Goal: Task Accomplishment & Management: Use online tool/utility

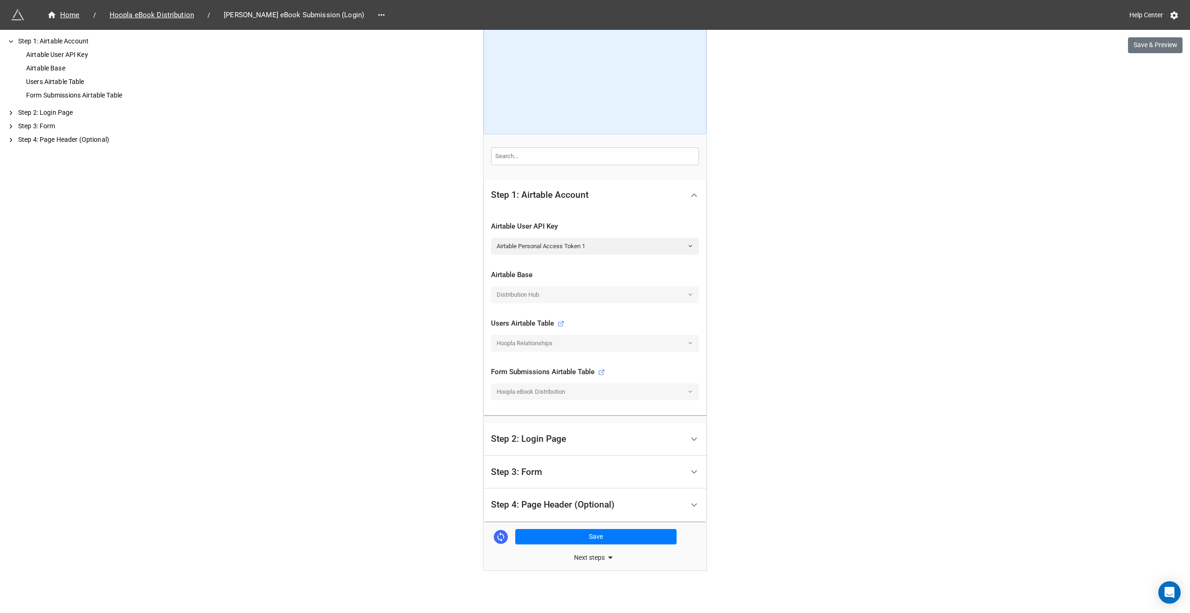
scroll to position [102, 0]
click at [587, 505] on div "Step 4: Page Header (Optional)" at bounding box center [553, 502] width 124 height 9
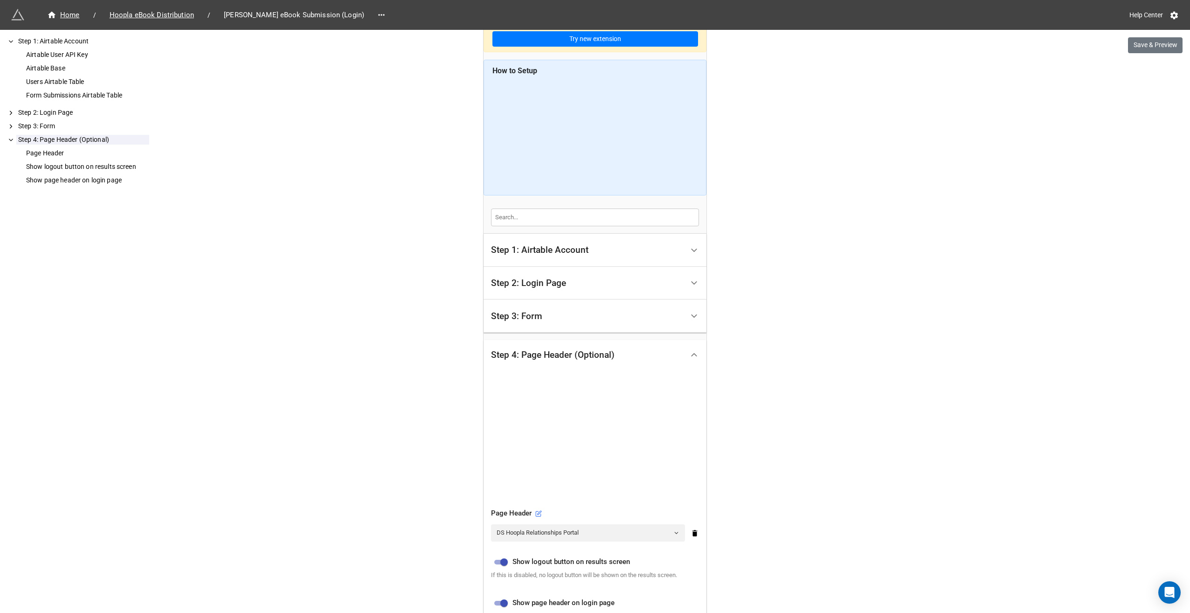
scroll to position [93, 0]
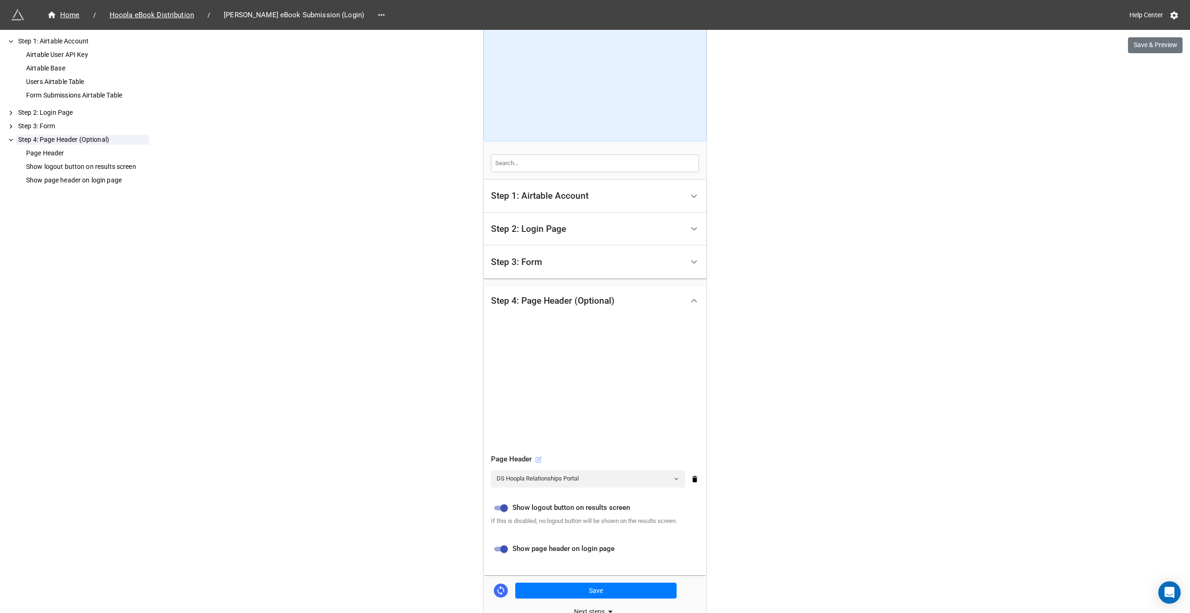
click at [536, 456] on icon at bounding box center [538, 459] width 7 height 7
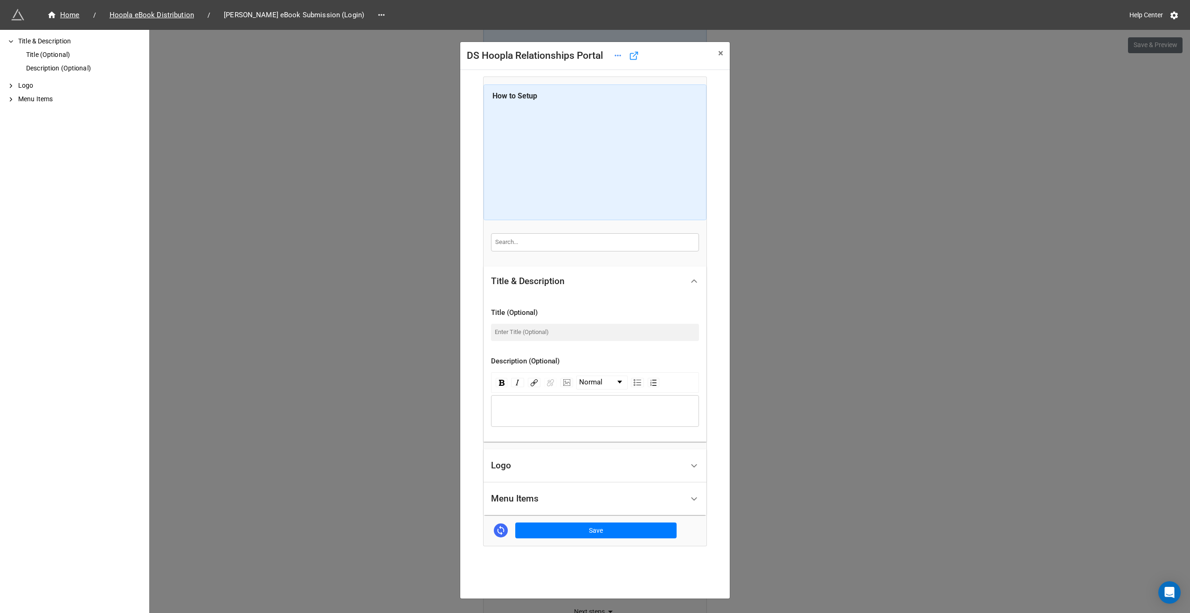
click at [525, 498] on div "Menu Items" at bounding box center [515, 498] width 48 height 9
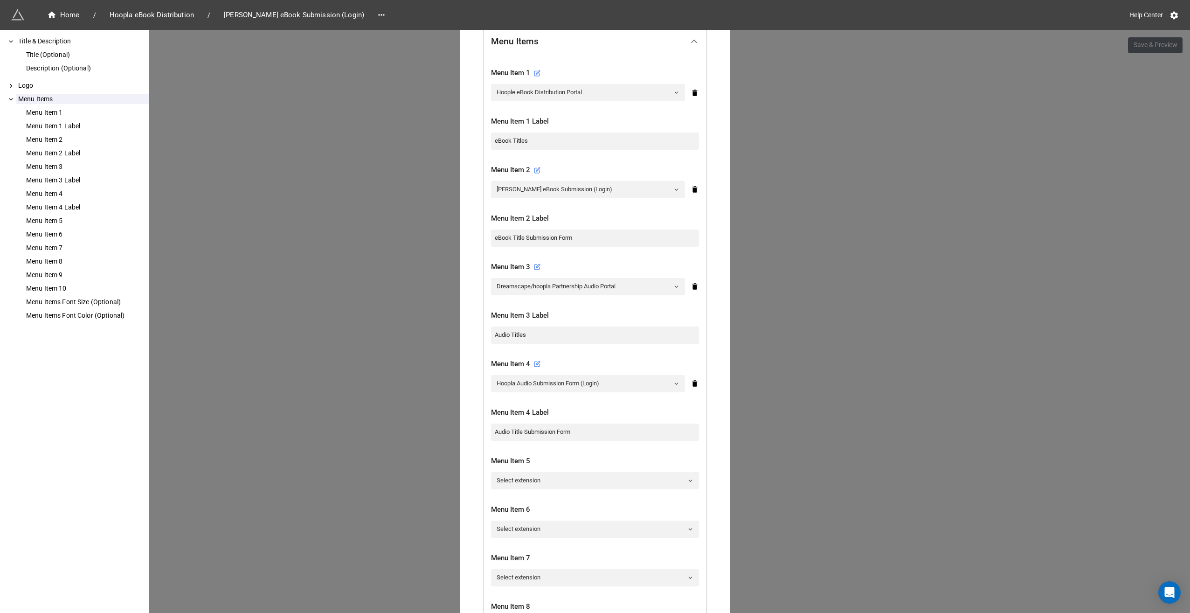
scroll to position [326, 0]
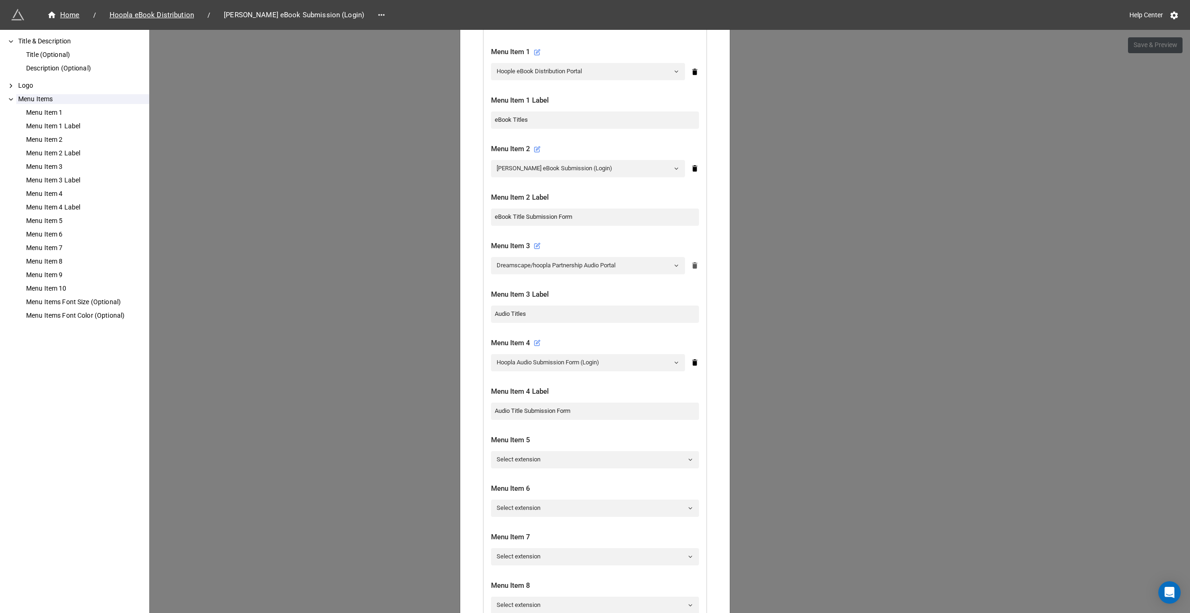
click at [694, 266] on icon at bounding box center [694, 266] width 5 height 7
click at [693, 311] on icon at bounding box center [694, 314] width 5 height 7
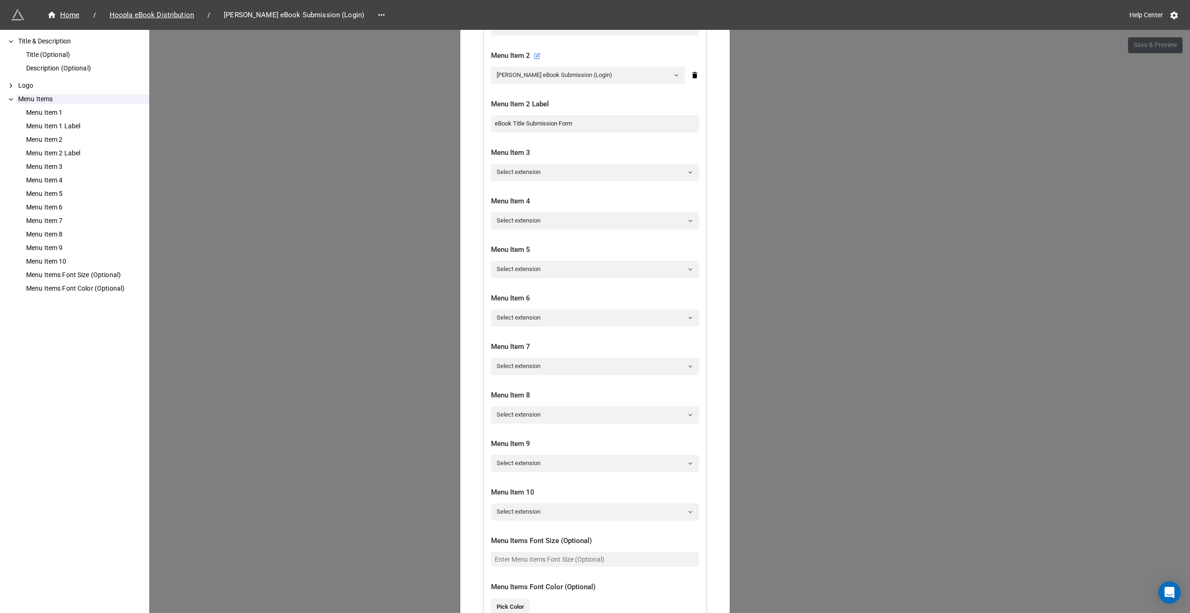
scroll to position [546, 0]
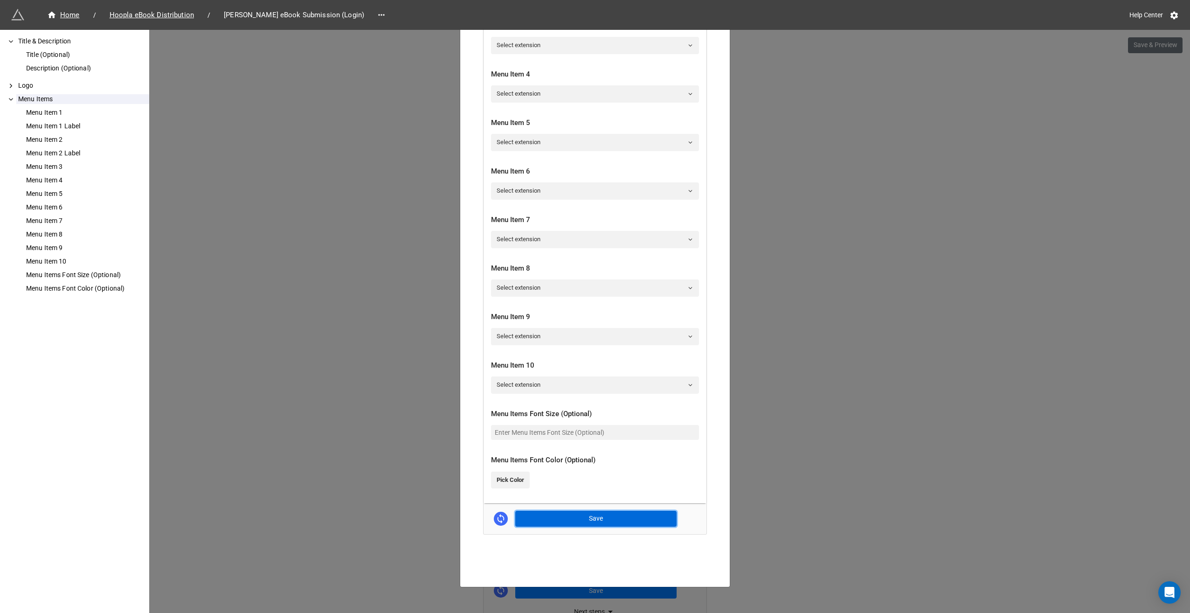
click at [597, 519] on button "Save" at bounding box center [595, 519] width 161 height 16
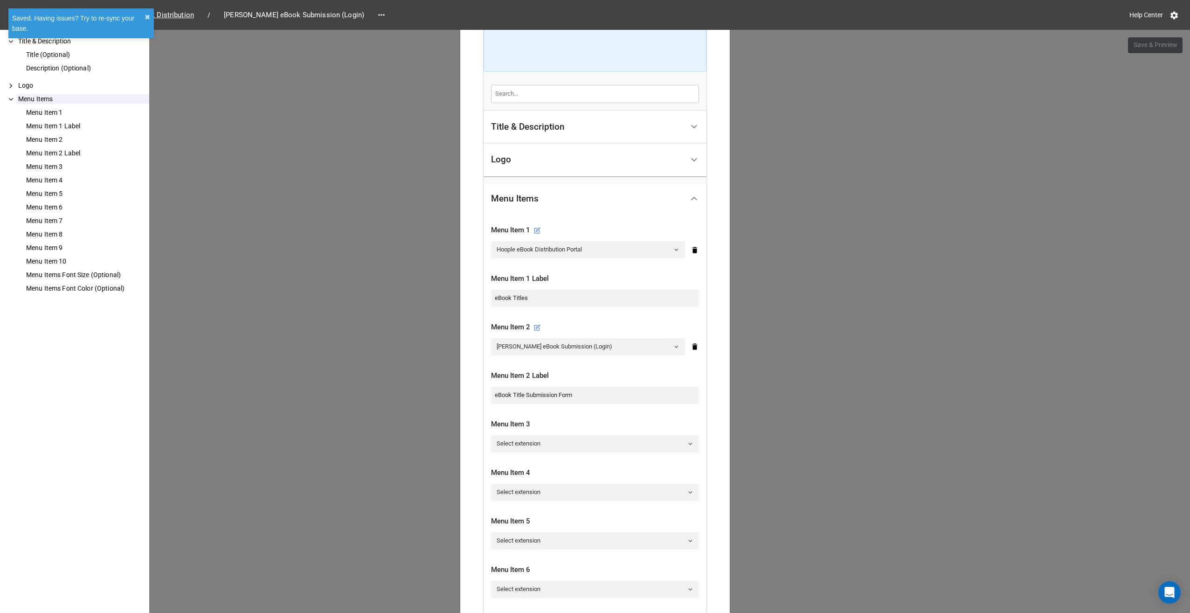
scroll to position [0, 0]
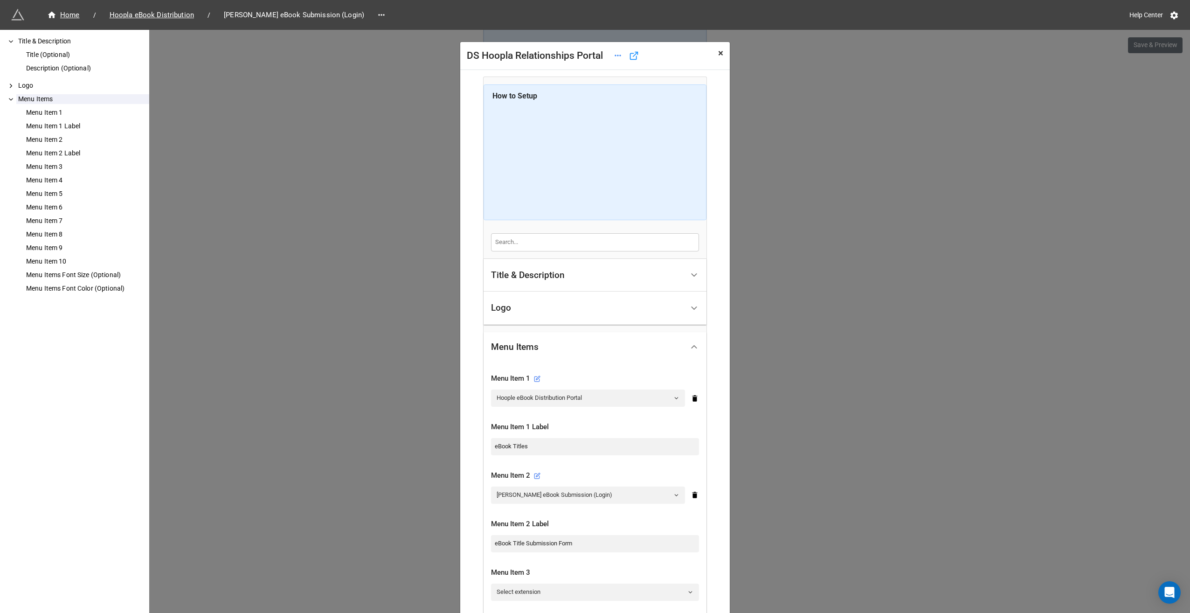
click at [718, 52] on span "×" at bounding box center [720, 53] width 5 height 11
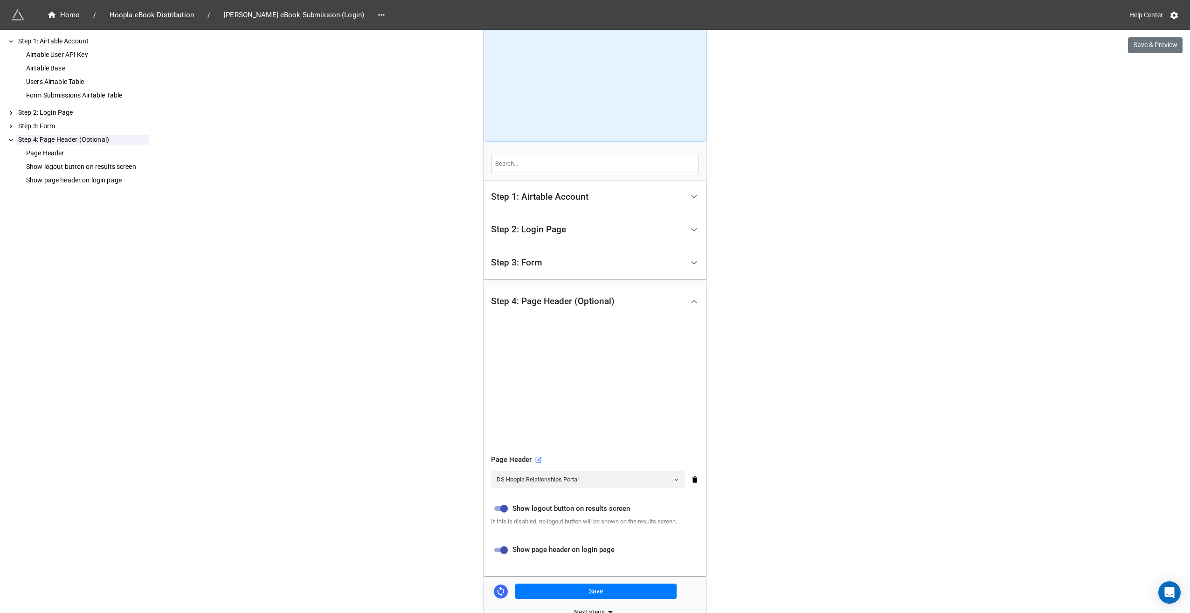
click at [690, 300] on icon at bounding box center [694, 302] width 10 height 10
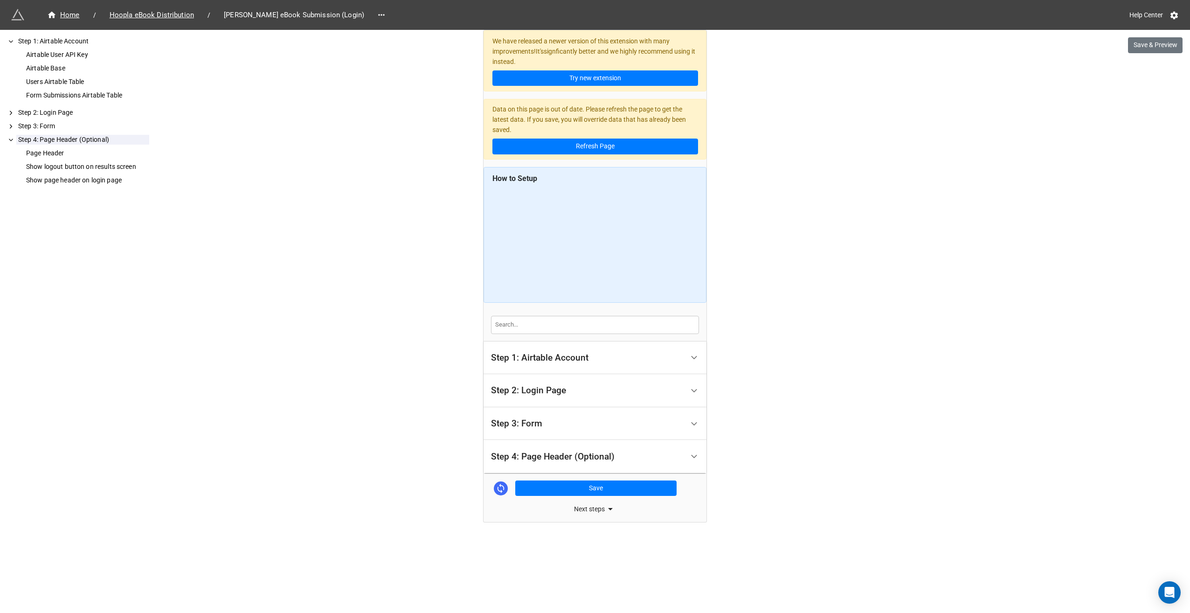
click at [691, 422] on icon at bounding box center [694, 424] width 10 height 10
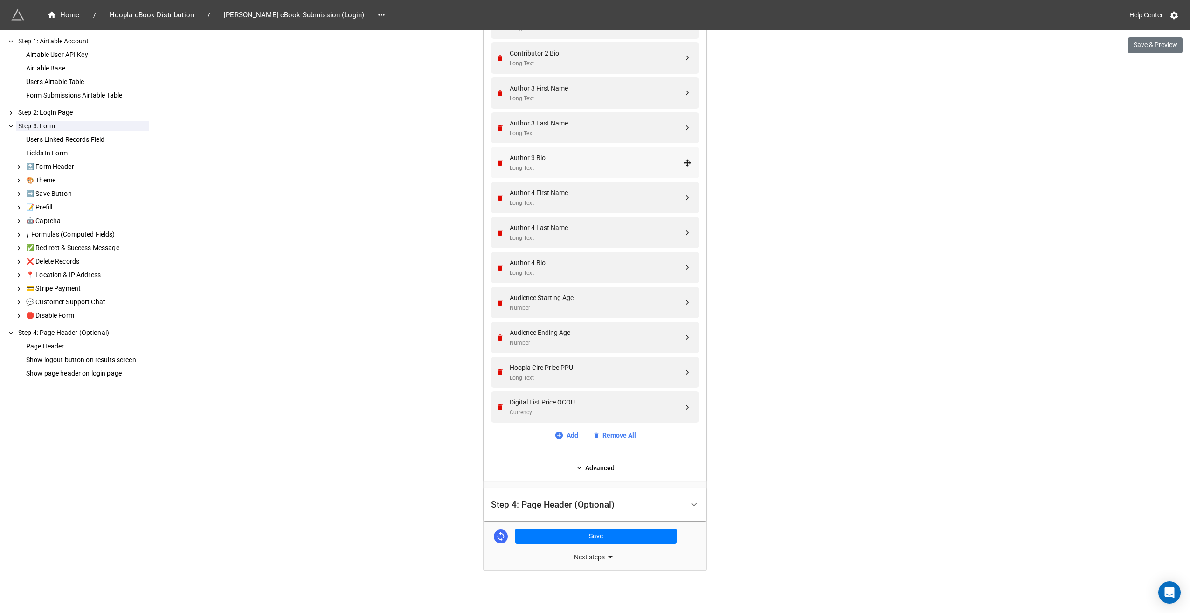
scroll to position [1440, 0]
click at [497, 369] on icon "Remove" at bounding box center [499, 372] width 5 height 6
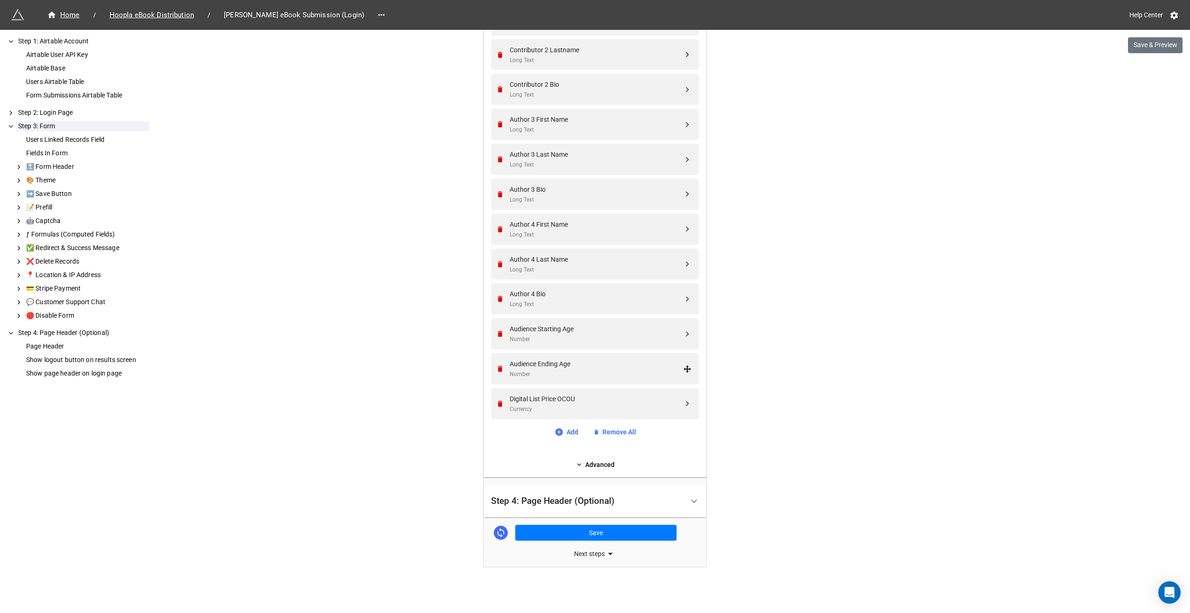
scroll to position [1337, 0]
click at [497, 405] on icon "Remove" at bounding box center [499, 406] width 5 height 6
click at [577, 532] on button "Save" at bounding box center [595, 535] width 161 height 16
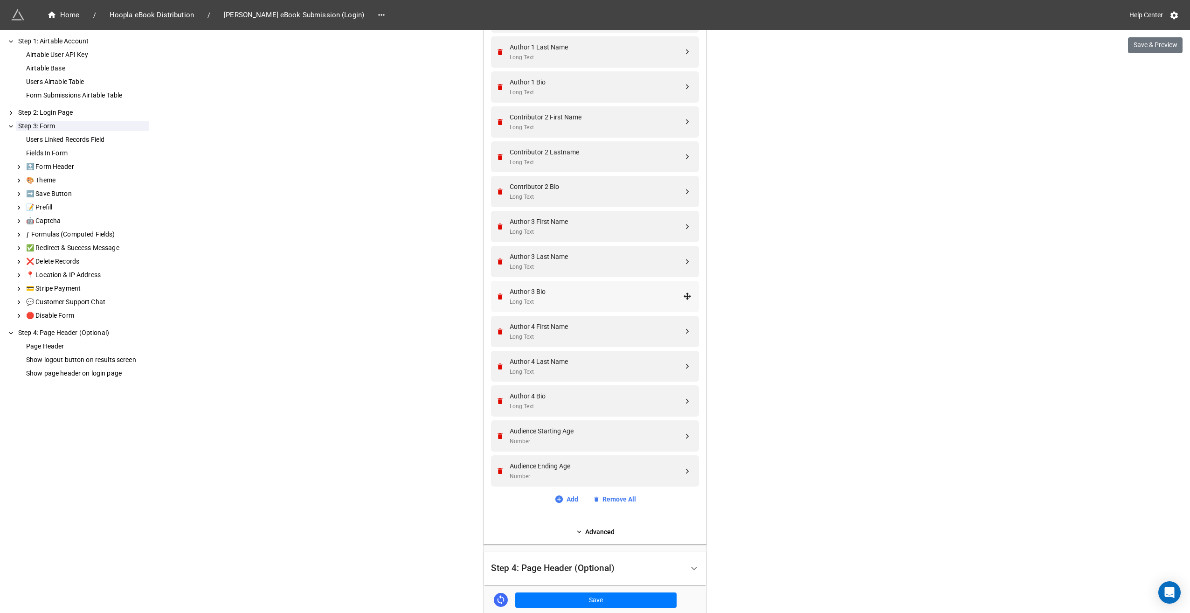
scroll to position [1209, 0]
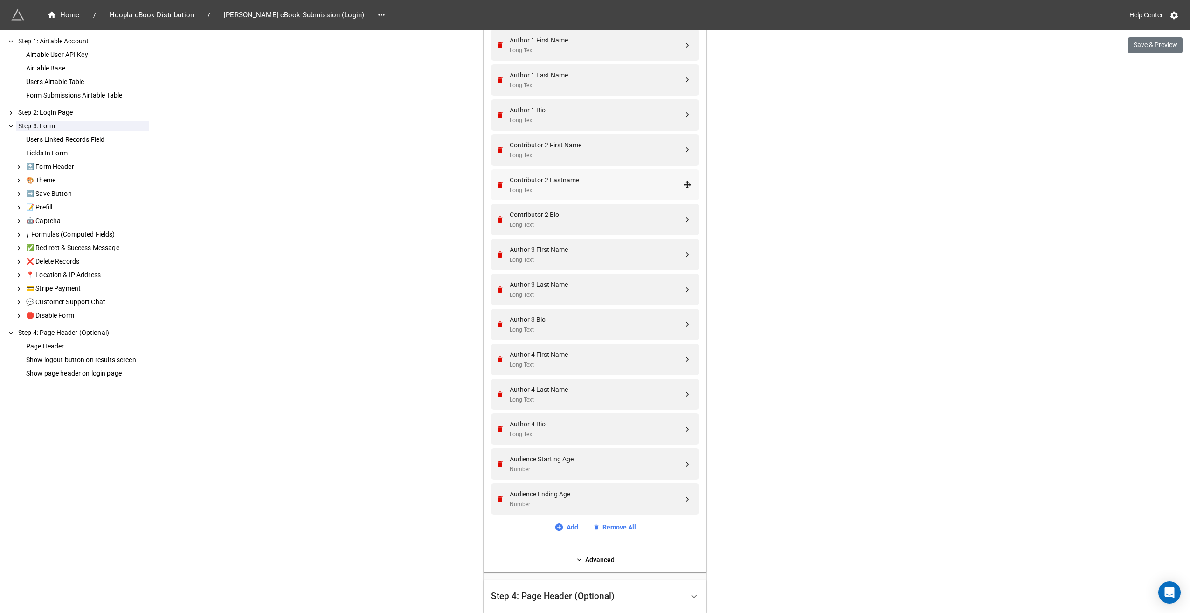
click at [557, 184] on div "Contributor 2 Lastname Long Text" at bounding box center [596, 185] width 173 height 20
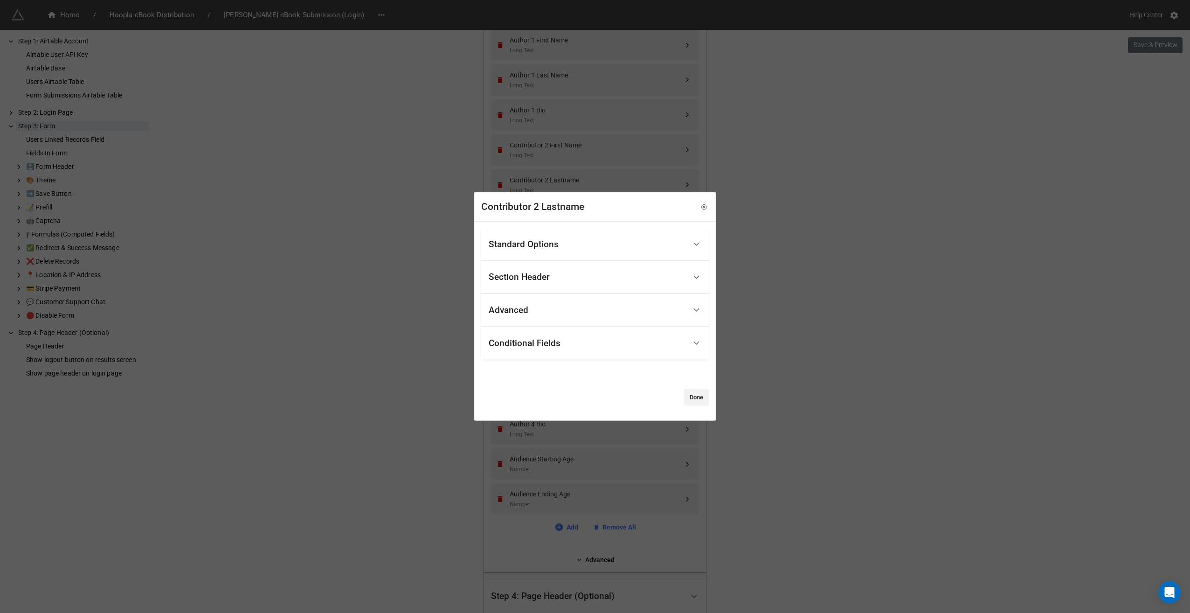
click at [570, 246] on div "Standard Options" at bounding box center [587, 244] width 197 height 22
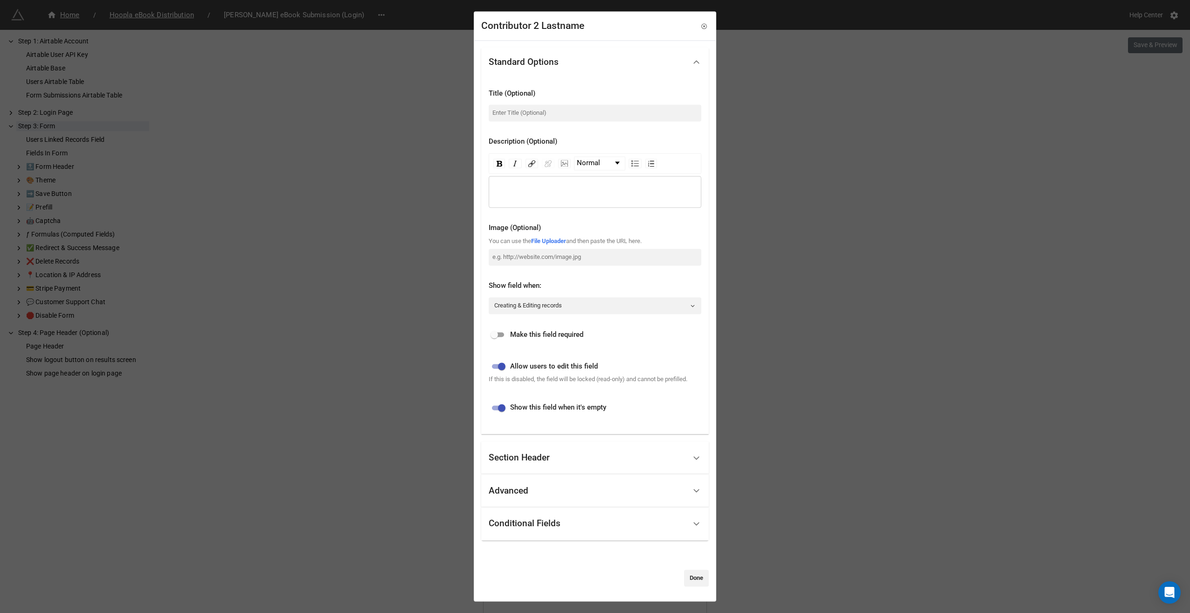
click at [542, 457] on div "Section Header" at bounding box center [519, 457] width 61 height 9
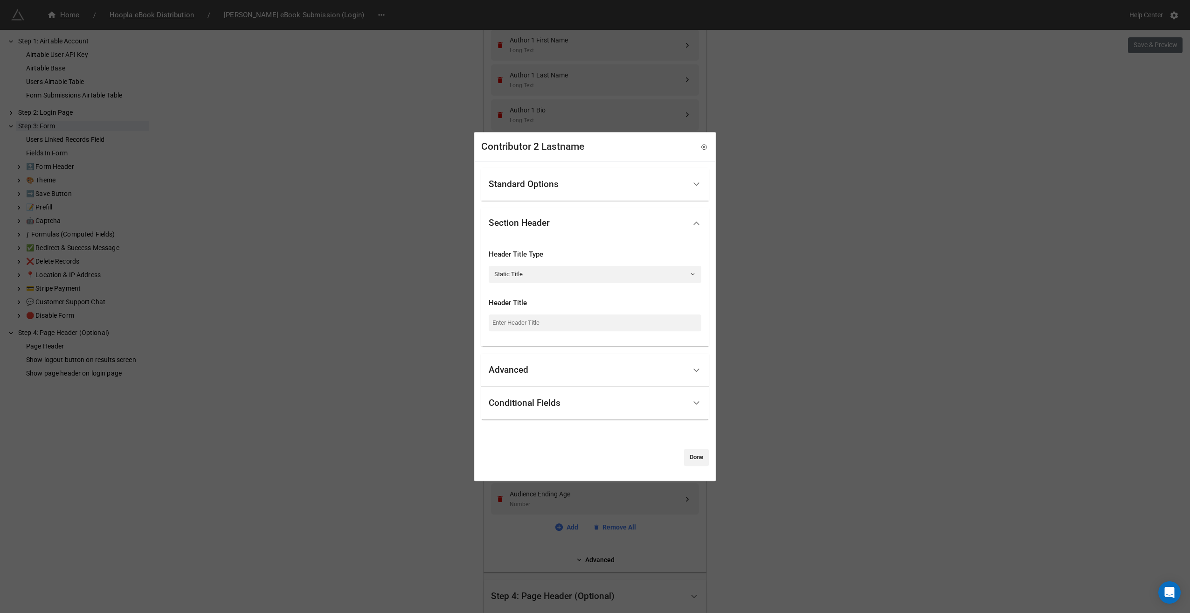
click at [555, 148] on div "Contributor 2 Lastname" at bounding box center [532, 146] width 103 height 15
click at [690, 273] on icon at bounding box center [693, 274] width 6 height 6
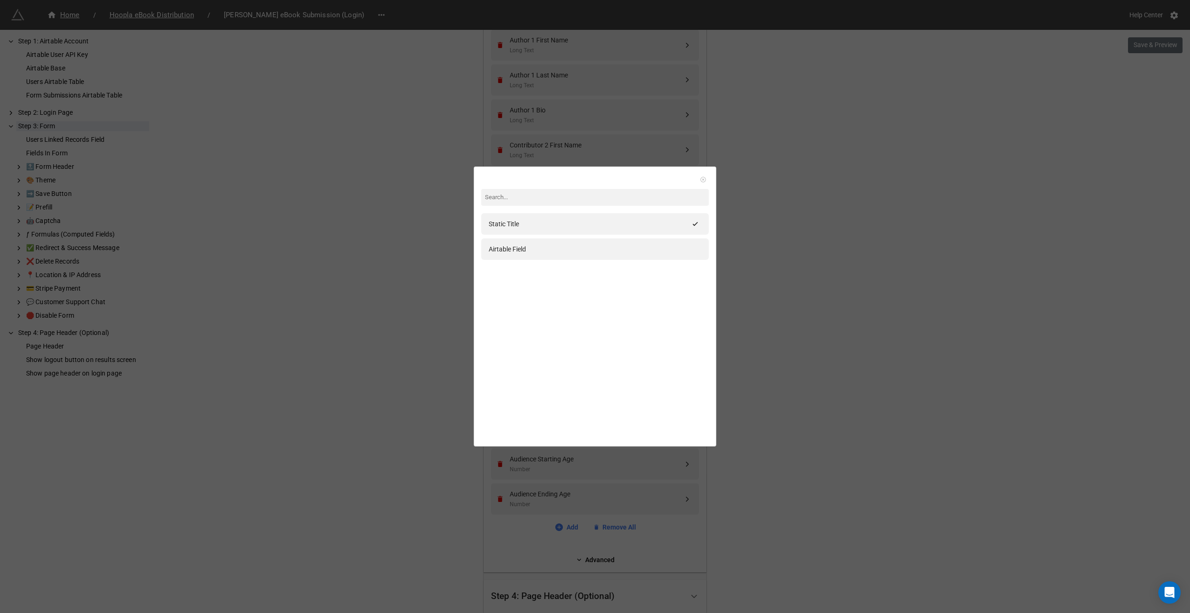
click at [700, 180] on icon at bounding box center [703, 179] width 7 height 7
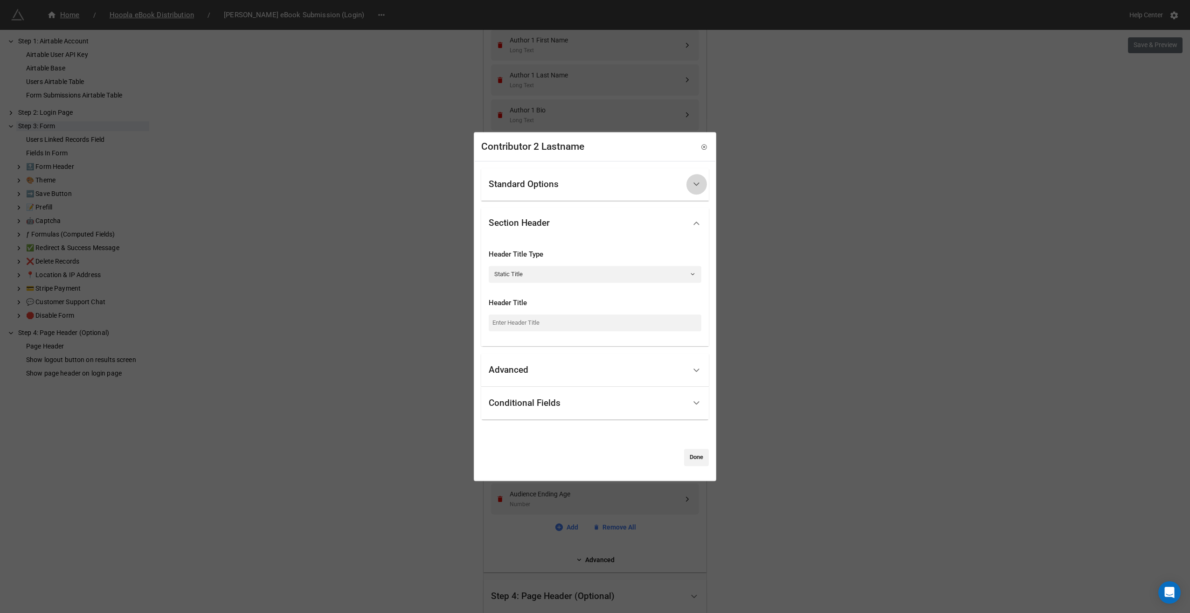
click at [691, 185] on icon at bounding box center [696, 184] width 10 height 10
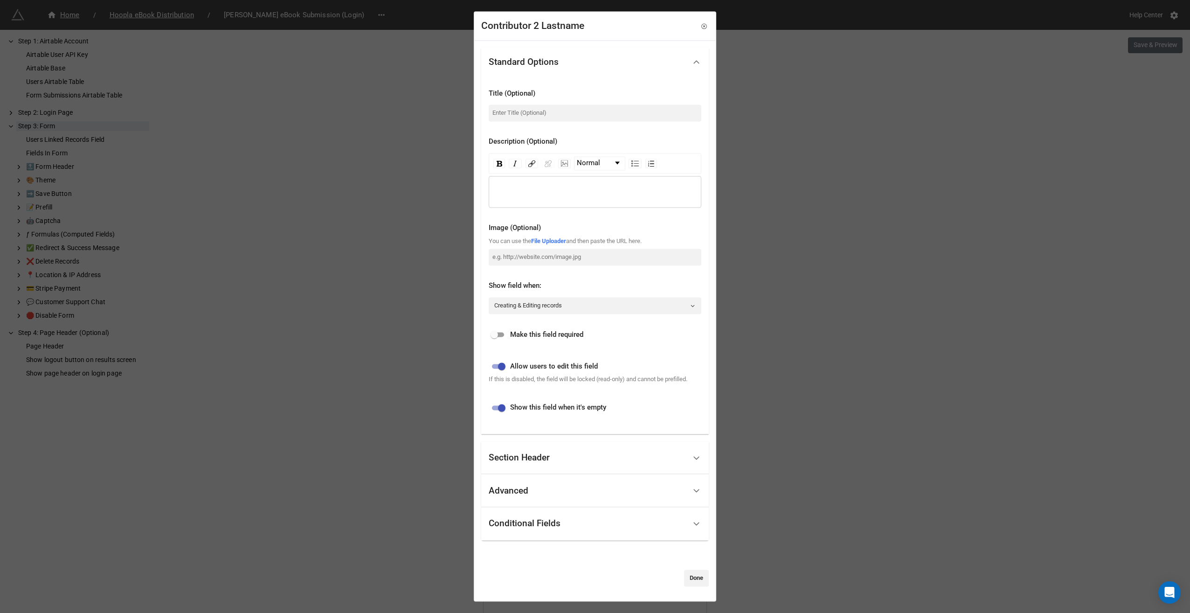
click at [533, 493] on div "Advanced" at bounding box center [587, 491] width 197 height 22
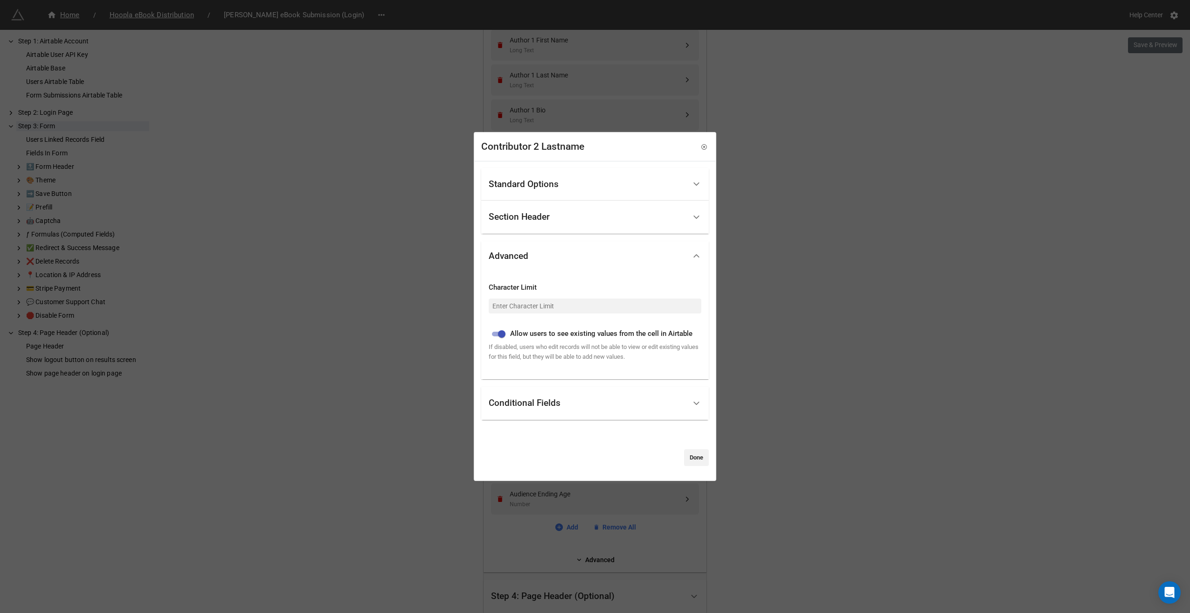
click at [579, 394] on div "Conditional Fields" at bounding box center [587, 403] width 197 height 22
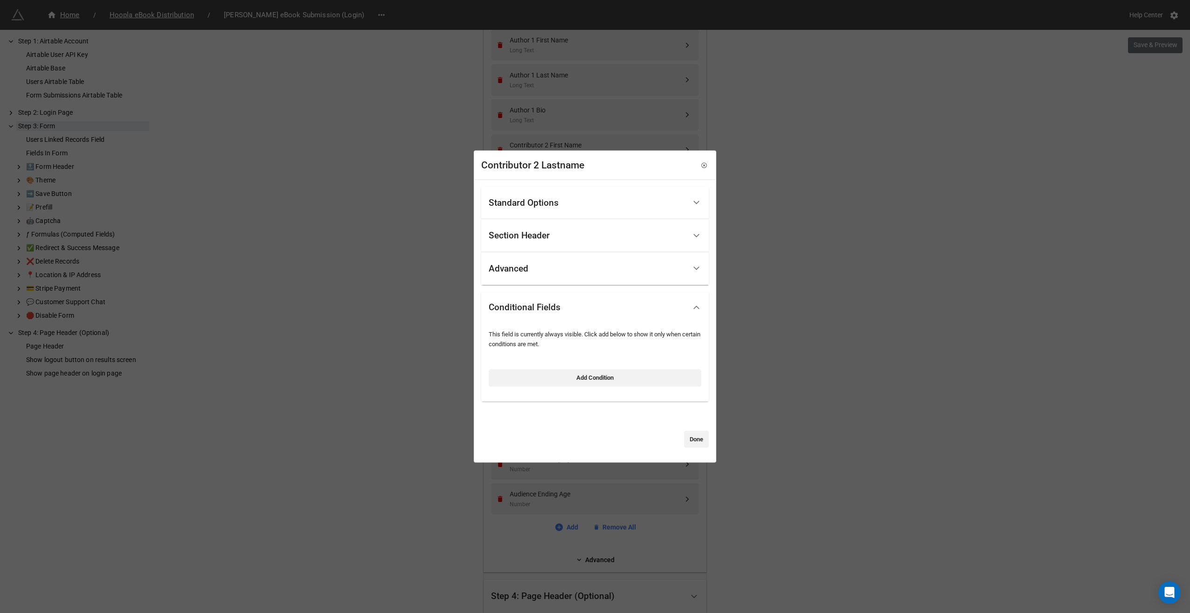
click at [558, 235] on div "Section Header" at bounding box center [587, 236] width 197 height 22
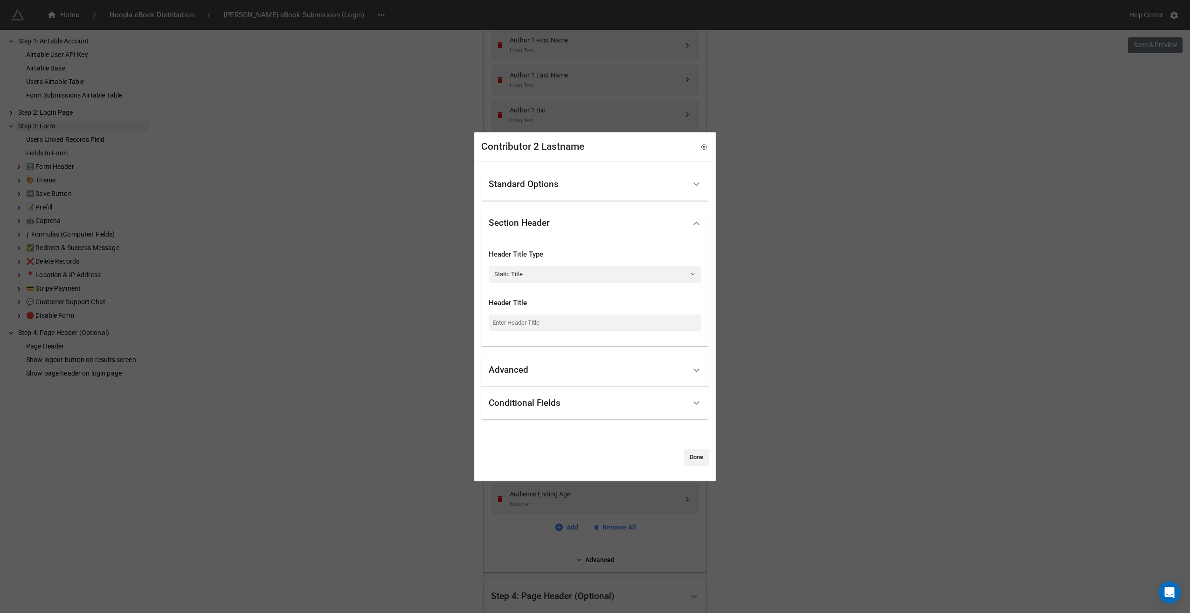
click at [601, 181] on div "Standard Options" at bounding box center [587, 184] width 197 height 22
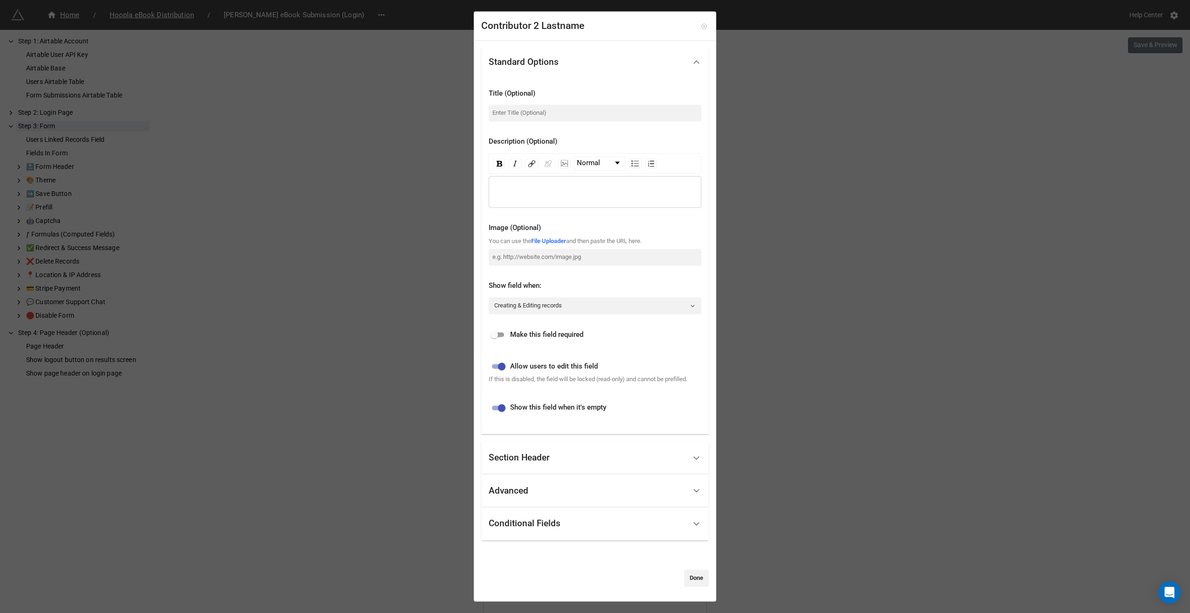
click at [701, 29] on icon at bounding box center [703, 26] width 5 height 5
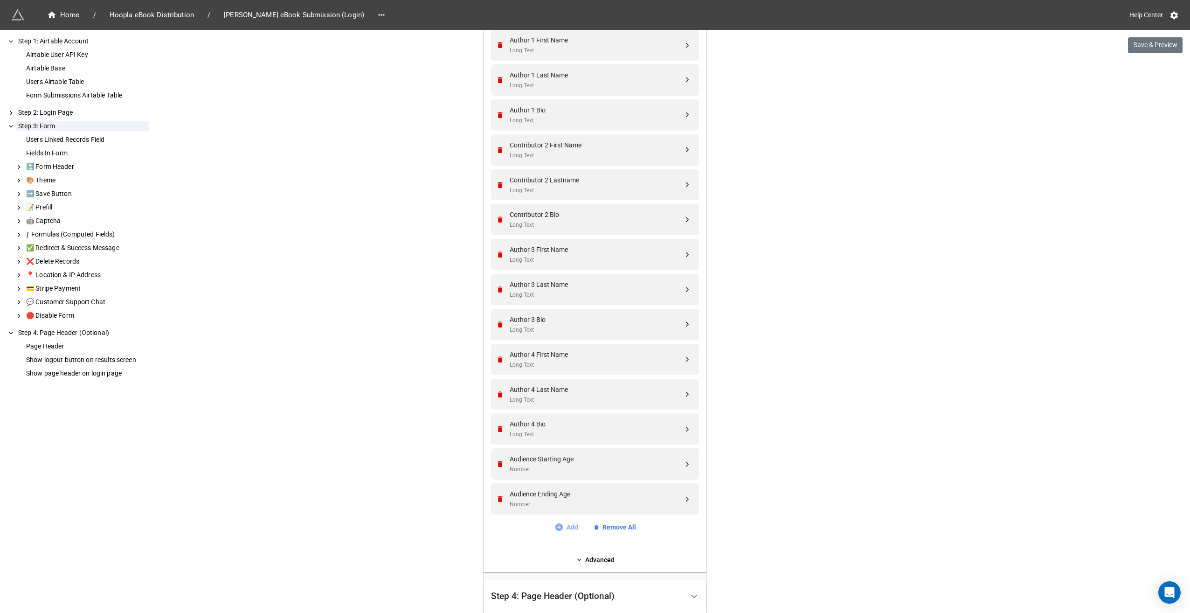
click at [562, 524] on link "Add" at bounding box center [566, 527] width 24 height 10
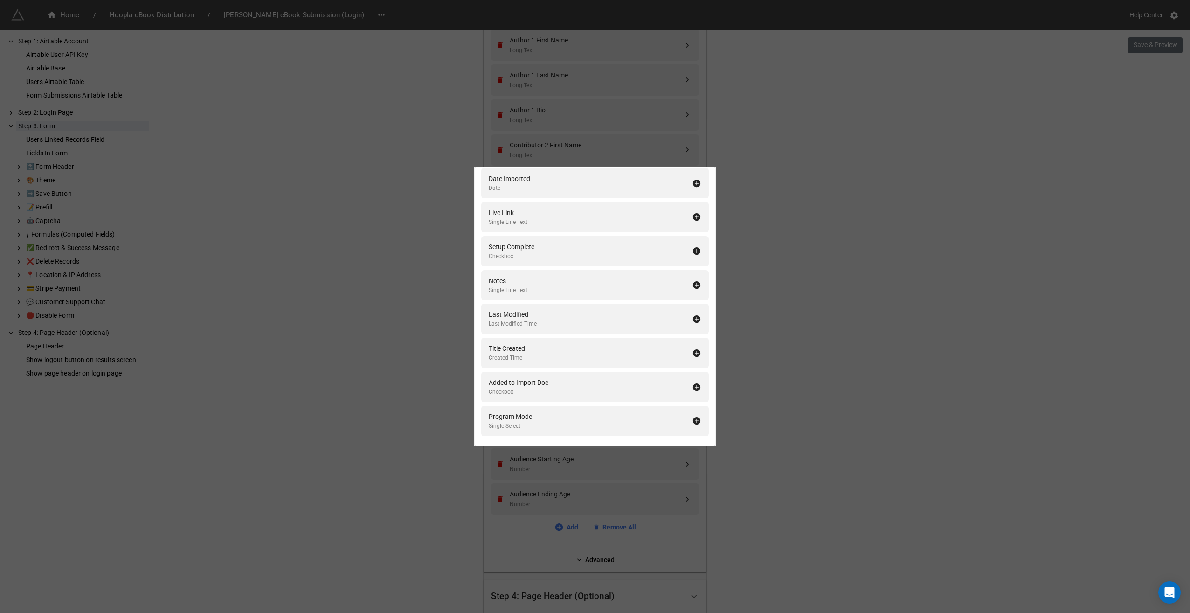
scroll to position [2226, 0]
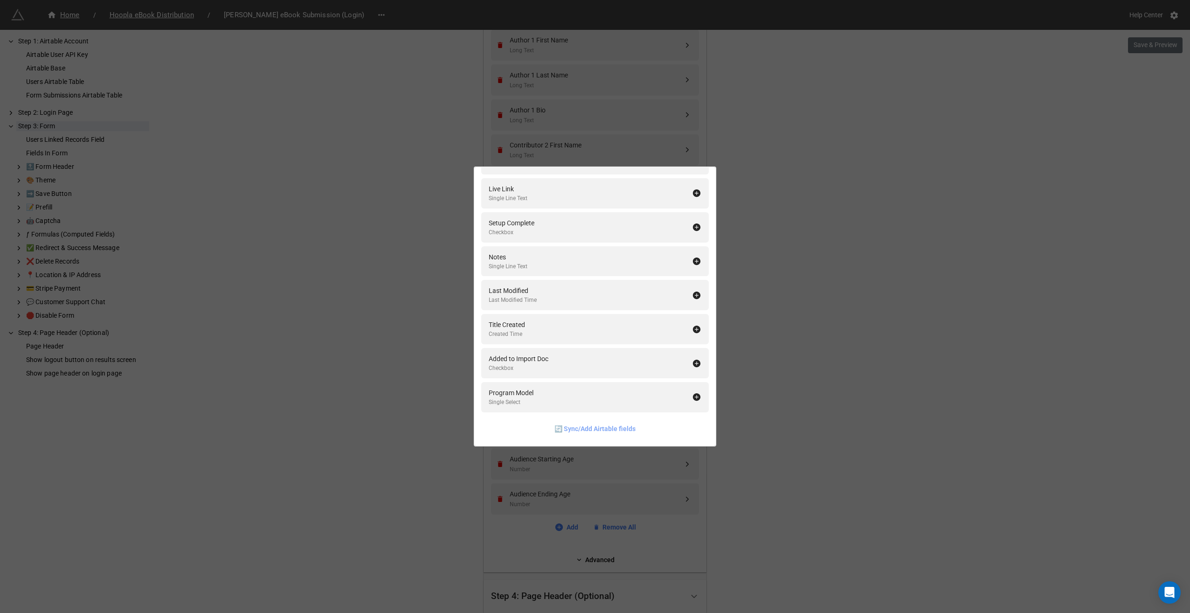
click at [582, 427] on link "🔄 Sync/Add Airtable fields" at bounding box center [594, 428] width 81 height 10
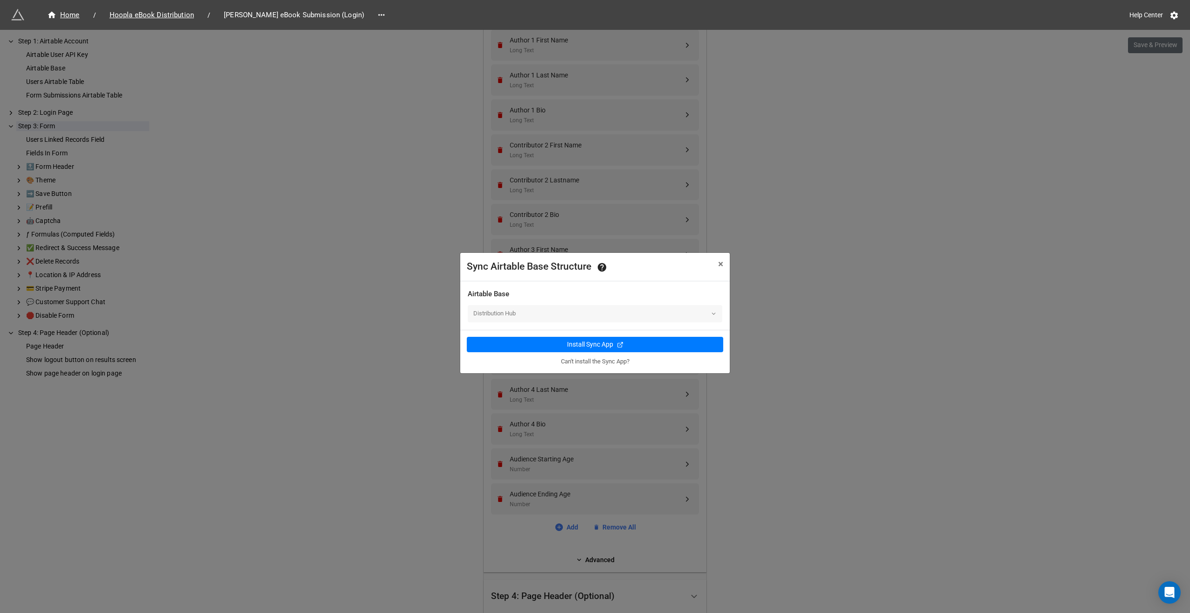
click at [717, 315] on div "Distribution Hub" at bounding box center [595, 313] width 255 height 17
click at [710, 314] on div "Distribution Hub" at bounding box center [595, 313] width 255 height 17
click at [724, 263] on button "× Close" at bounding box center [721, 264] width 18 height 23
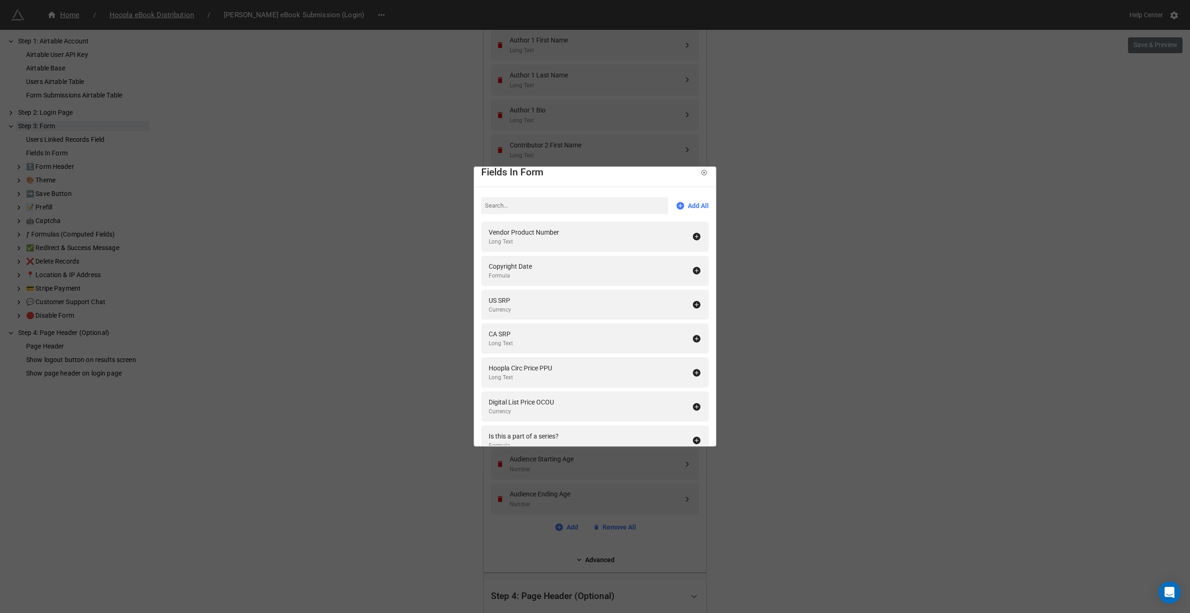
scroll to position [0, 0]
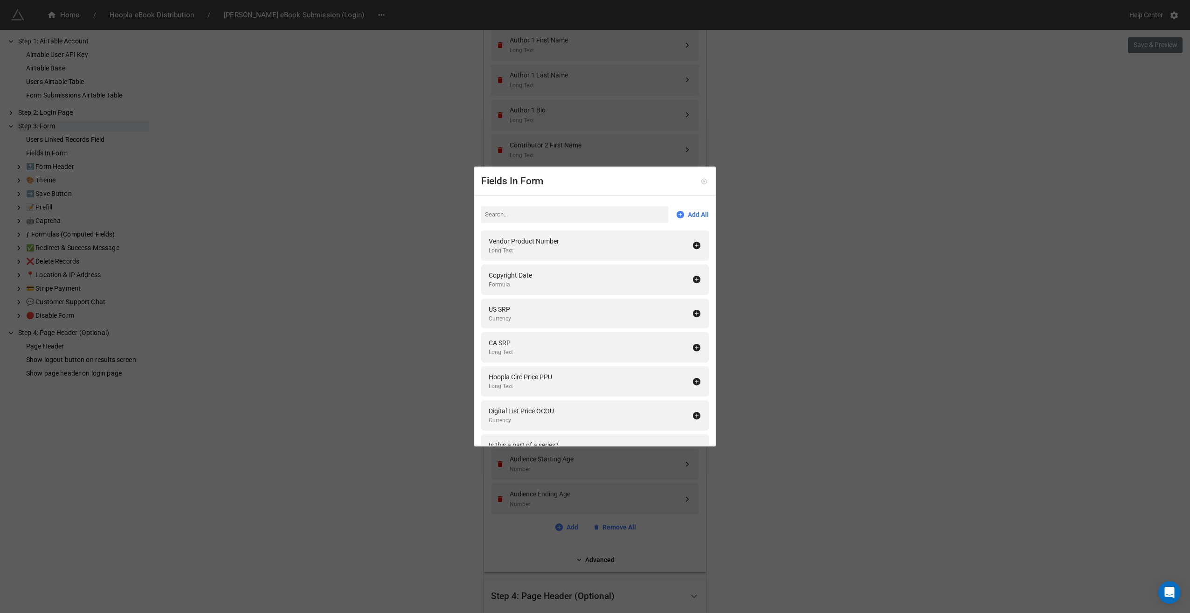
click at [702, 182] on icon at bounding box center [704, 181] width 7 height 7
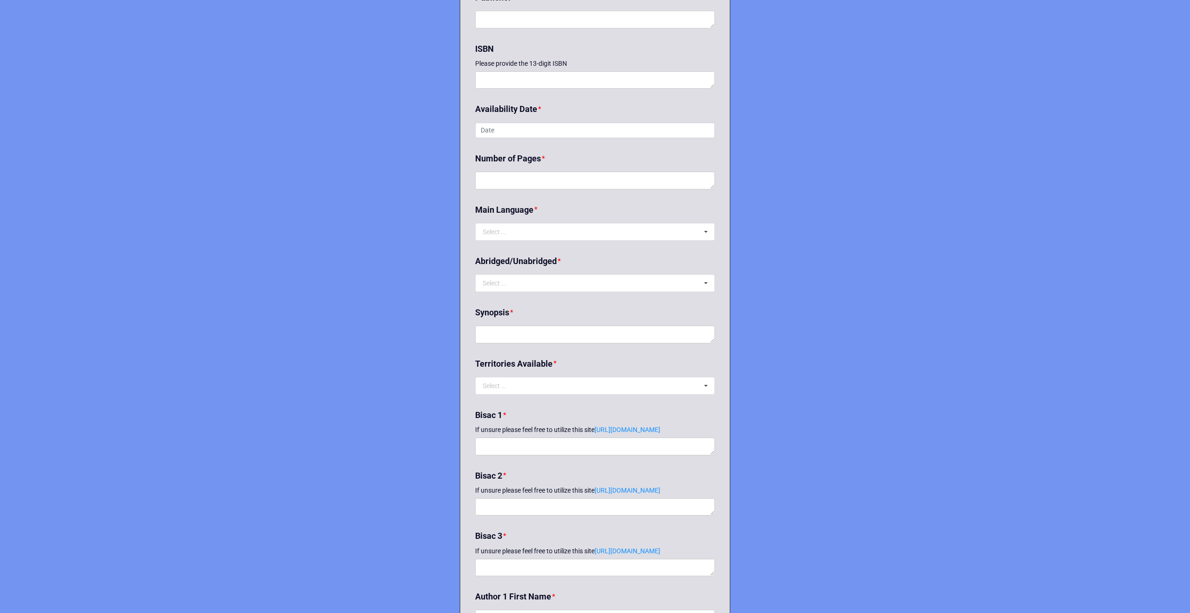
scroll to position [886, 0]
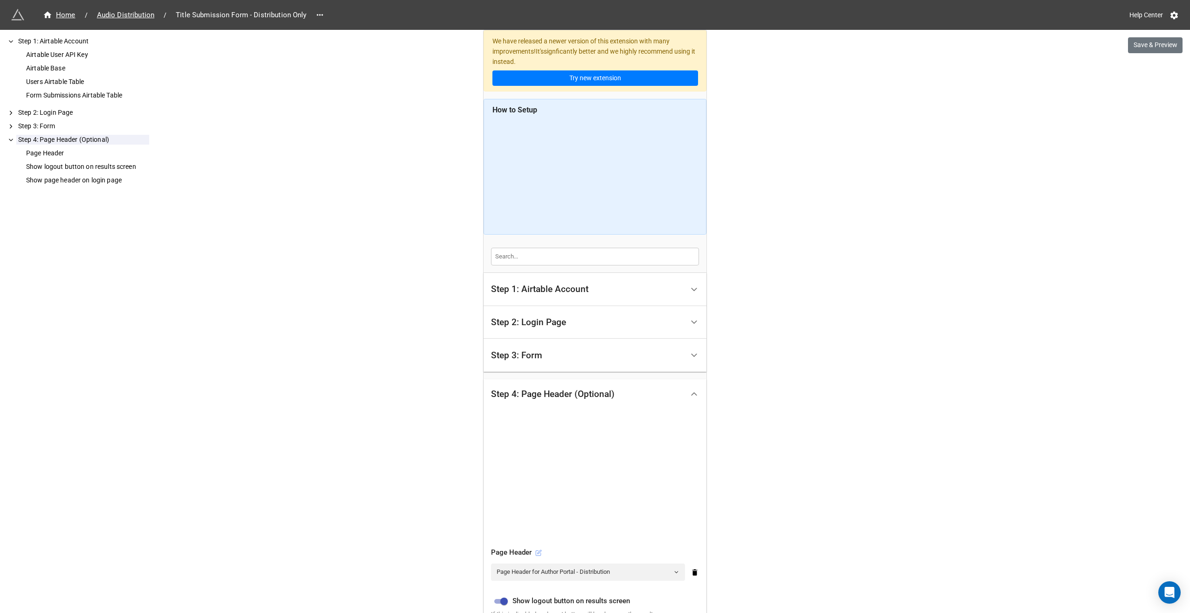
click at [535, 550] on icon at bounding box center [538, 552] width 7 height 7
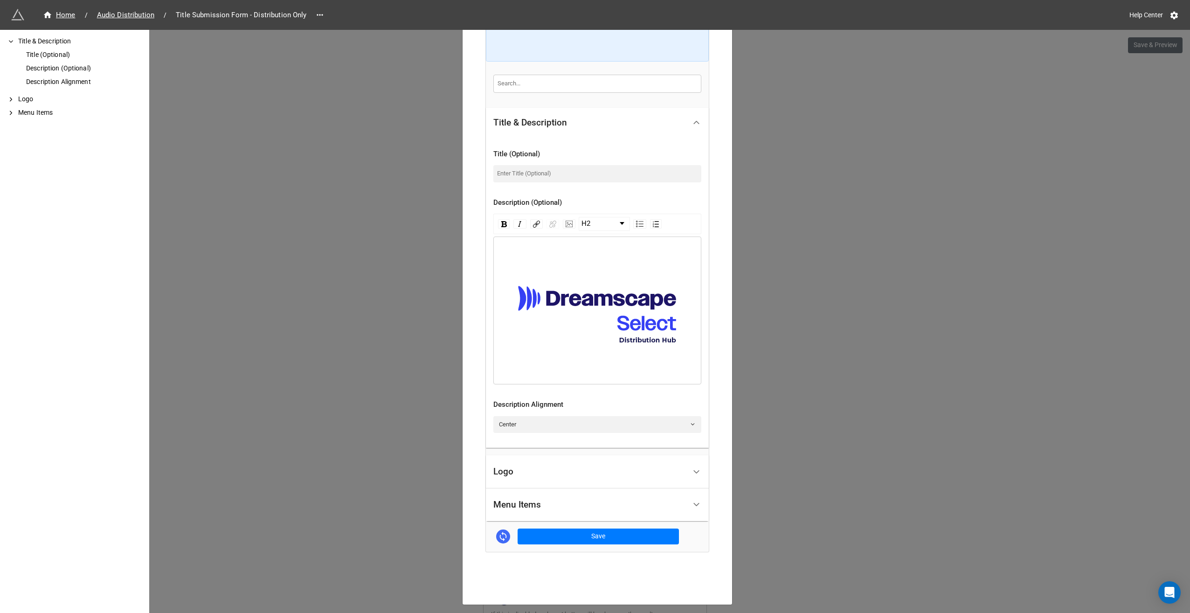
scroll to position [144, 0]
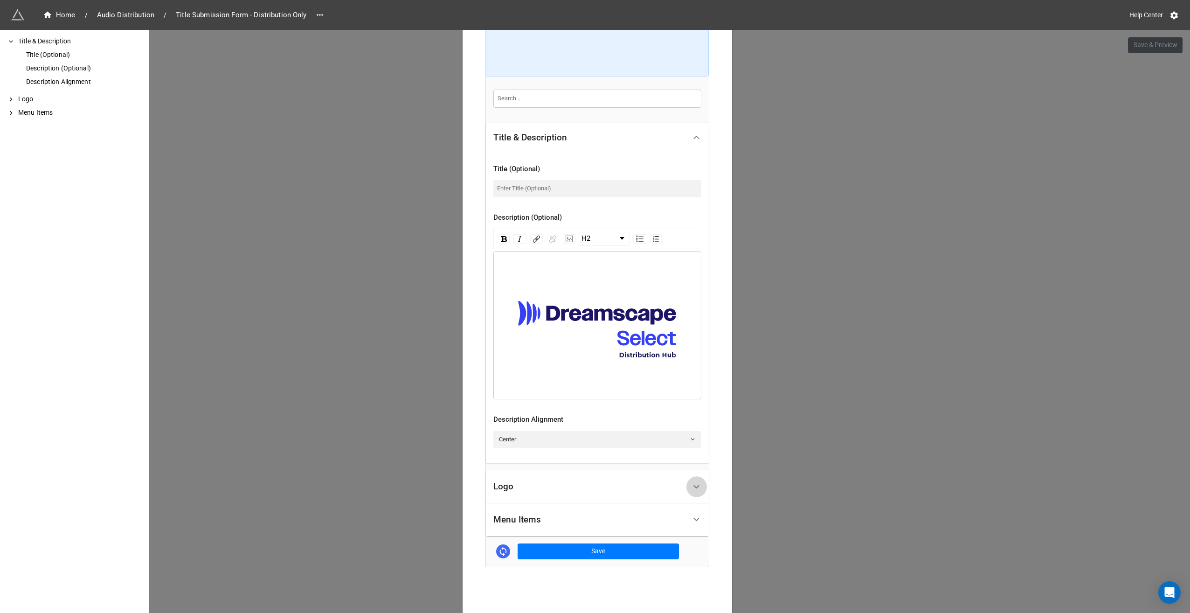
click at [697, 491] on icon at bounding box center [696, 487] width 10 height 10
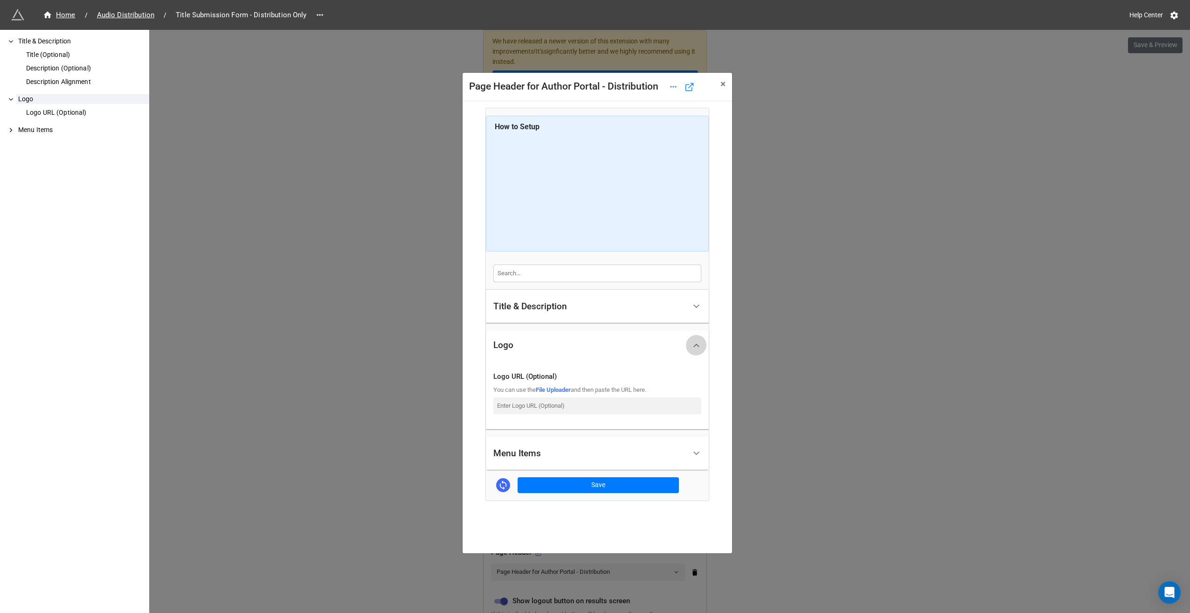
click at [700, 350] on icon at bounding box center [696, 345] width 10 height 10
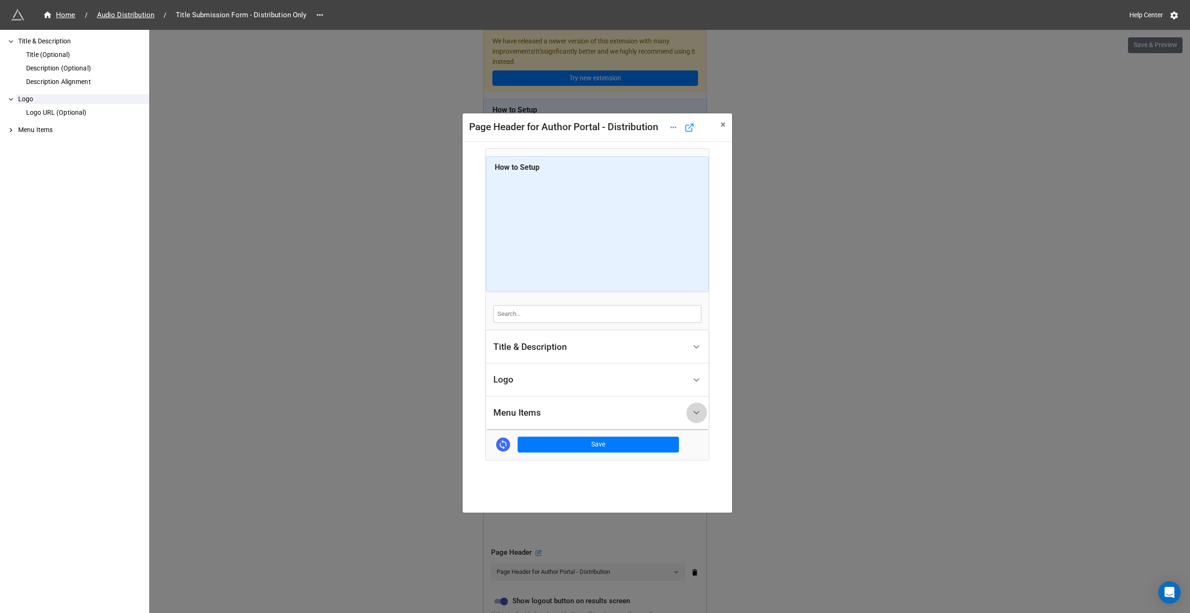
click at [696, 417] on icon at bounding box center [696, 413] width 10 height 10
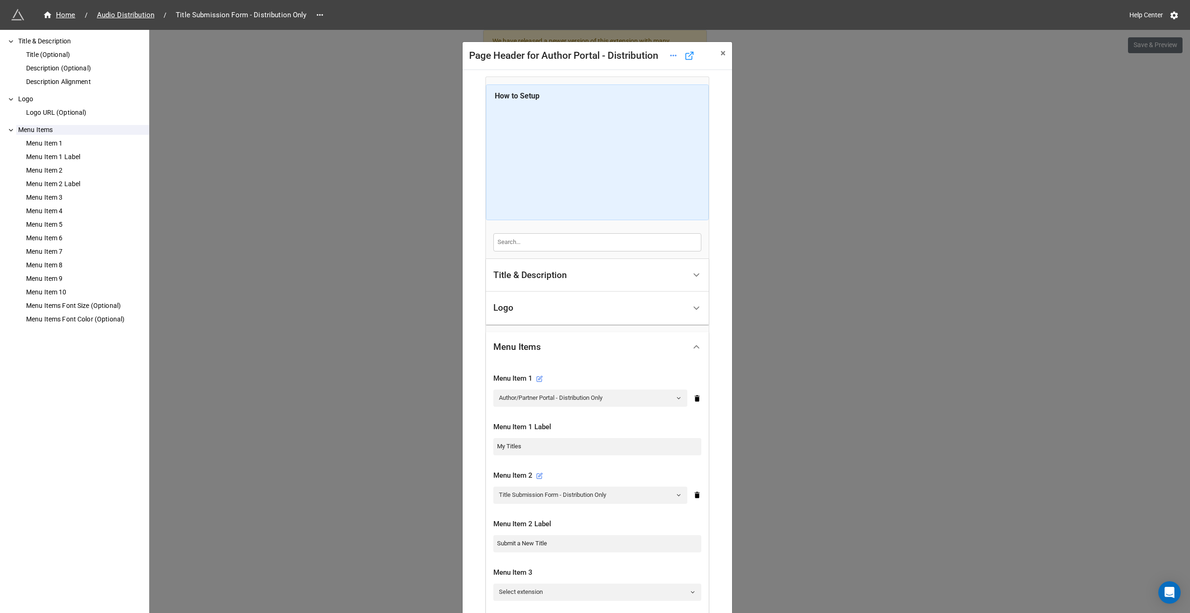
click at [697, 352] on icon at bounding box center [696, 347] width 10 height 10
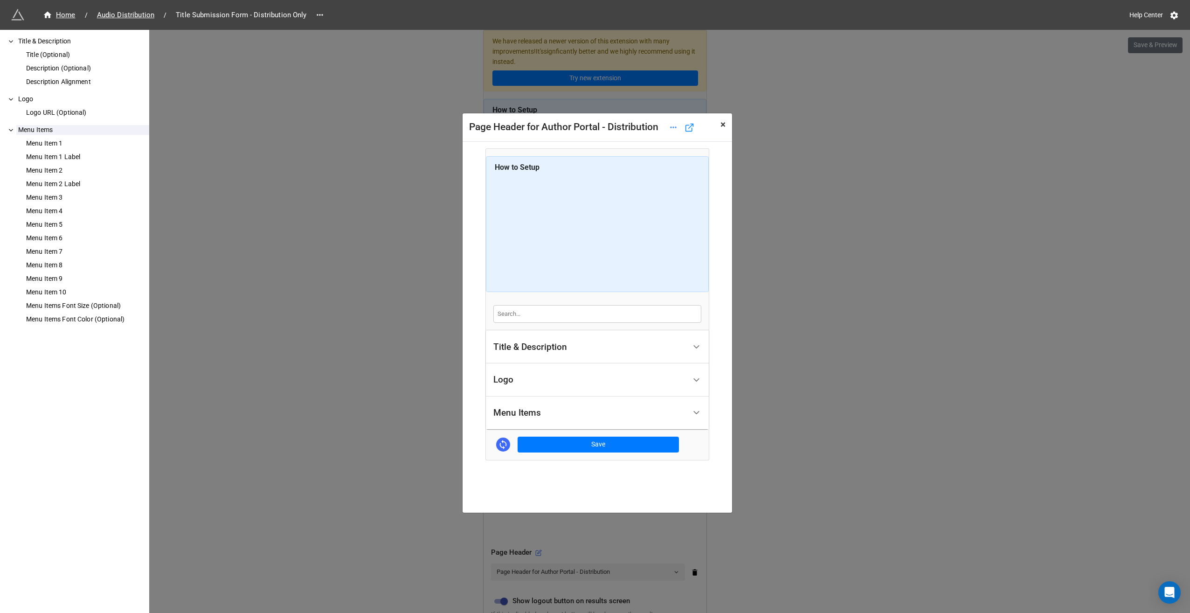
click at [722, 121] on span "×" at bounding box center [722, 124] width 5 height 11
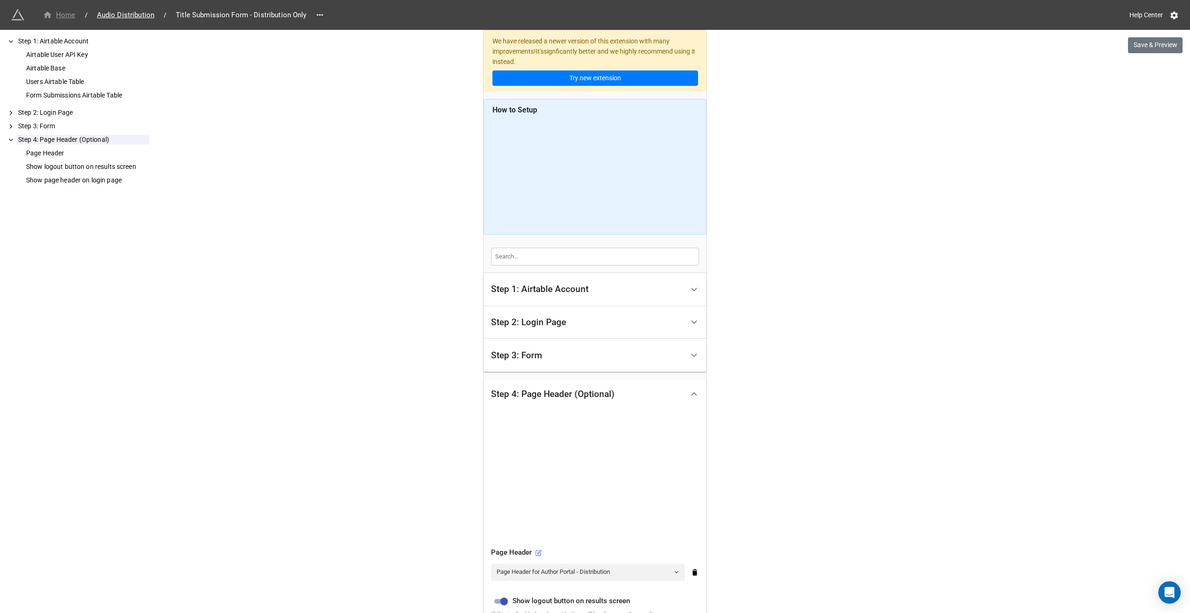
click at [66, 14] on div "Home" at bounding box center [59, 15] width 33 height 11
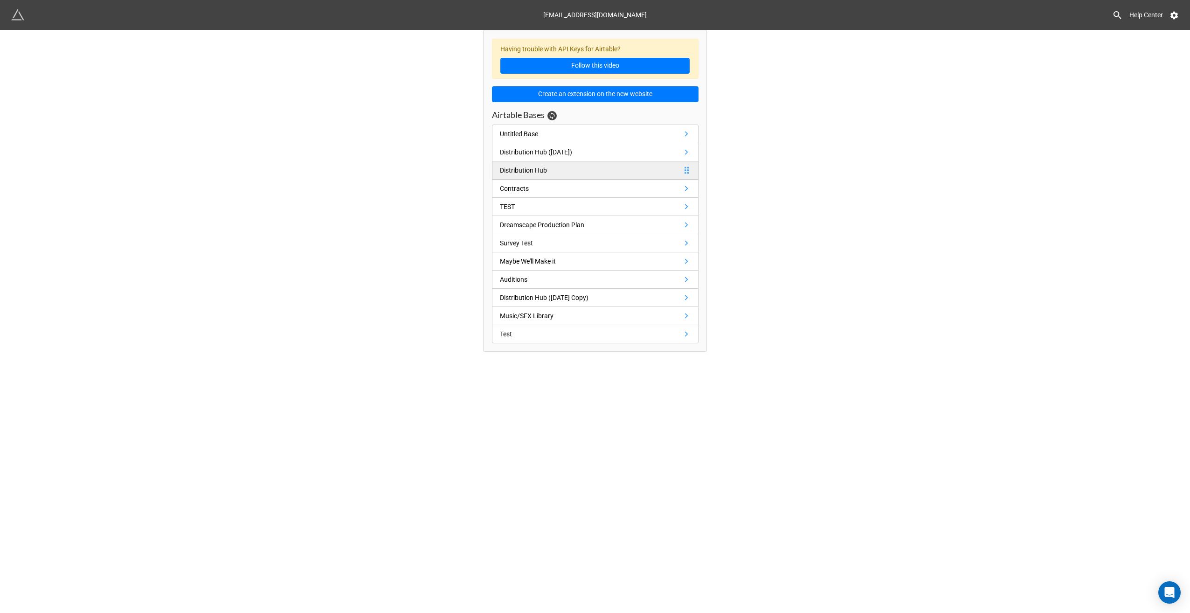
click at [532, 170] on div "Distribution Hub" at bounding box center [523, 170] width 47 height 10
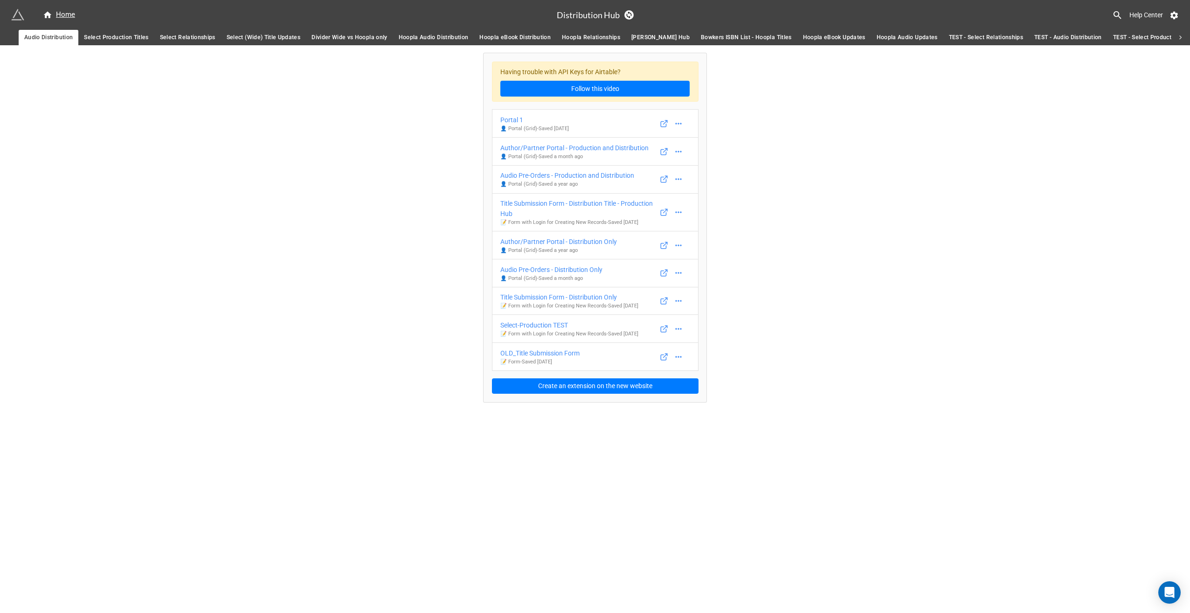
click at [511, 36] on span "Hoopla eBook Distribution" at bounding box center [514, 38] width 71 height 10
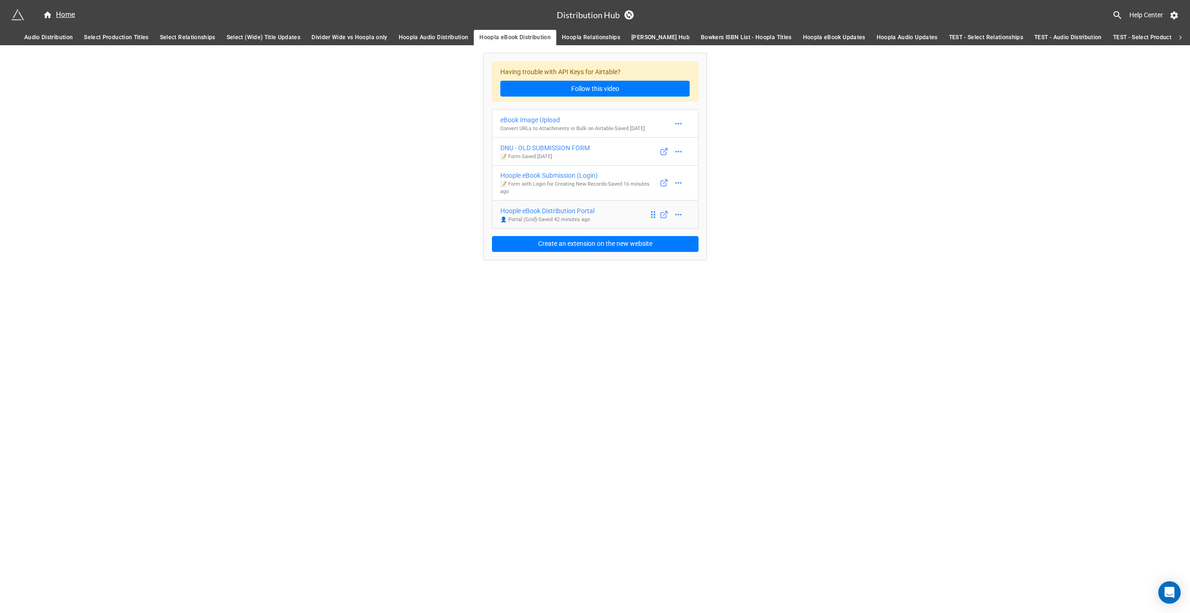
click at [553, 210] on div "Hoople eBook Distribution Portal" at bounding box center [547, 211] width 94 height 10
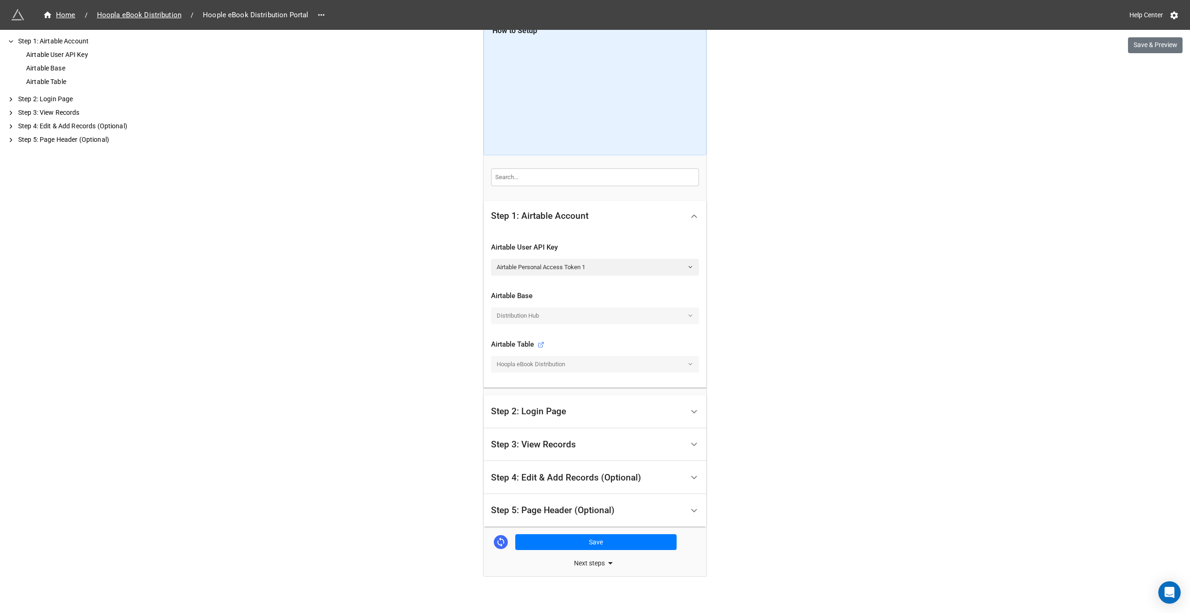
scroll to position [86, 0]
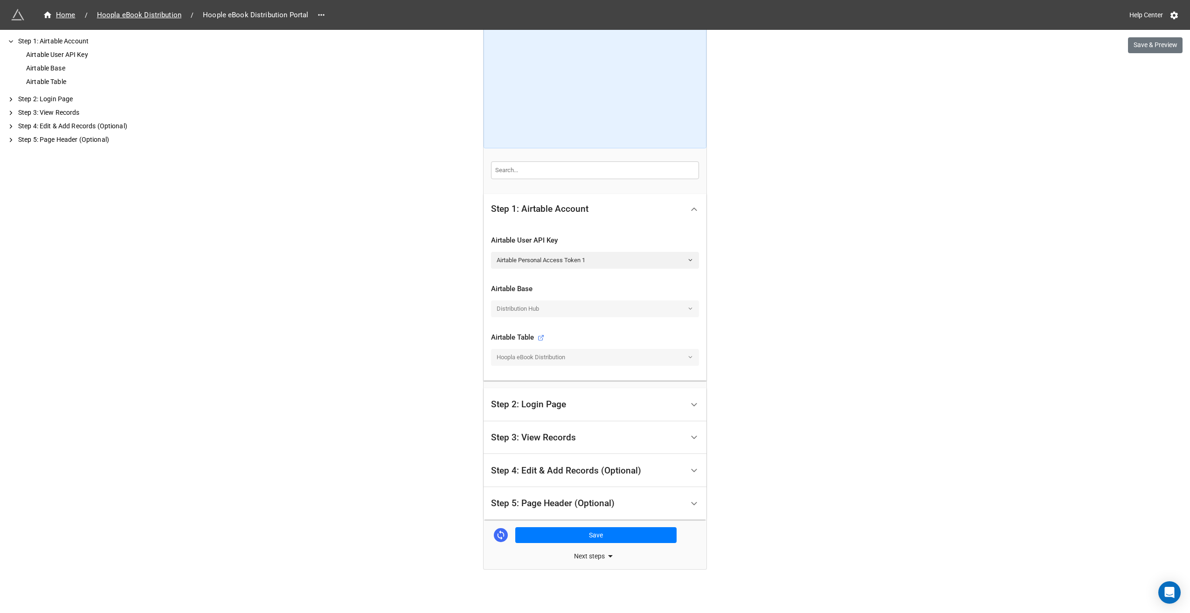
click at [577, 408] on div "Step 2: Login Page" at bounding box center [587, 405] width 193 height 22
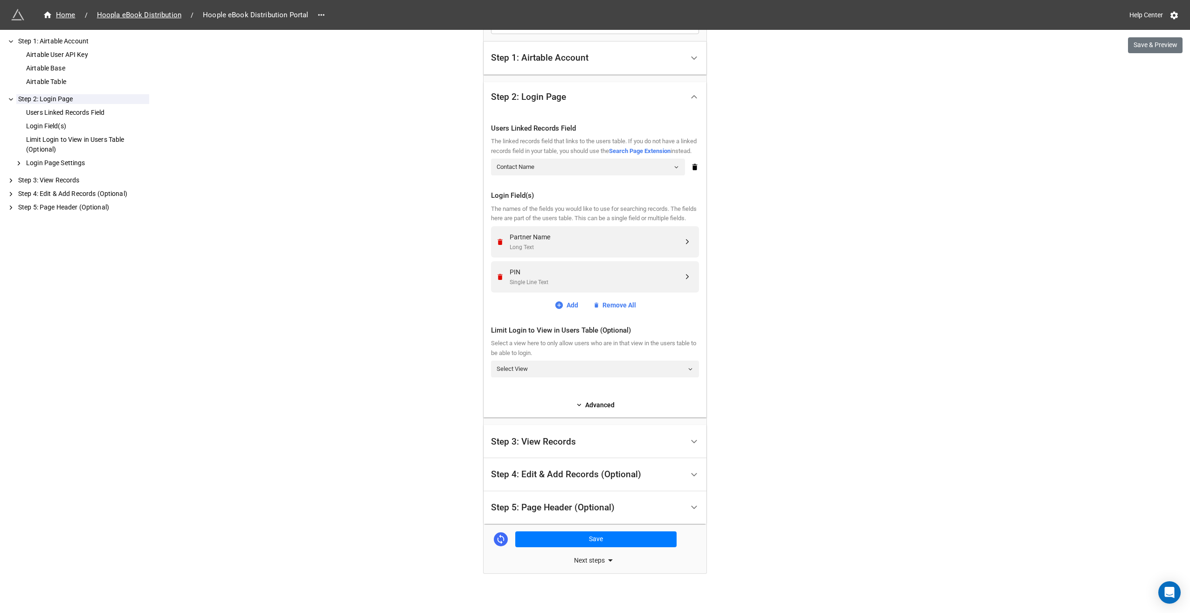
scroll to position [233, 0]
click at [567, 308] on link "Add" at bounding box center [566, 303] width 24 height 10
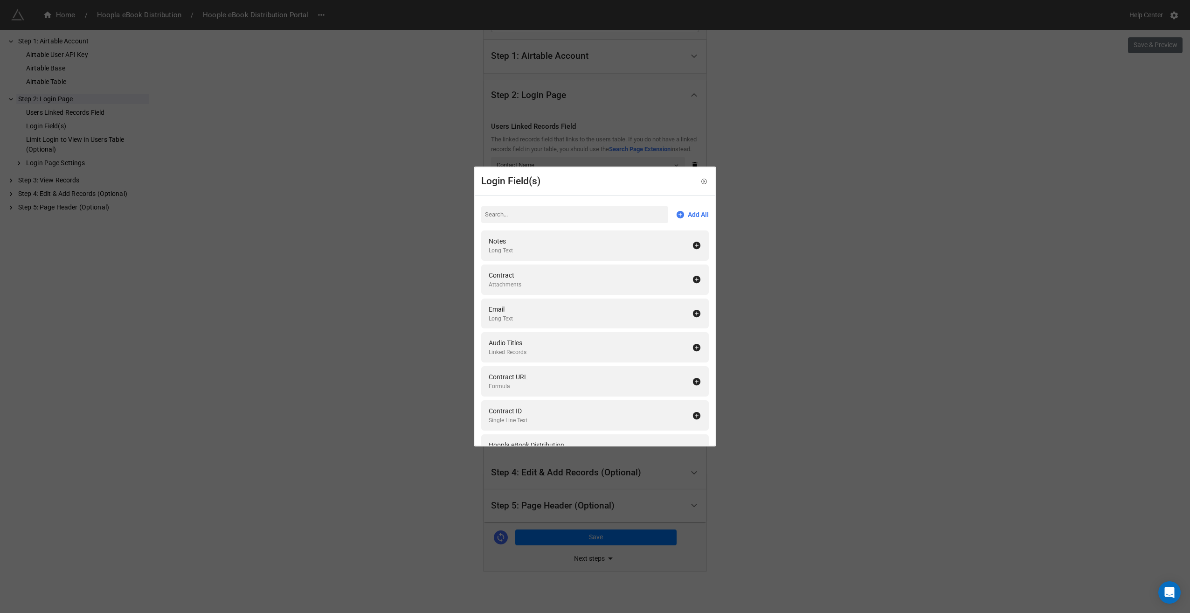
scroll to position [0, 0]
click at [701, 182] on icon at bounding box center [704, 181] width 7 height 7
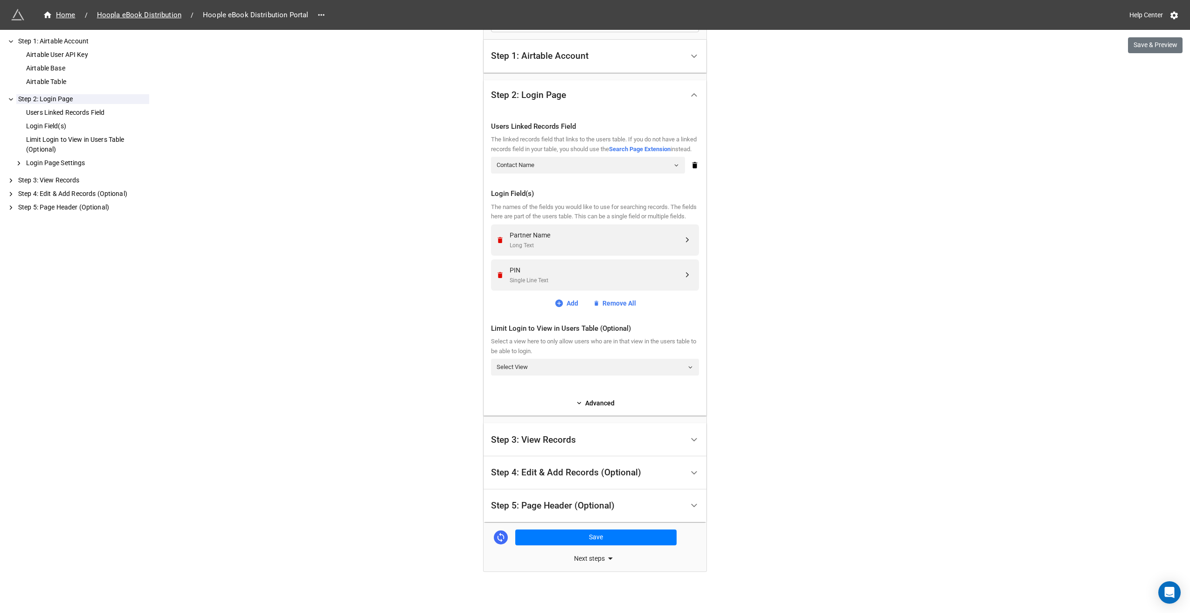
click at [553, 65] on div "Step 1: Airtable Account" at bounding box center [595, 56] width 223 height 33
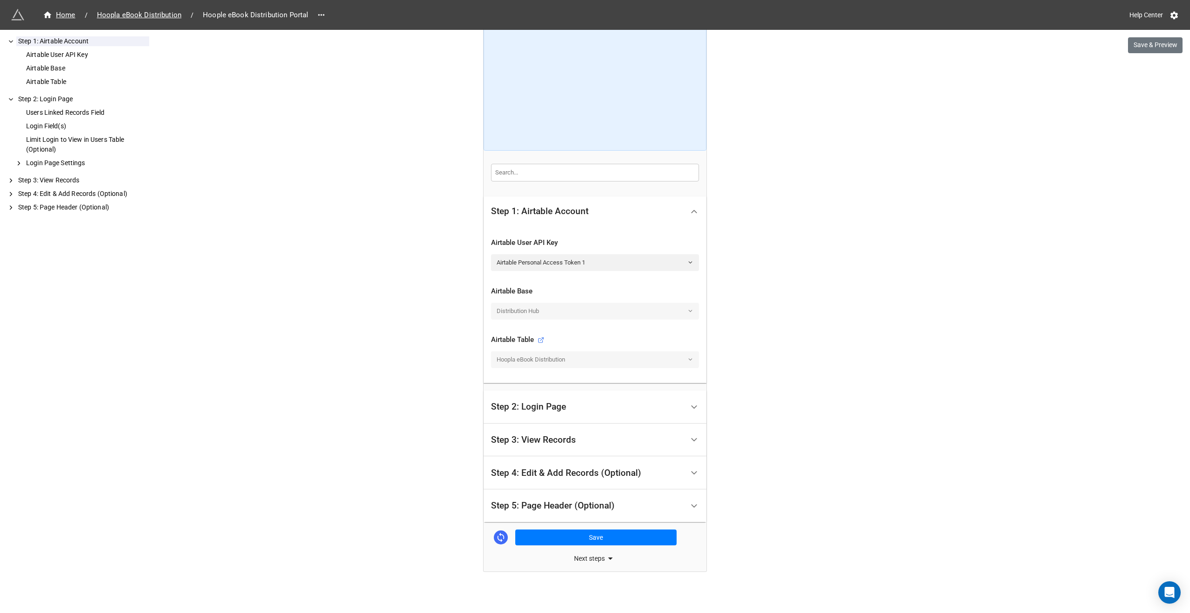
scroll to position [86, 0]
click at [550, 474] on div "Step 4: Edit & Add Records (Optional)" at bounding box center [566, 470] width 150 height 9
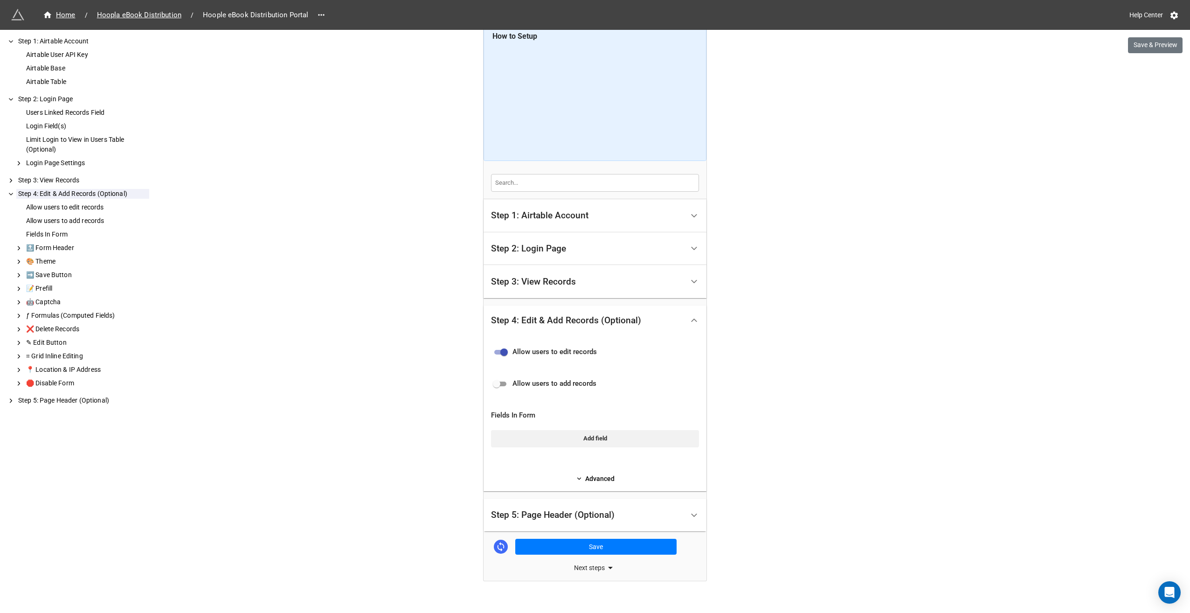
scroll to position [85, 0]
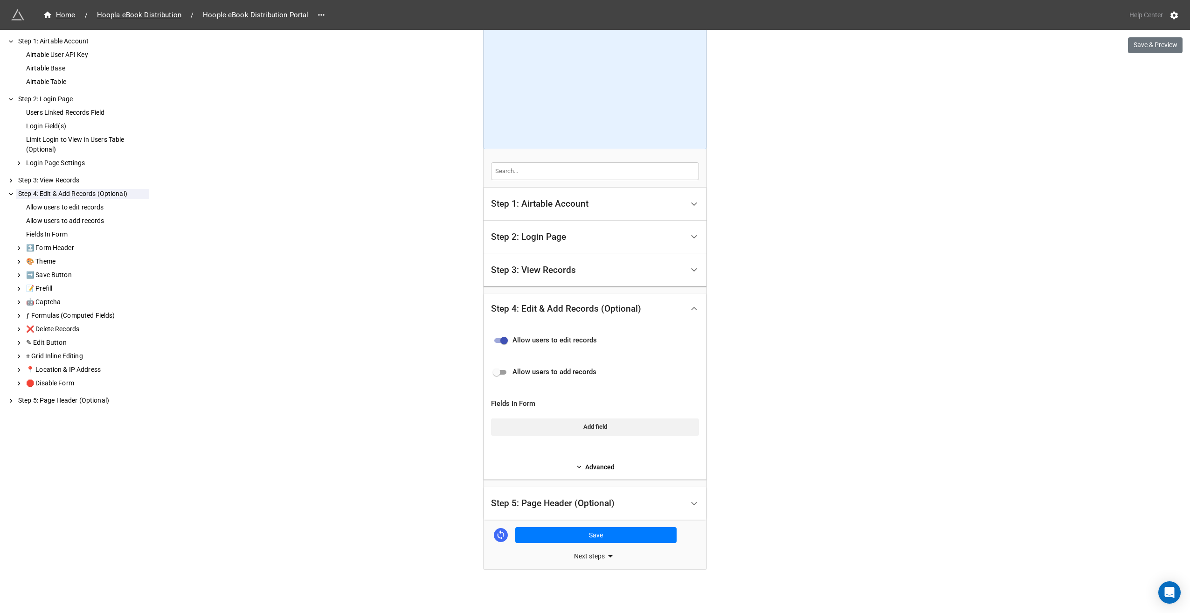
click at [1141, 14] on link "Help Center" at bounding box center [1146, 15] width 47 height 17
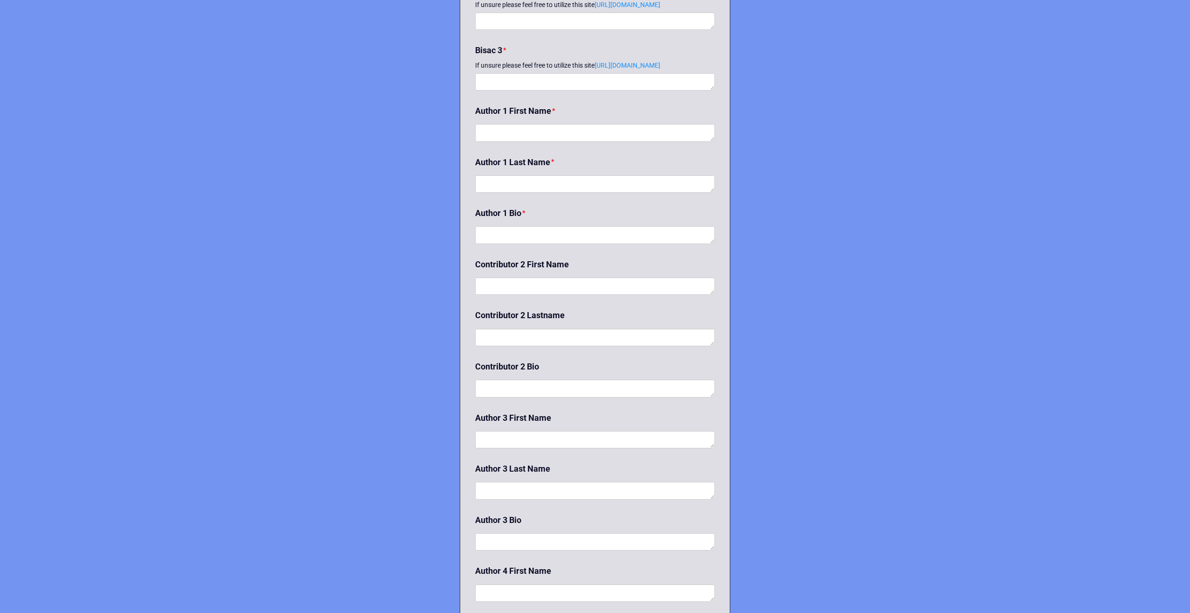
scroll to position [1182, 0]
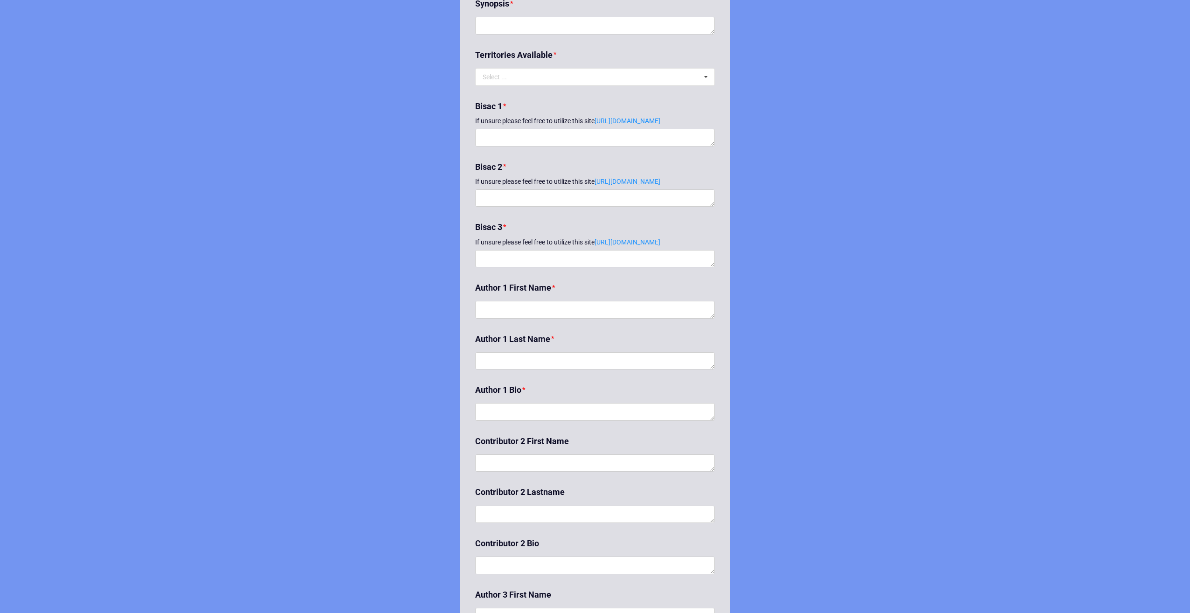
scroll to position [1026, 0]
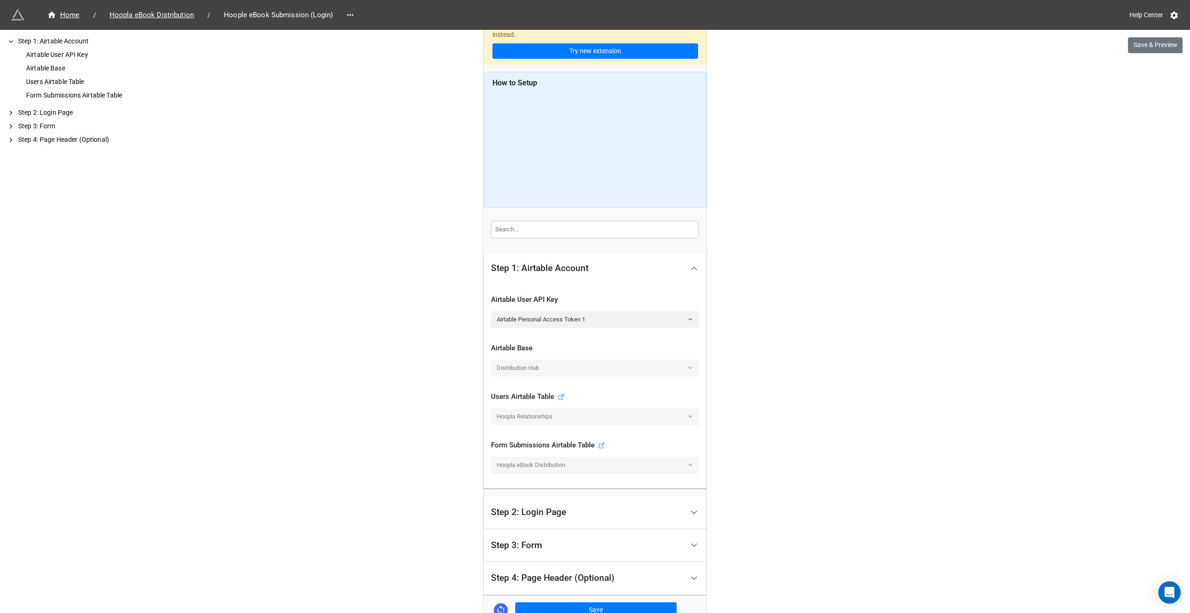
scroll to position [93, 0]
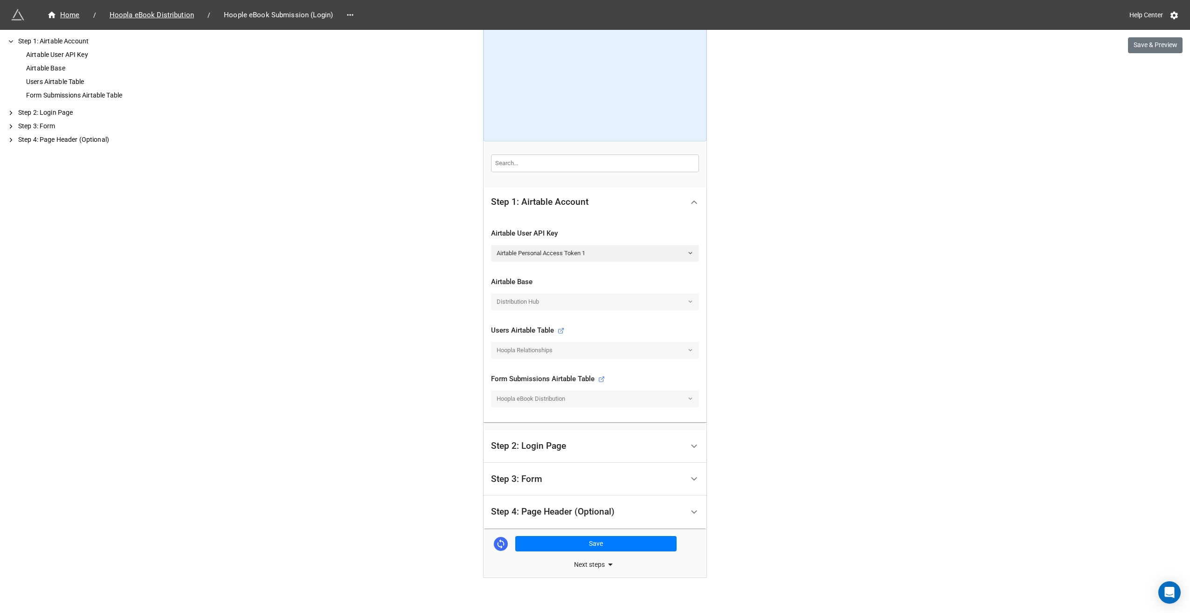
click at [541, 480] on div "Step 3: Form" at bounding box center [587, 479] width 193 height 22
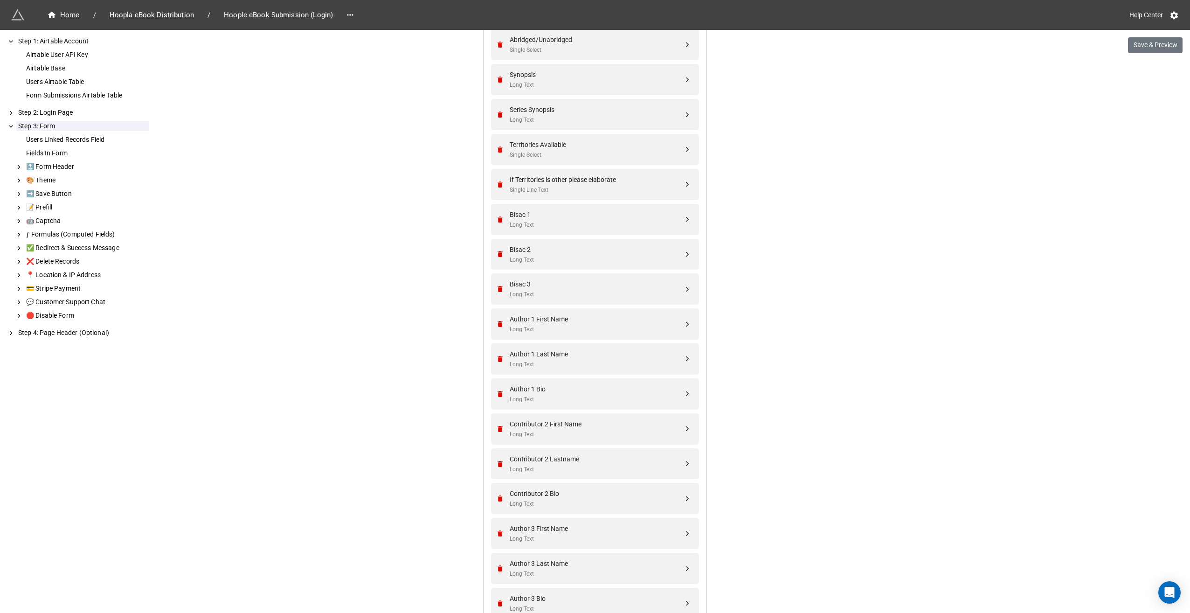
scroll to position [933, 0]
click at [46, 149] on div "Fields In Form" at bounding box center [86, 153] width 125 height 10
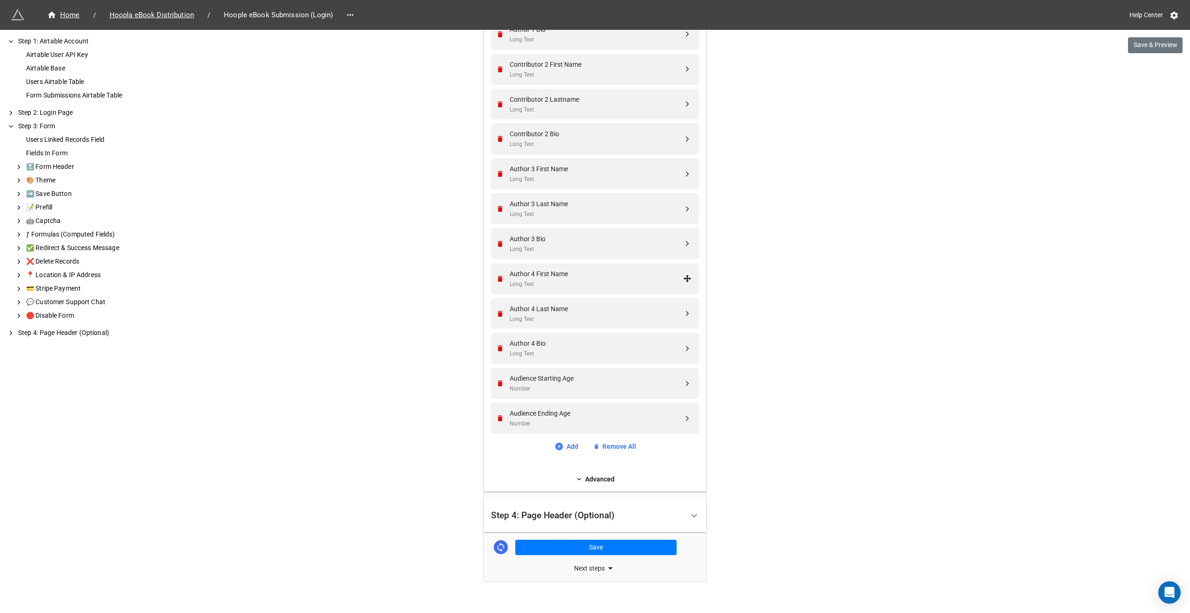
scroll to position [1303, 0]
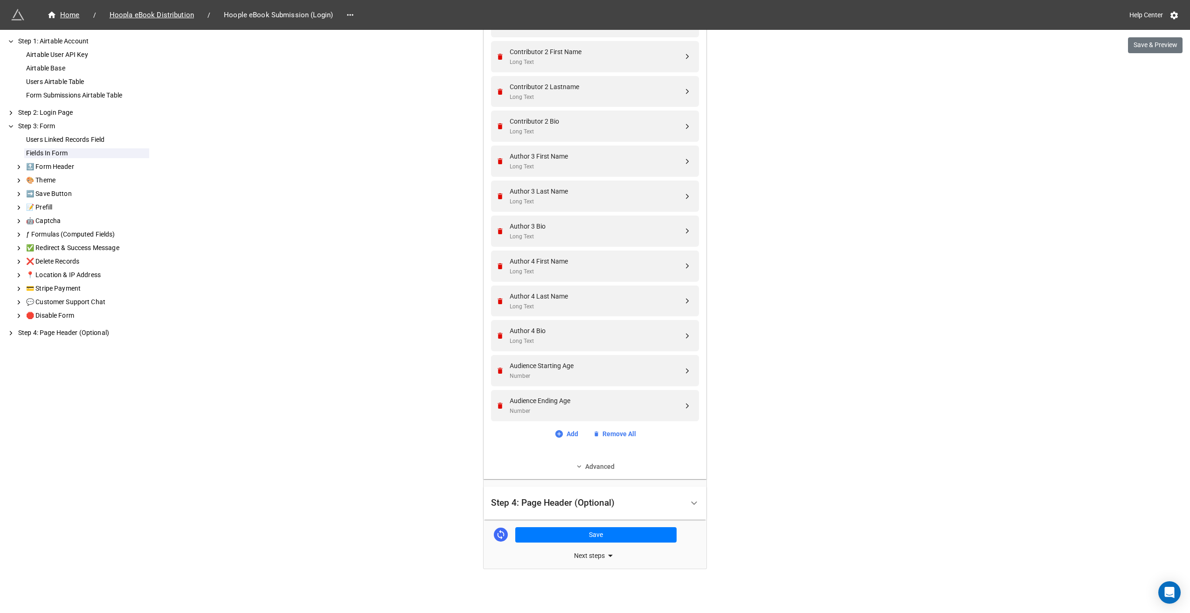
click at [576, 467] on icon at bounding box center [579, 466] width 7 height 7
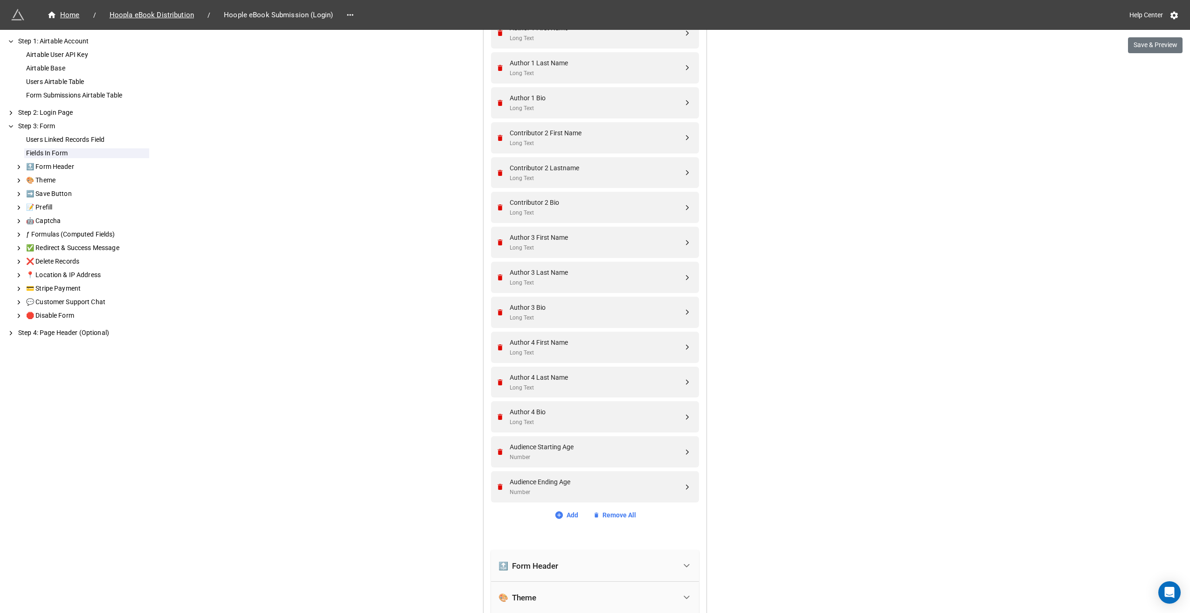
scroll to position [1209, 0]
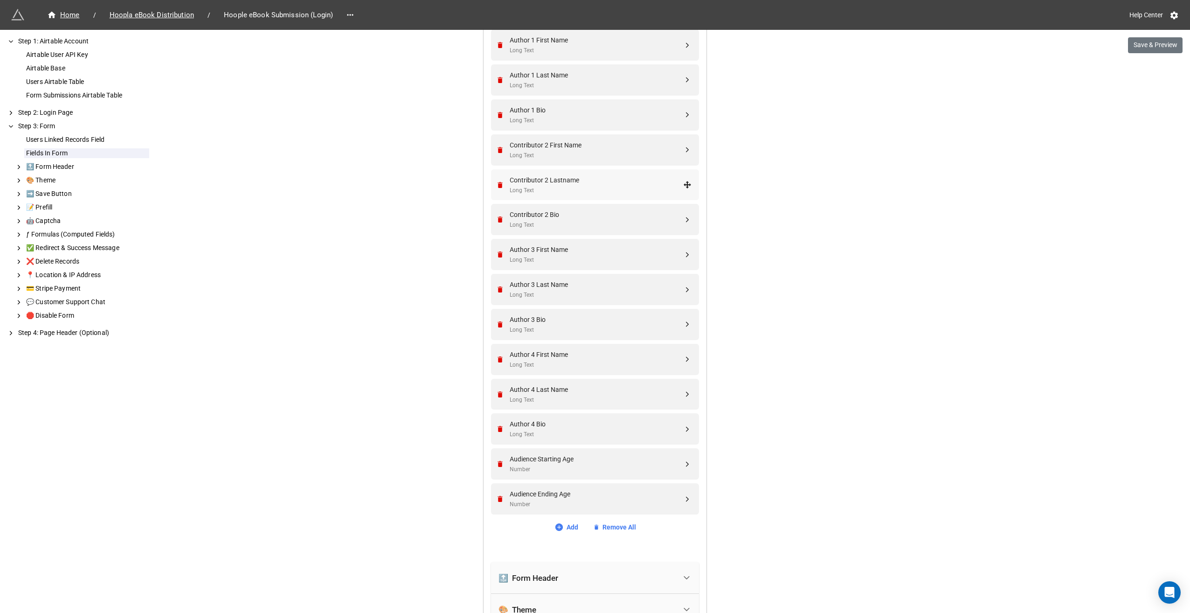
click at [556, 186] on div "Long Text" at bounding box center [596, 190] width 173 height 9
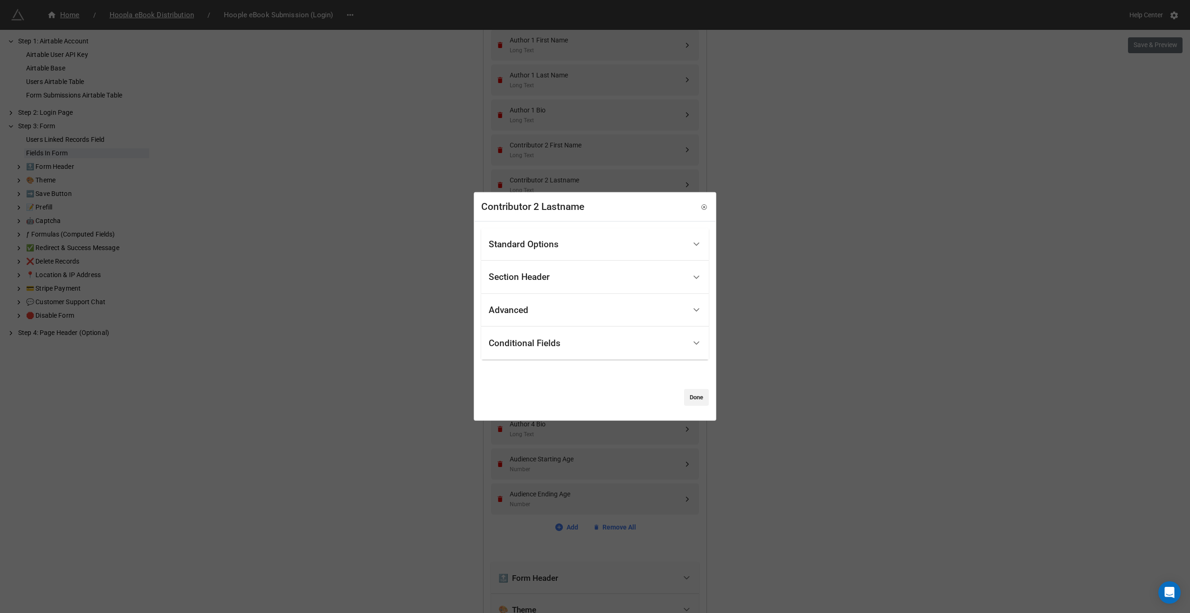
click at [560, 242] on div "Standard Options" at bounding box center [587, 244] width 197 height 22
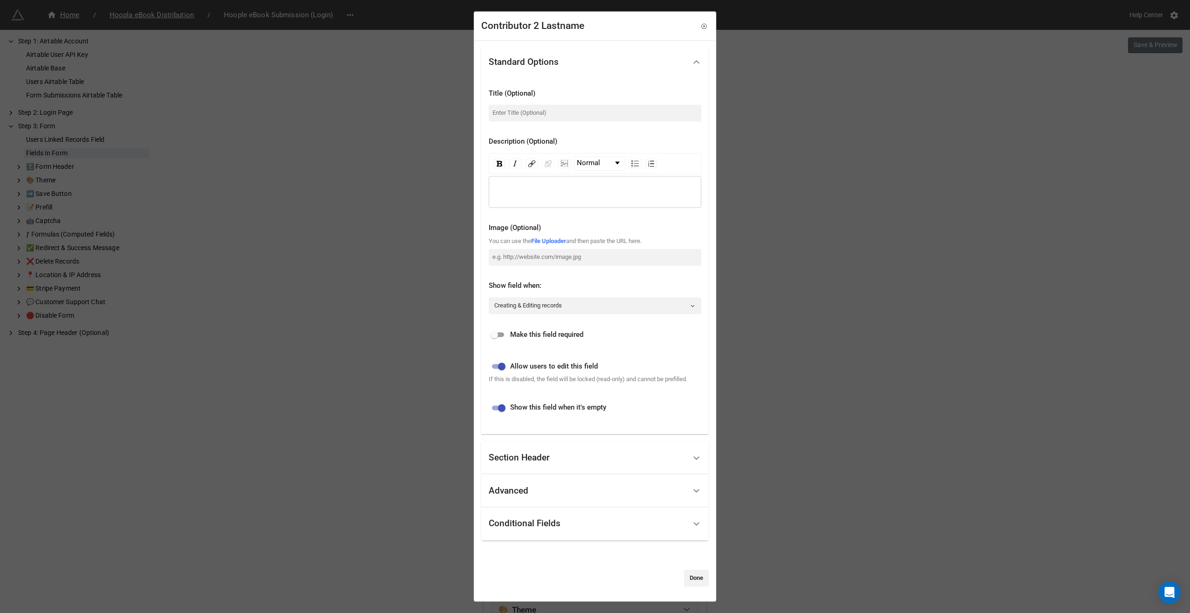
click at [550, 454] on div "Section Header" at bounding box center [587, 458] width 197 height 22
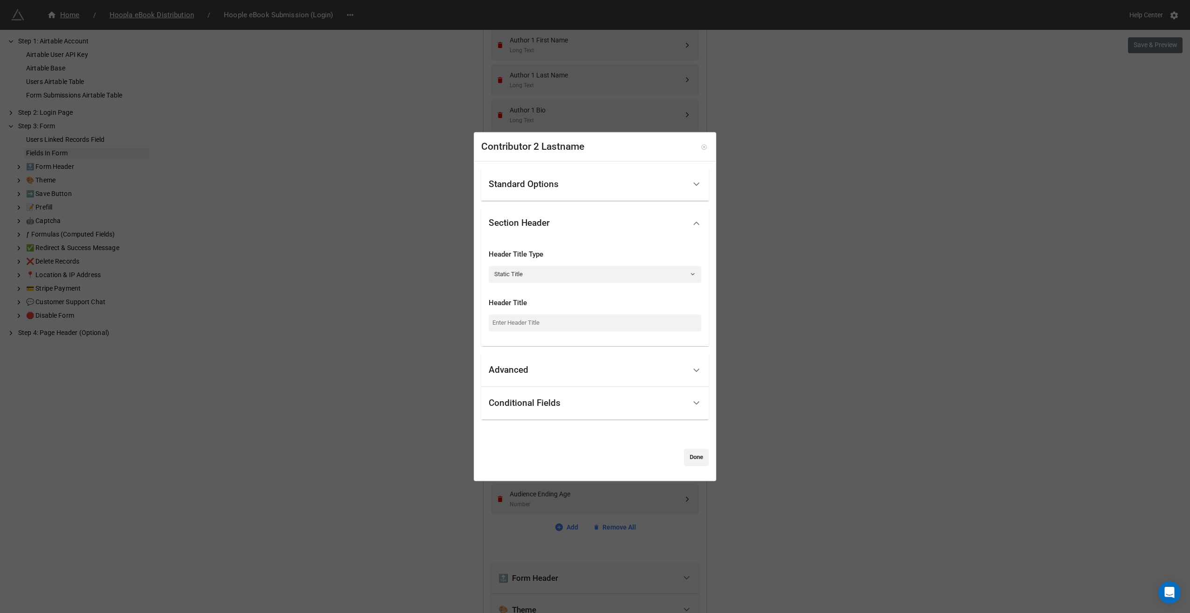
click at [701, 148] on icon at bounding box center [704, 147] width 7 height 7
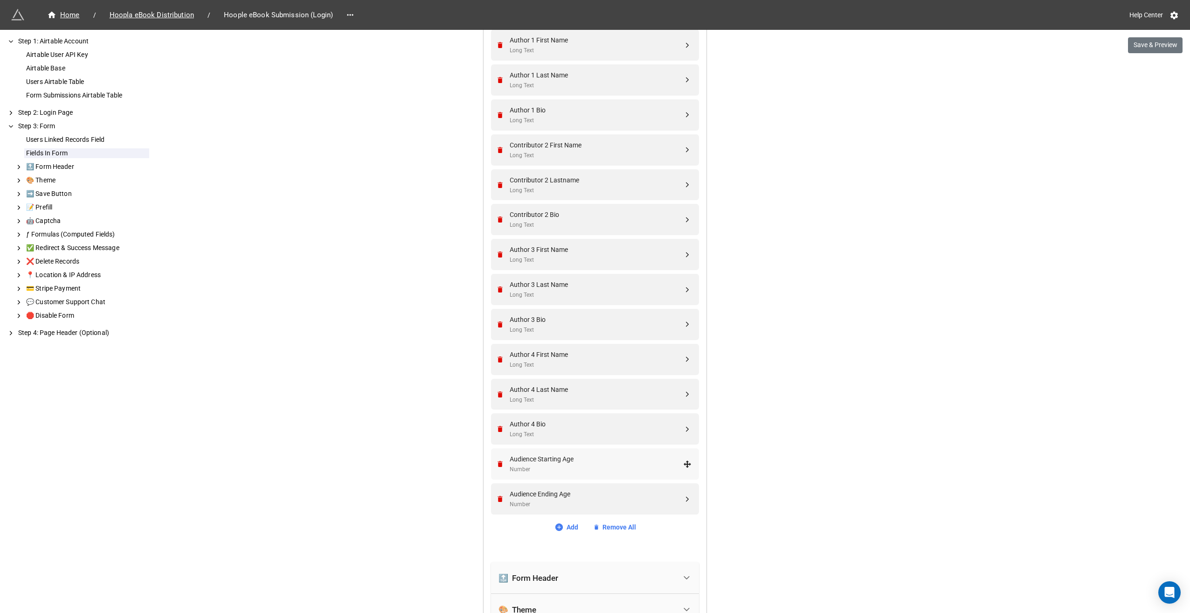
click at [544, 465] on div "Number" at bounding box center [596, 469] width 173 height 9
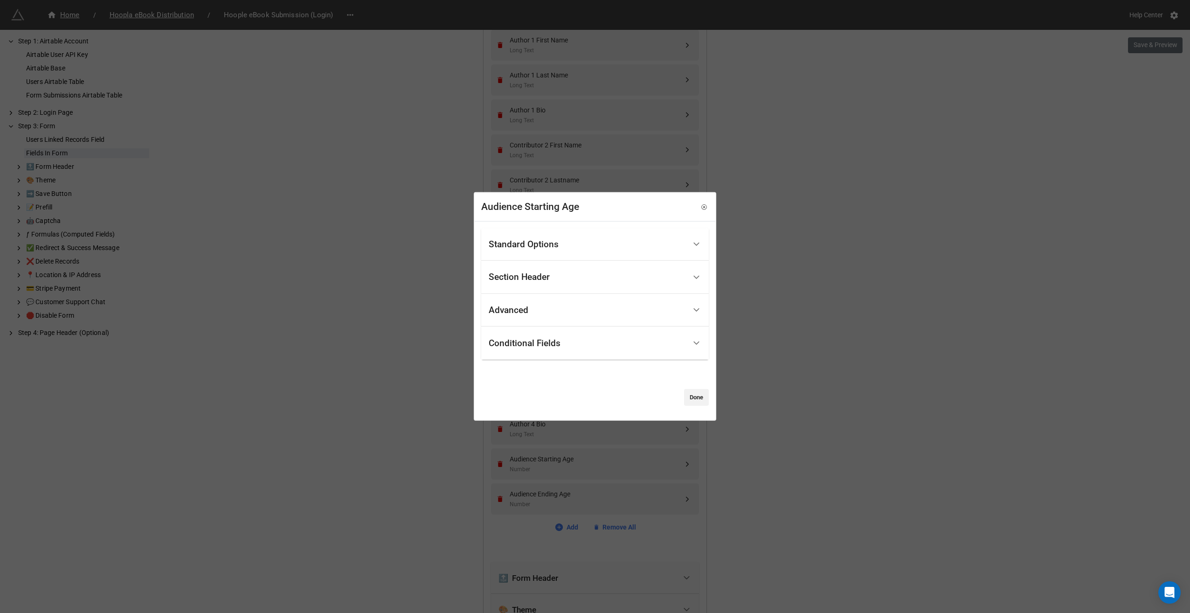
click at [530, 278] on div "Section Header" at bounding box center [519, 276] width 61 height 9
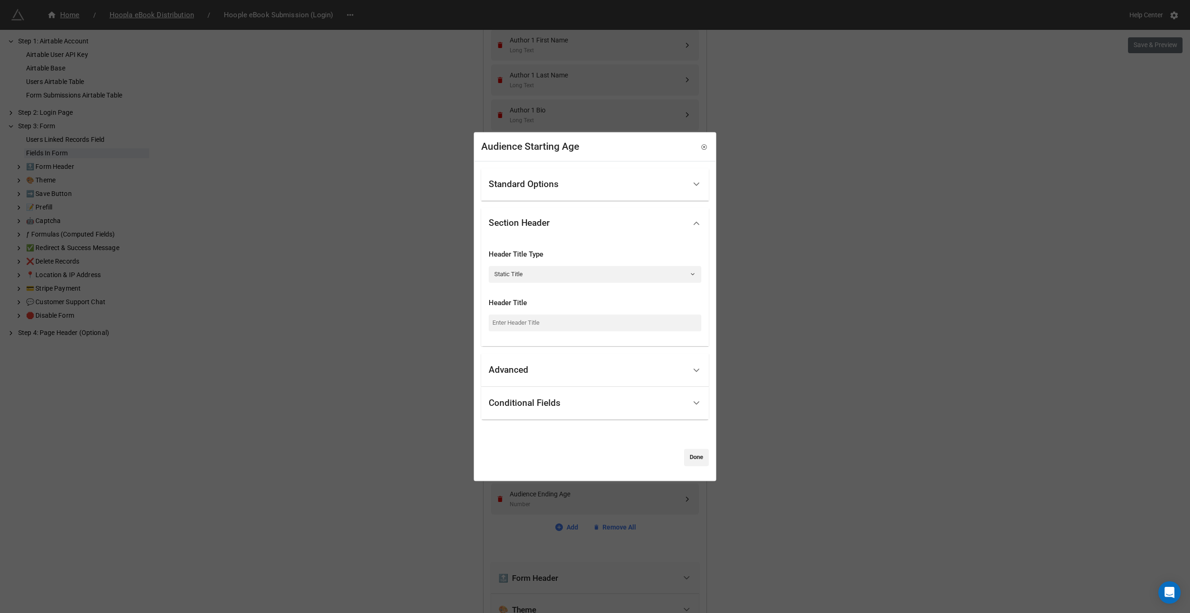
click at [541, 189] on div "Standard Options" at bounding box center [524, 184] width 70 height 9
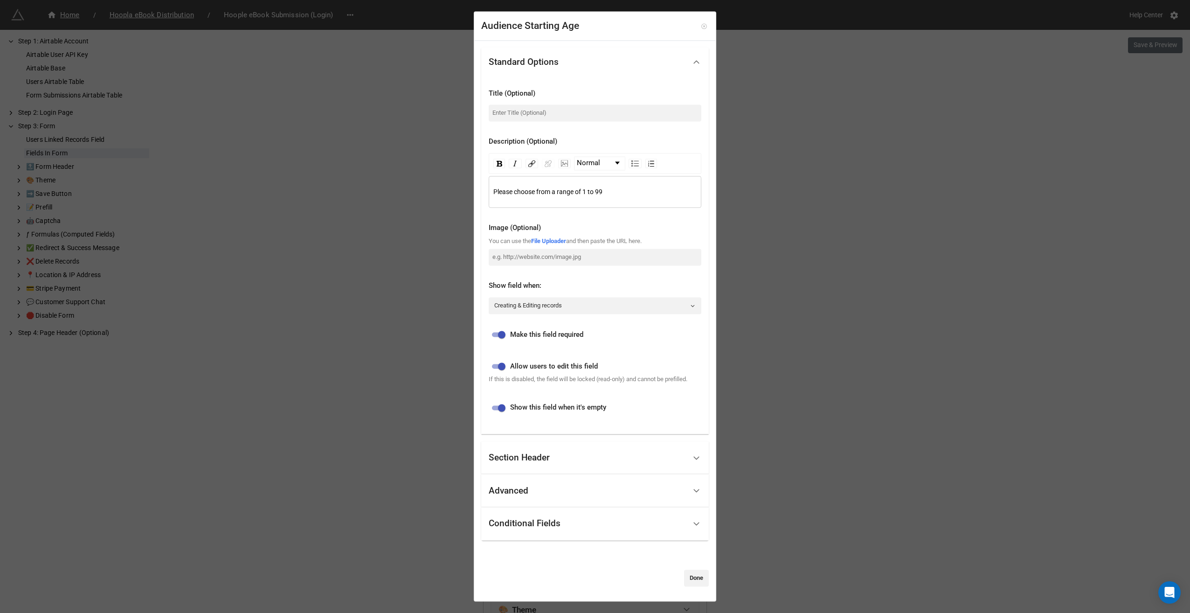
click at [701, 26] on icon at bounding box center [704, 26] width 7 height 7
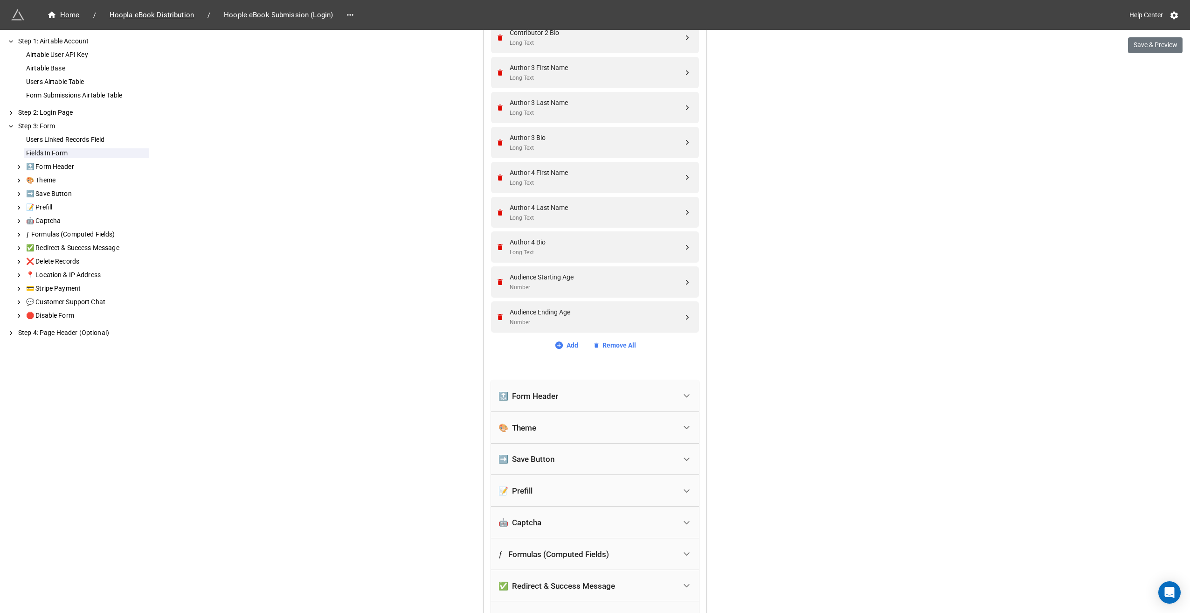
scroll to position [1396, 0]
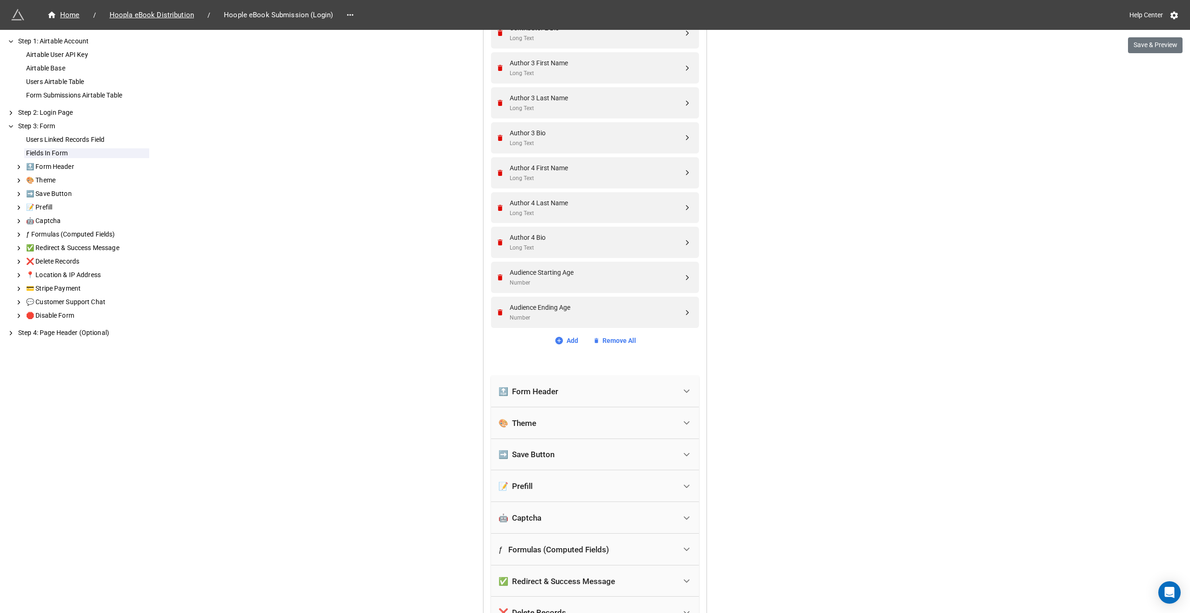
click at [567, 395] on div "🔝 Form Header" at bounding box center [587, 391] width 178 height 21
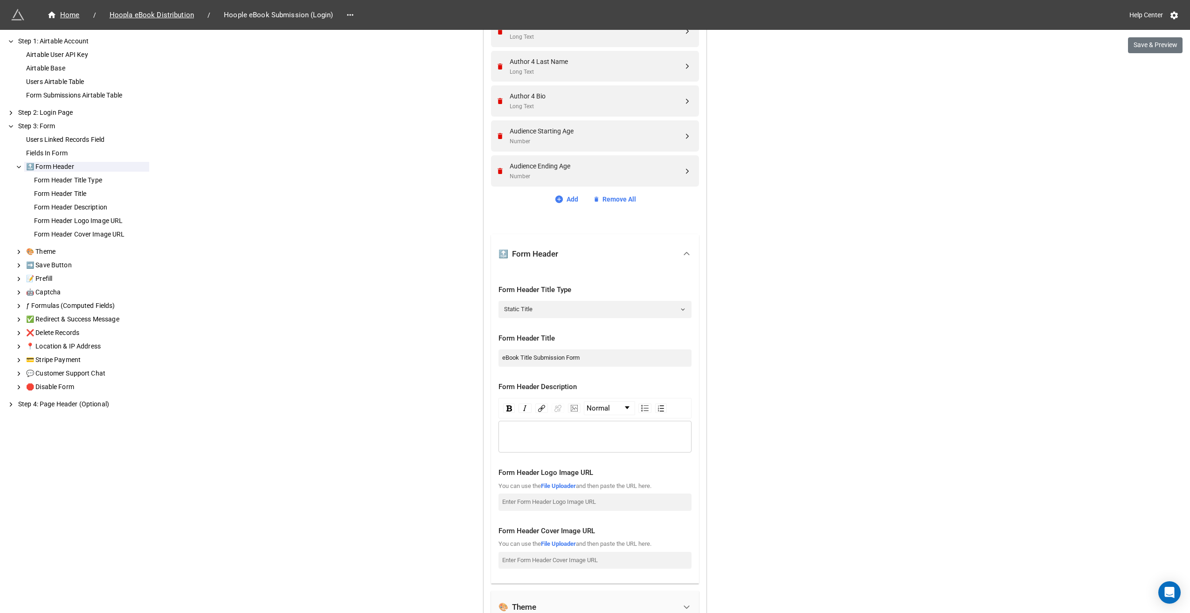
scroll to position [1443, 0]
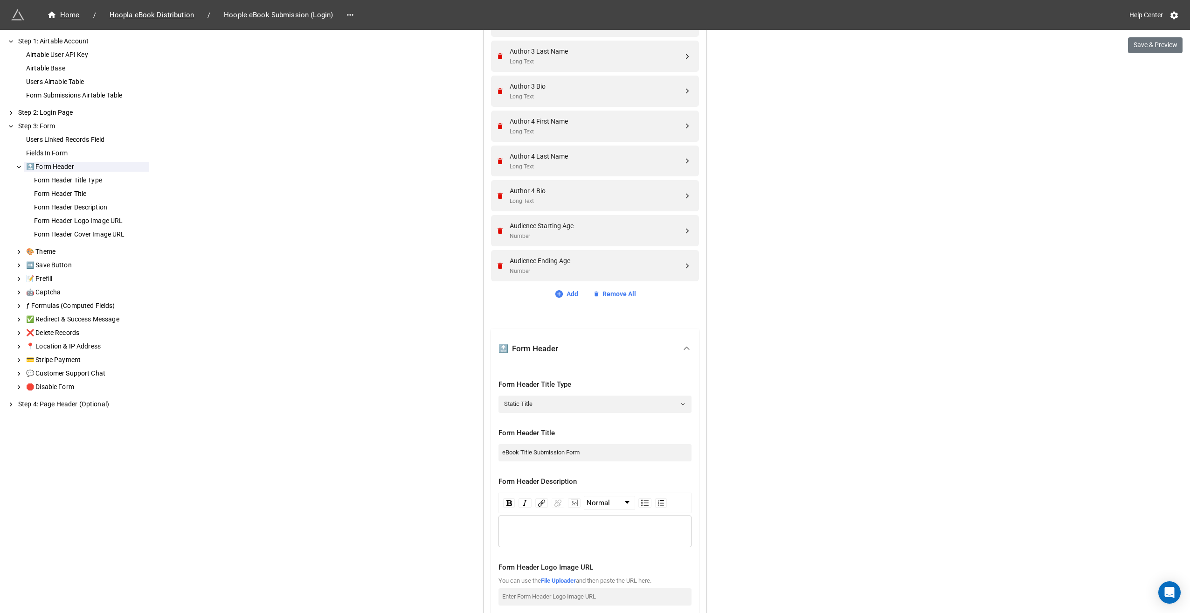
click at [671, 351] on div "🔝 Form Header" at bounding box center [587, 348] width 178 height 21
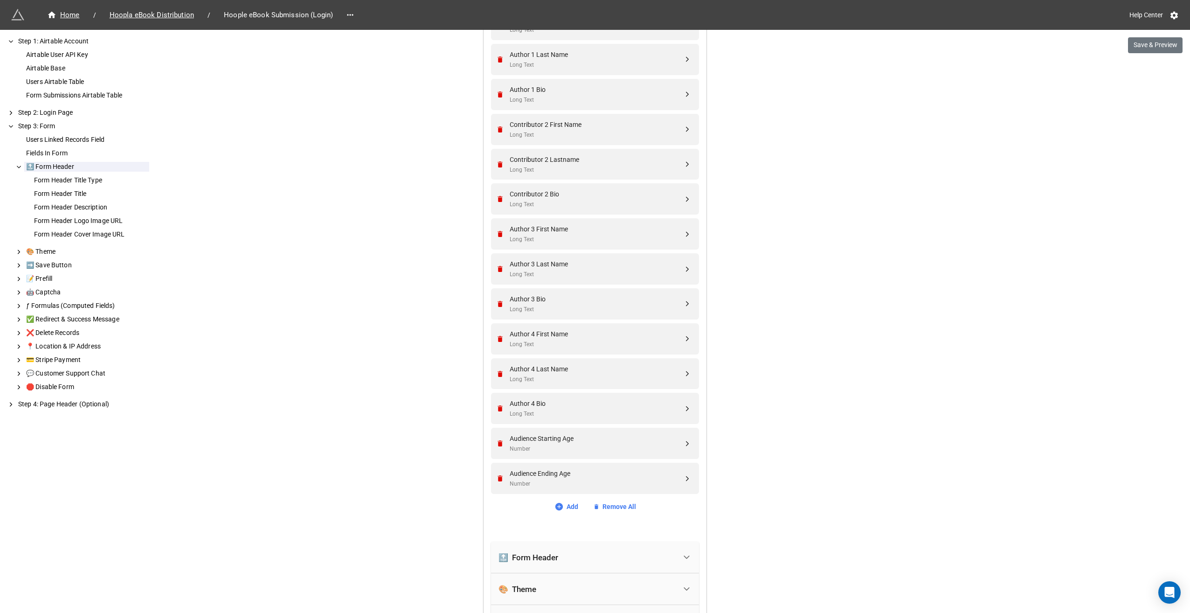
scroll to position [1163, 0]
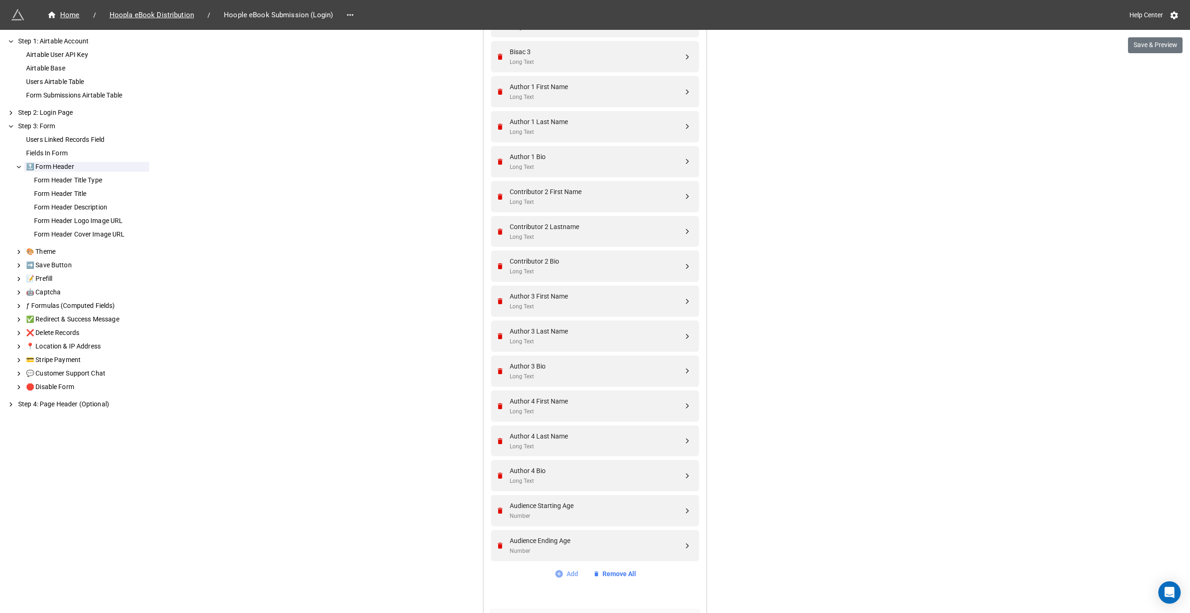
click at [560, 571] on icon at bounding box center [558, 573] width 7 height 7
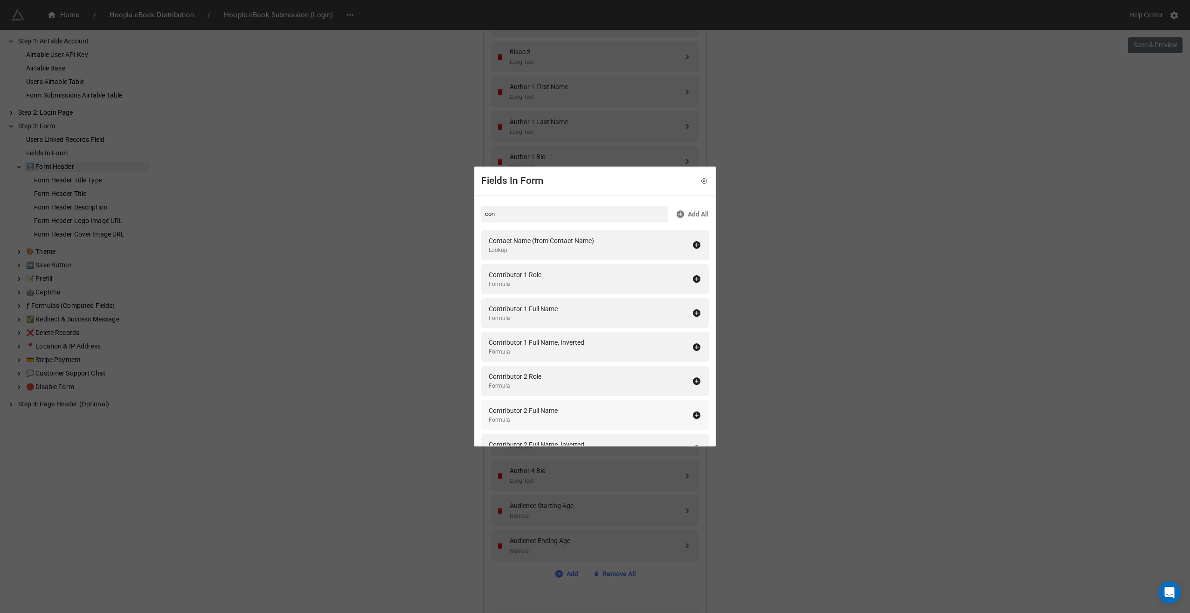
scroll to position [0, 0]
type input "c"
click at [701, 182] on icon at bounding box center [704, 181] width 7 height 7
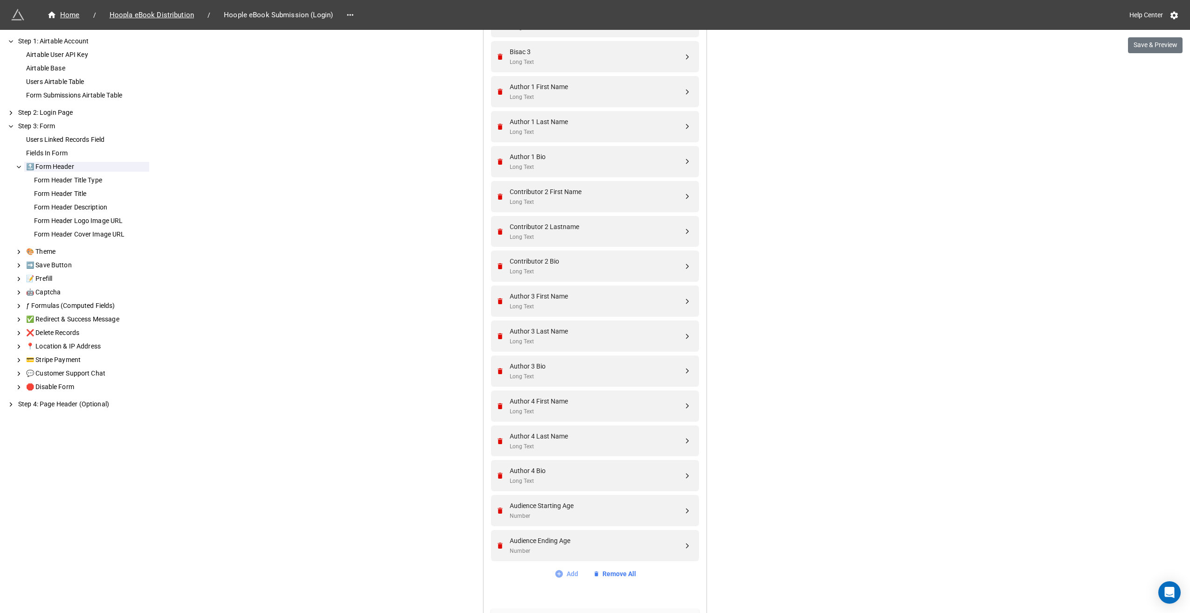
click at [561, 573] on link "Add" at bounding box center [566, 573] width 24 height 10
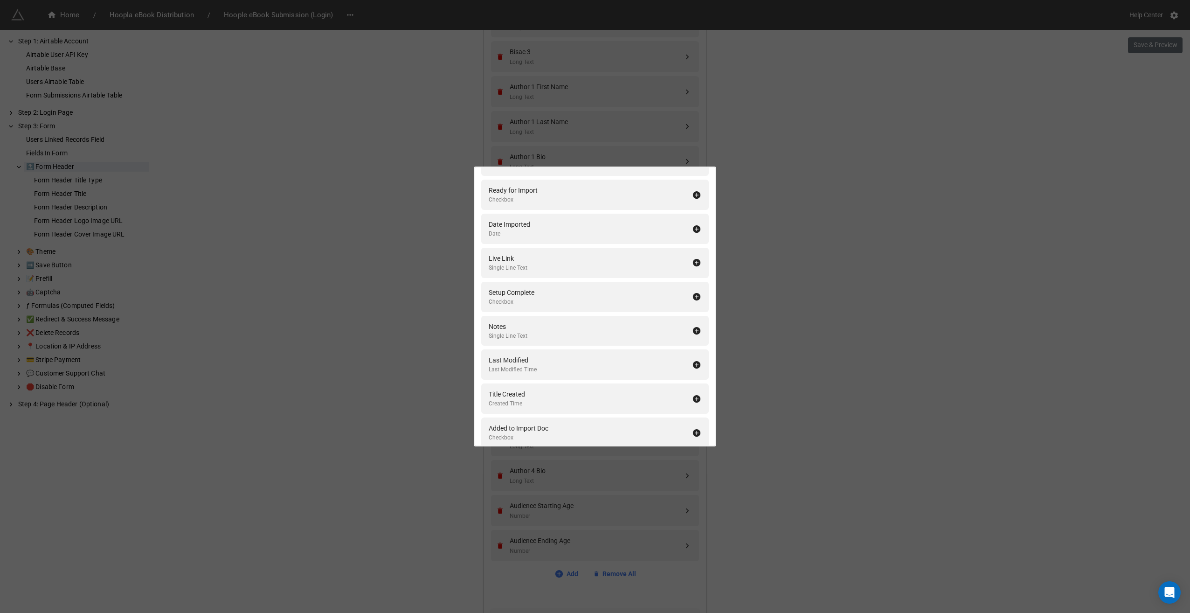
scroll to position [2226, 0]
click at [557, 430] on link "🔄 Sync/Add Airtable fields" at bounding box center [594, 428] width 81 height 10
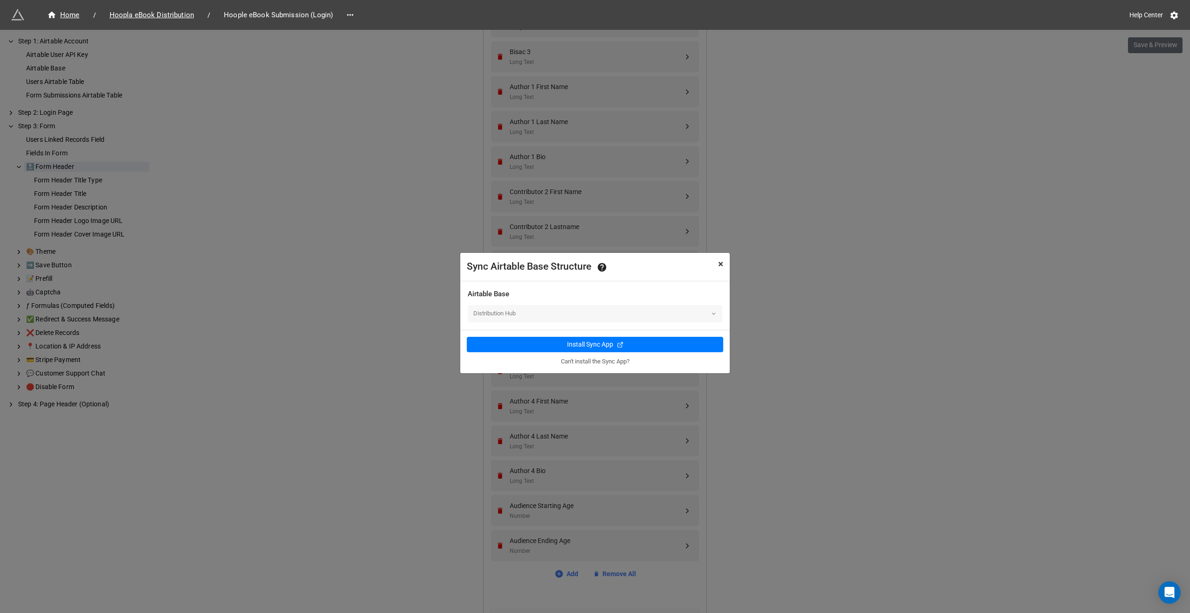
click at [721, 263] on span "×" at bounding box center [720, 263] width 5 height 11
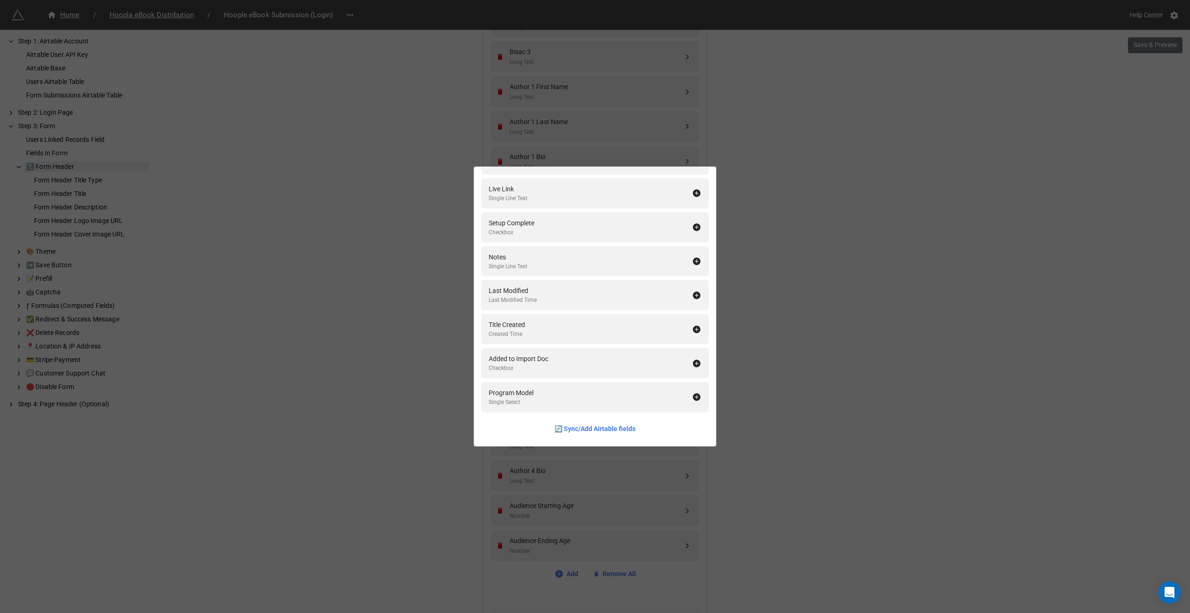
click at [830, 383] on div "Fields In Form Add All Vendor Product Number Long Text Copyright Date Formula U…" at bounding box center [595, 306] width 1190 height 613
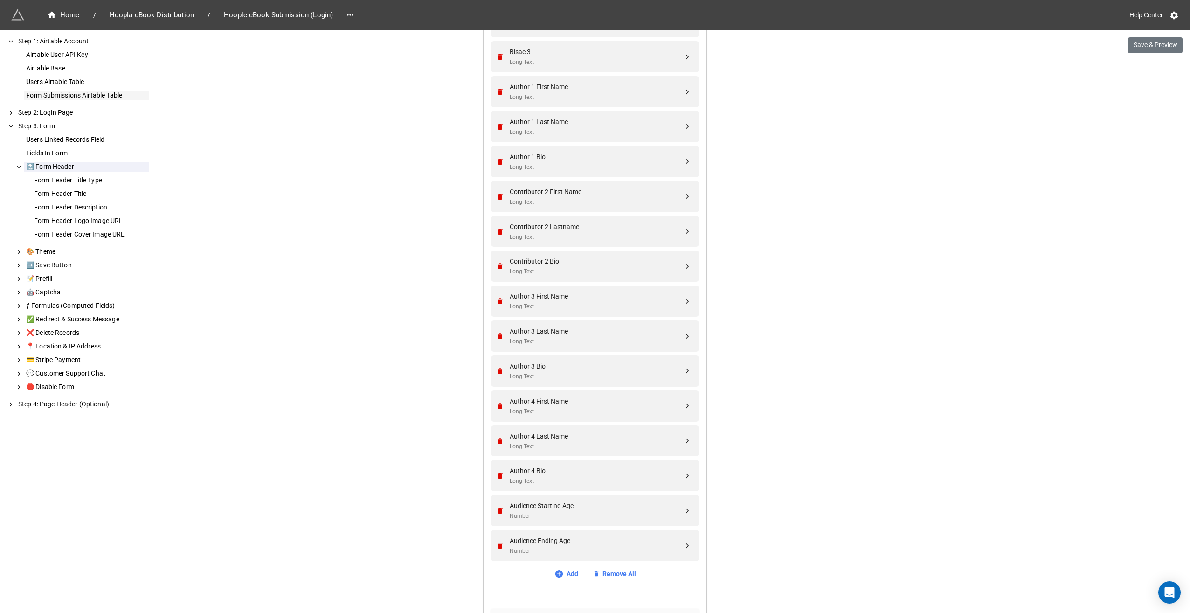
click at [62, 94] on div "Form Submissions Airtable Table" at bounding box center [86, 95] width 125 height 10
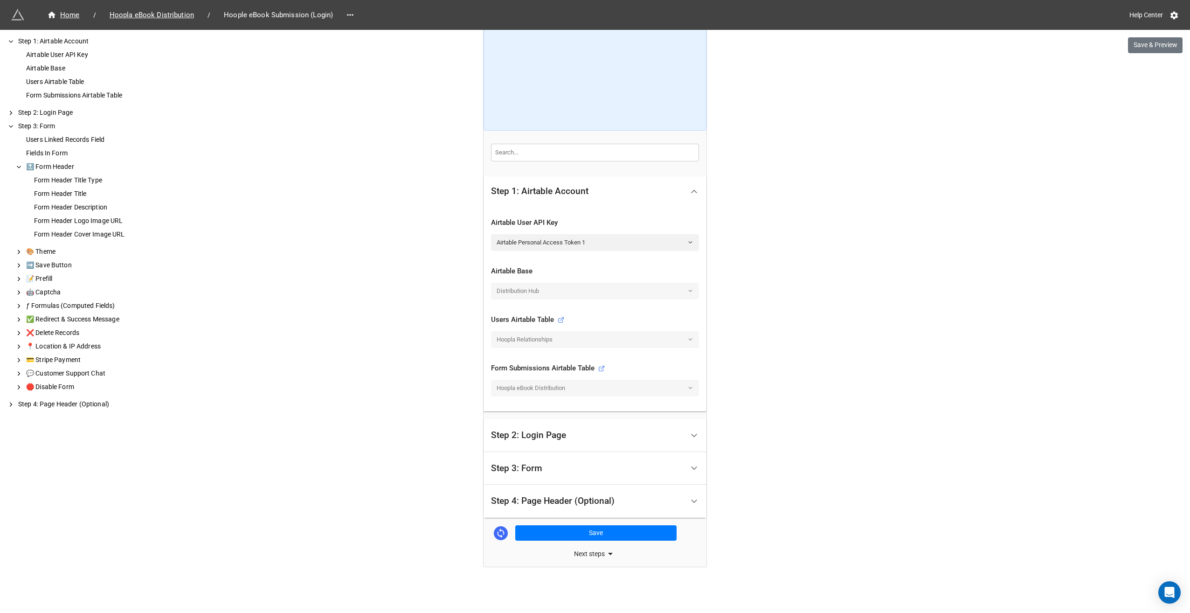
scroll to position [102, 0]
click at [549, 462] on div "Step 3: Form" at bounding box center [587, 471] width 193 height 22
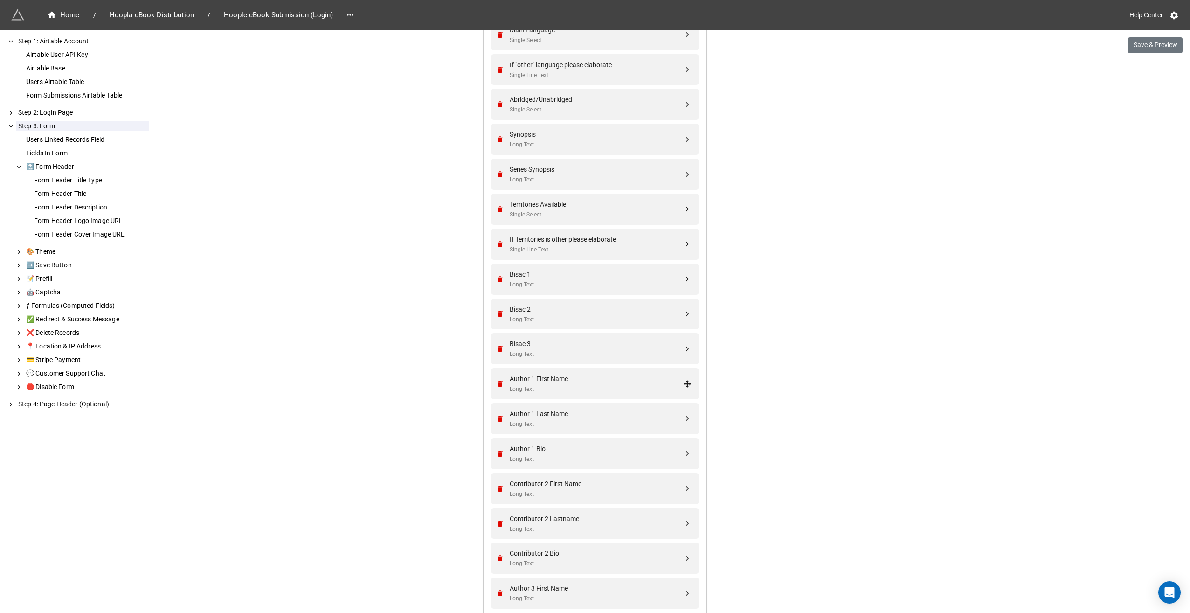
scroll to position [886, 0]
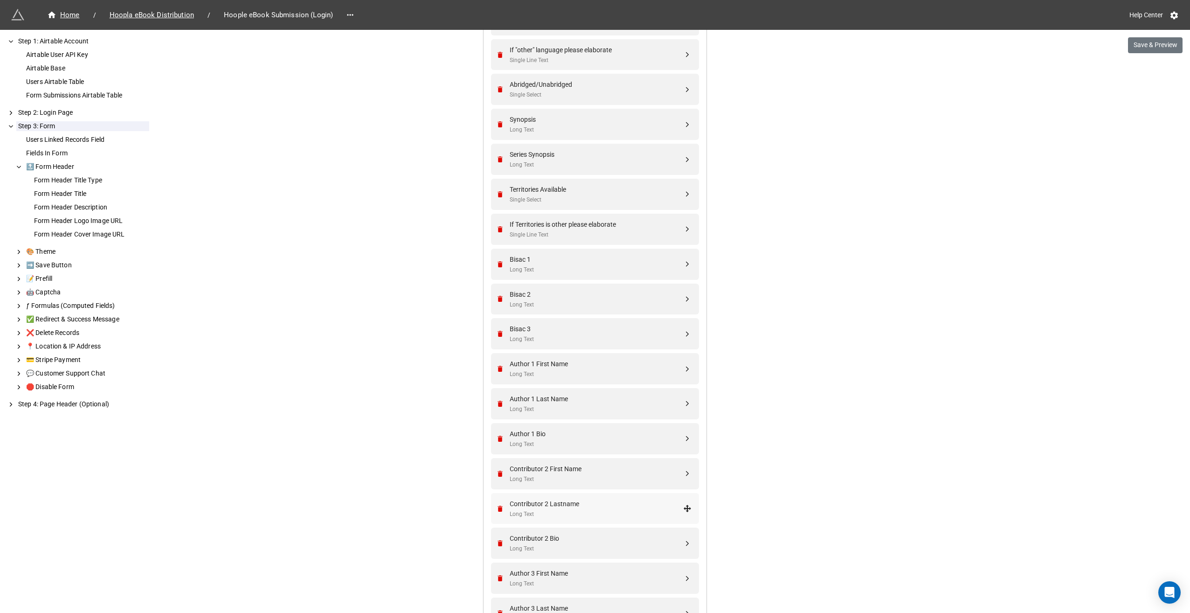
click at [517, 512] on div "Long Text" at bounding box center [596, 514] width 173 height 9
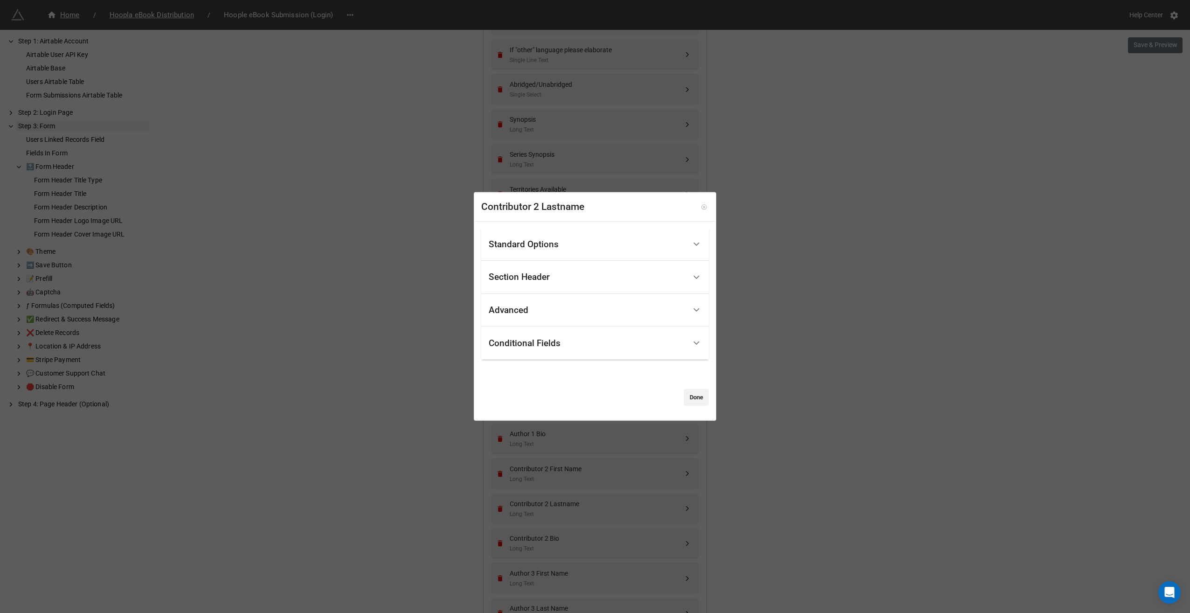
click at [703, 207] on icon at bounding box center [704, 207] width 2 height 2
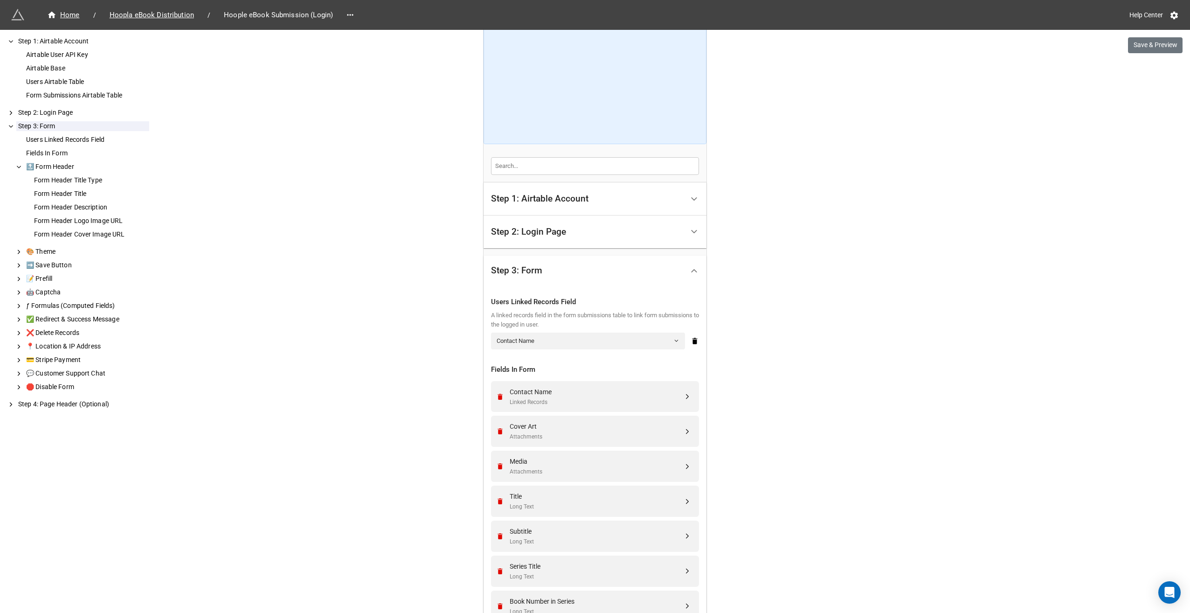
scroll to position [0, 0]
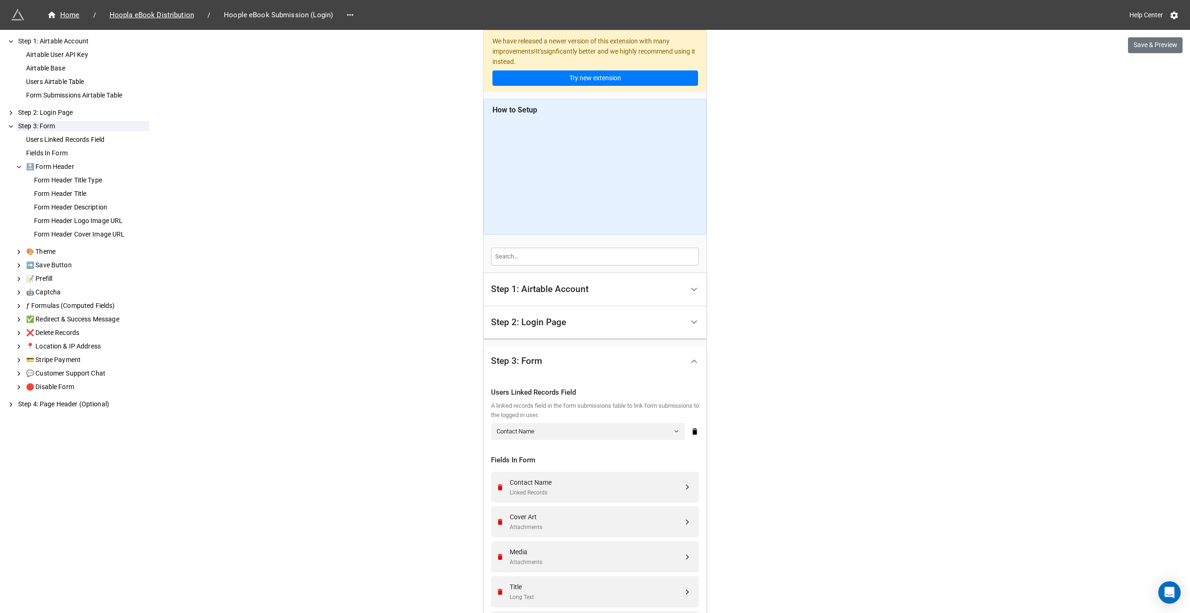
click at [564, 284] on div "Step 1: Airtable Account" at bounding box center [539, 288] width 97 height 9
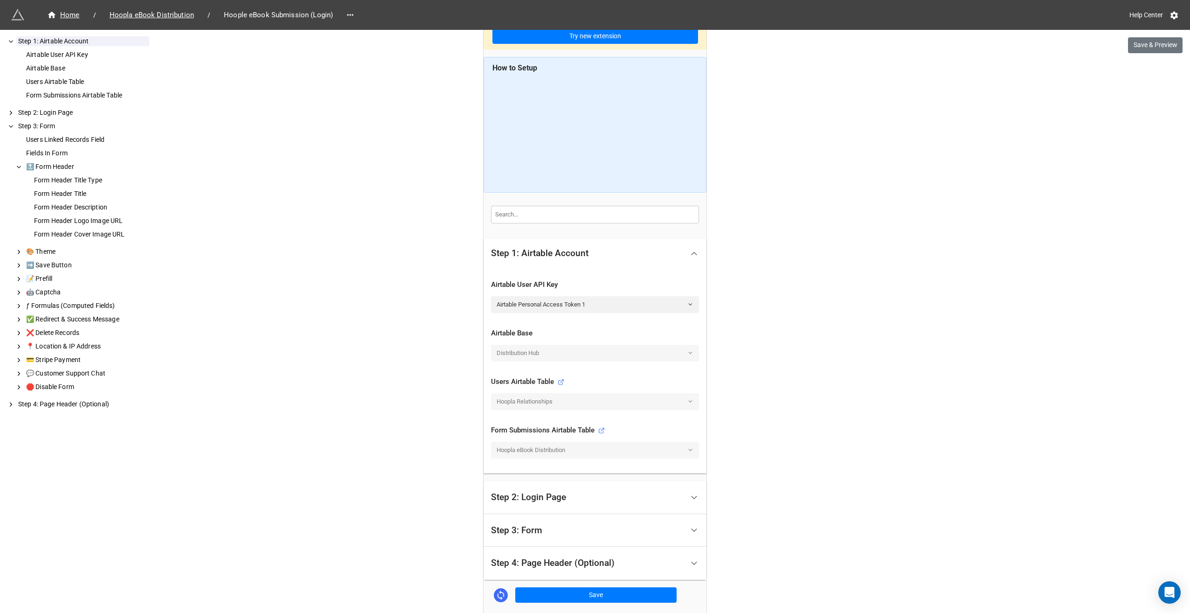
scroll to position [93, 0]
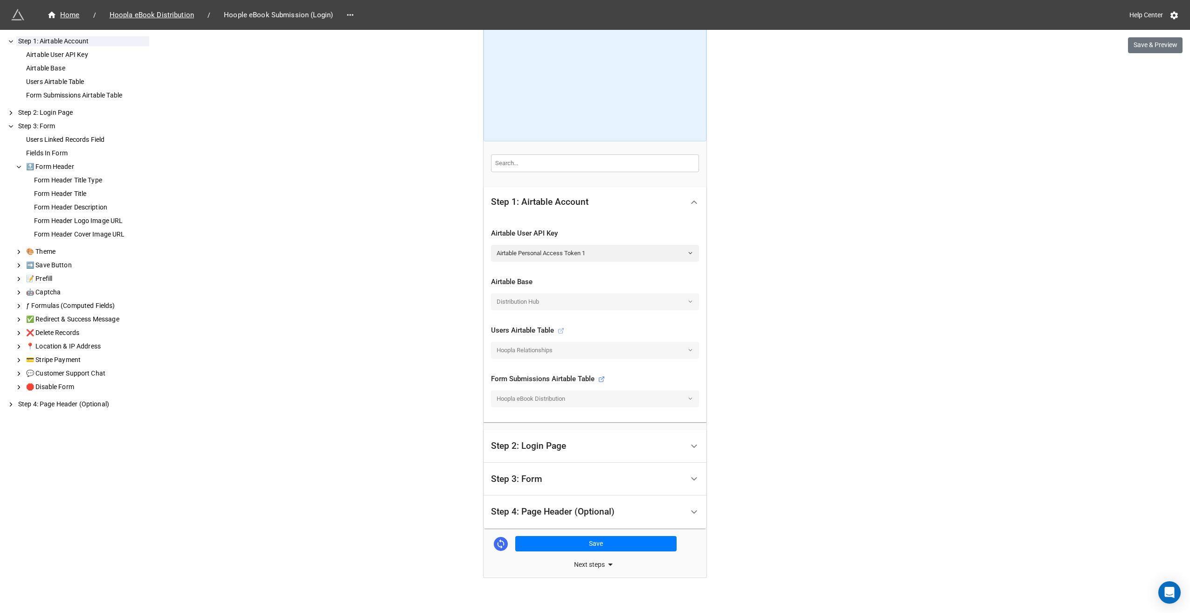
click at [558, 328] on icon at bounding box center [561, 330] width 7 height 7
click at [601, 377] on line at bounding box center [602, 378] width 3 height 3
click at [569, 474] on div "Step 3: Form" at bounding box center [587, 479] width 193 height 22
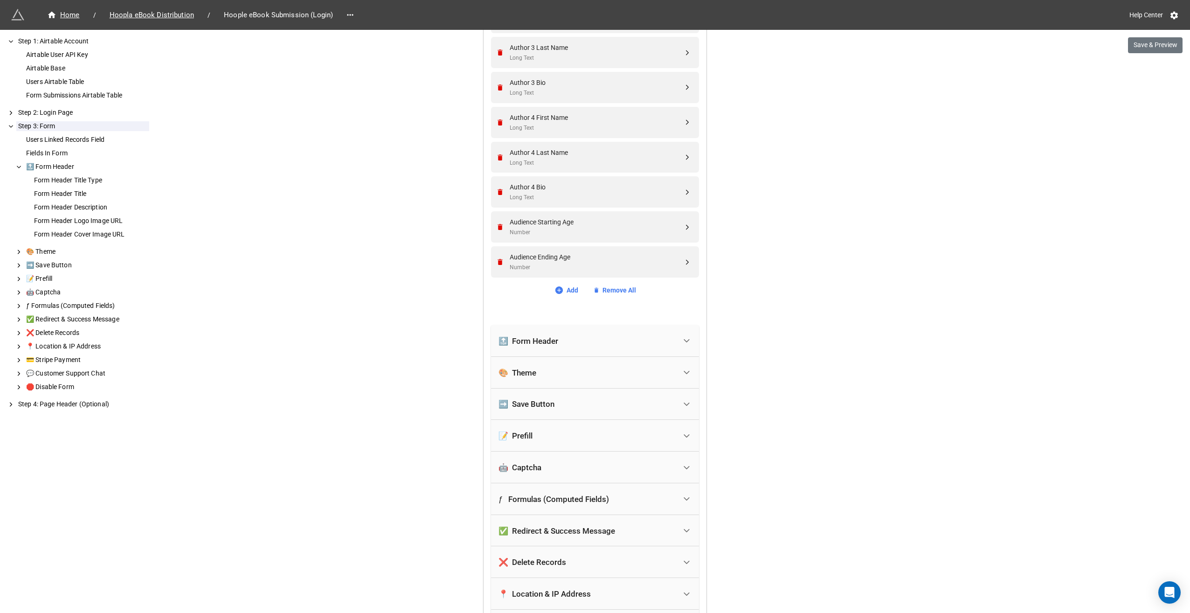
scroll to position [1446, 0]
click at [556, 290] on icon at bounding box center [558, 290] width 7 height 7
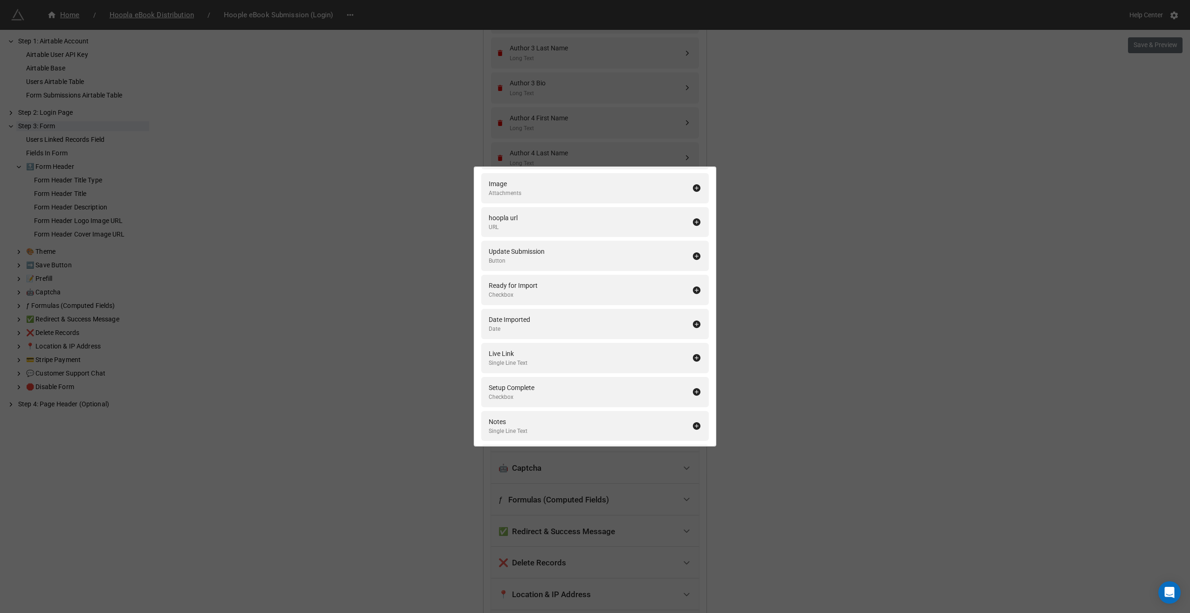
scroll to position [2226, 0]
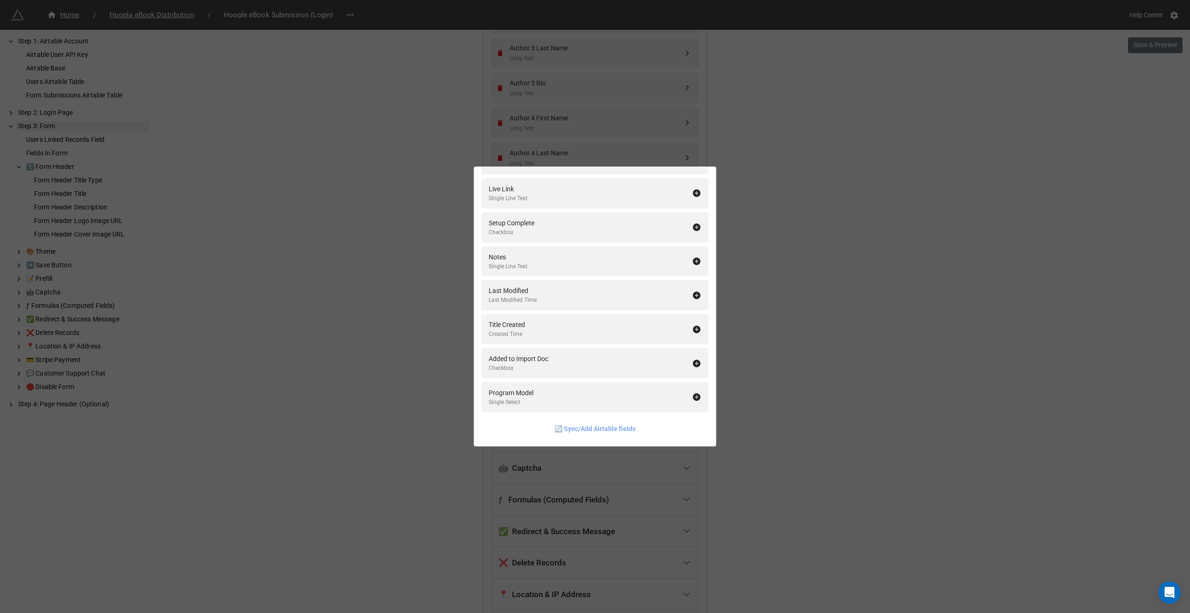
click at [572, 428] on link "🔄 Sync/Add Airtable fields" at bounding box center [594, 428] width 81 height 10
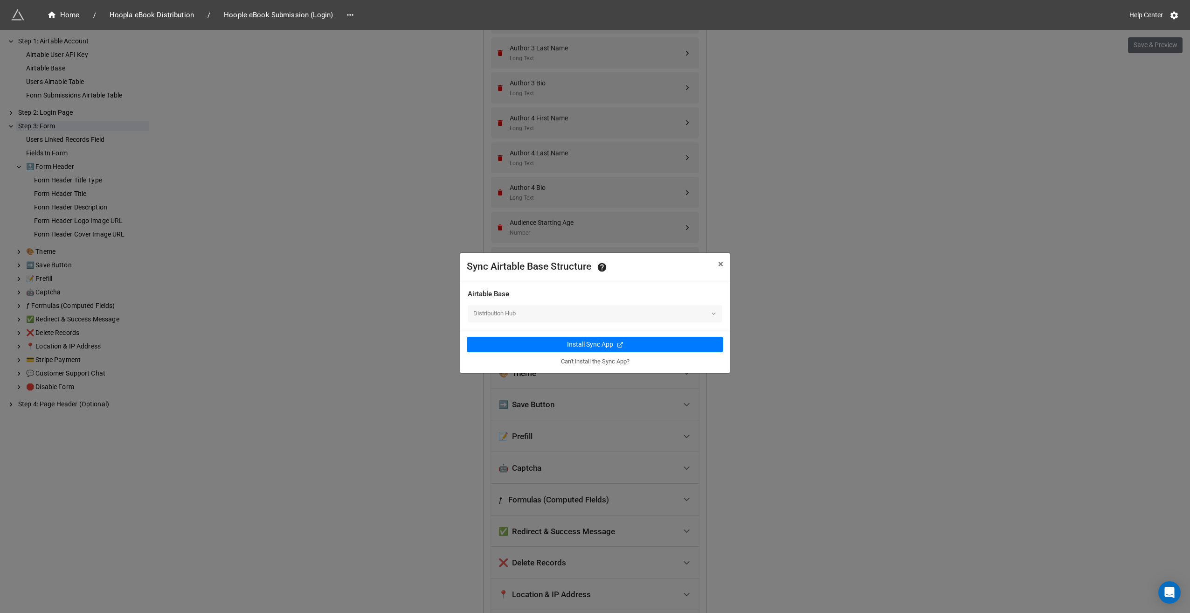
click at [504, 311] on div "Distribution Hub" at bounding box center [595, 313] width 255 height 17
click at [617, 310] on div "Distribution Hub" at bounding box center [595, 313] width 255 height 17
click at [603, 341] on div "Install Sync App" at bounding box center [590, 344] width 46 height 10
click at [720, 264] on span "×" at bounding box center [720, 263] width 5 height 11
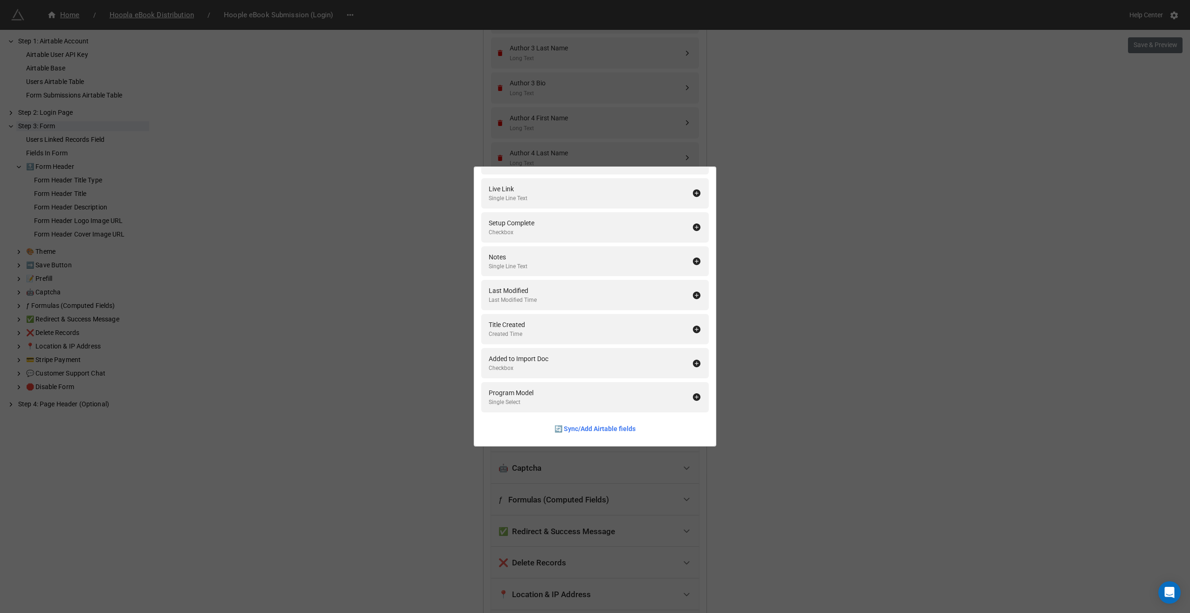
click at [771, 292] on div "Fields In Form Add All Vendor Product Number Long Text Copyright Date Formula U…" at bounding box center [595, 306] width 1190 height 613
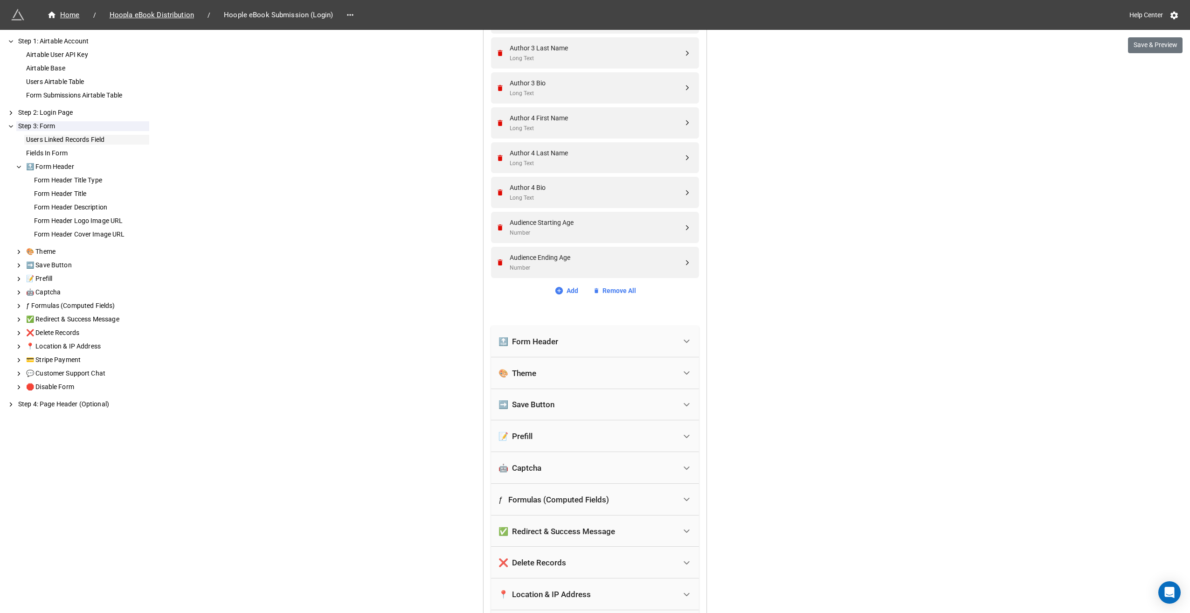
click at [58, 138] on div "Users Linked Records Field" at bounding box center [86, 140] width 125 height 10
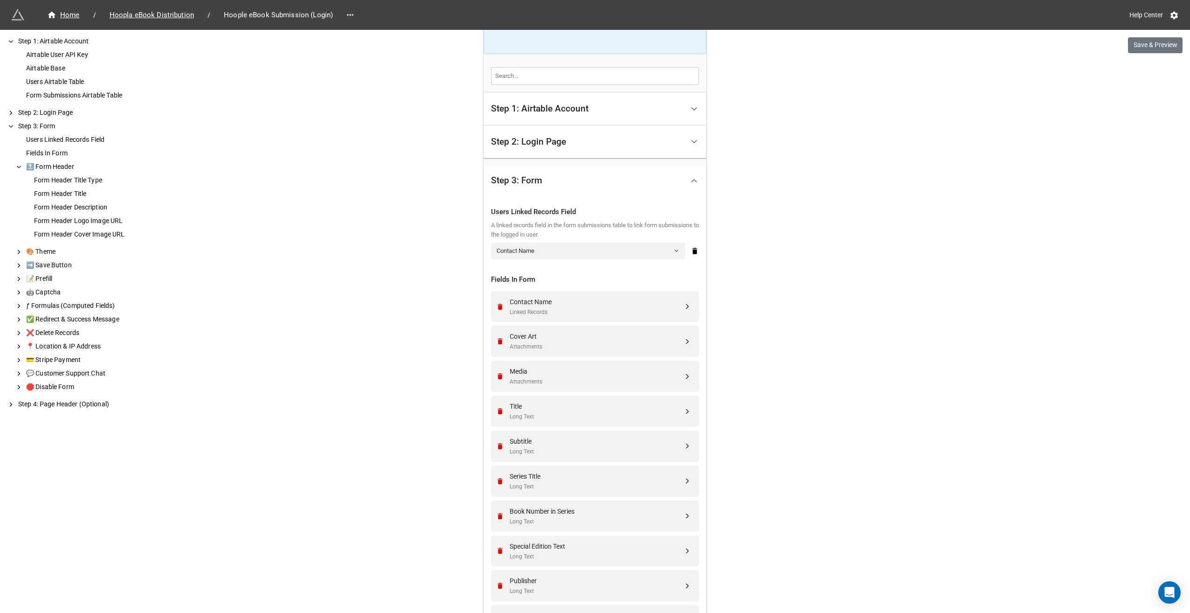
scroll to position [105, 0]
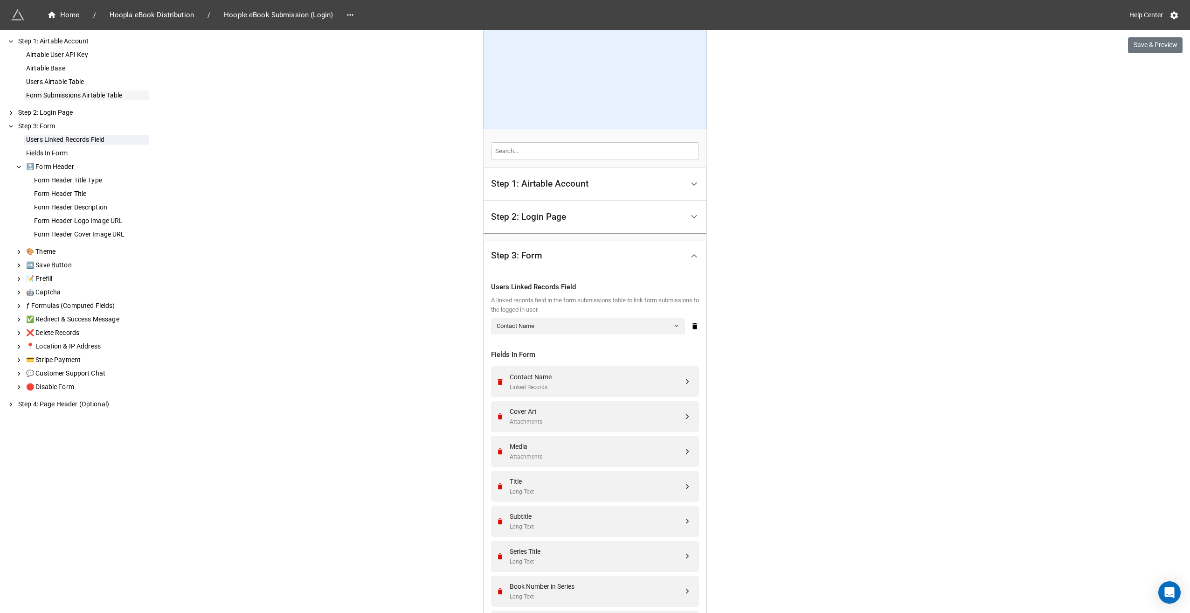
click at [91, 94] on div "Form Submissions Airtable Table" at bounding box center [86, 95] width 125 height 10
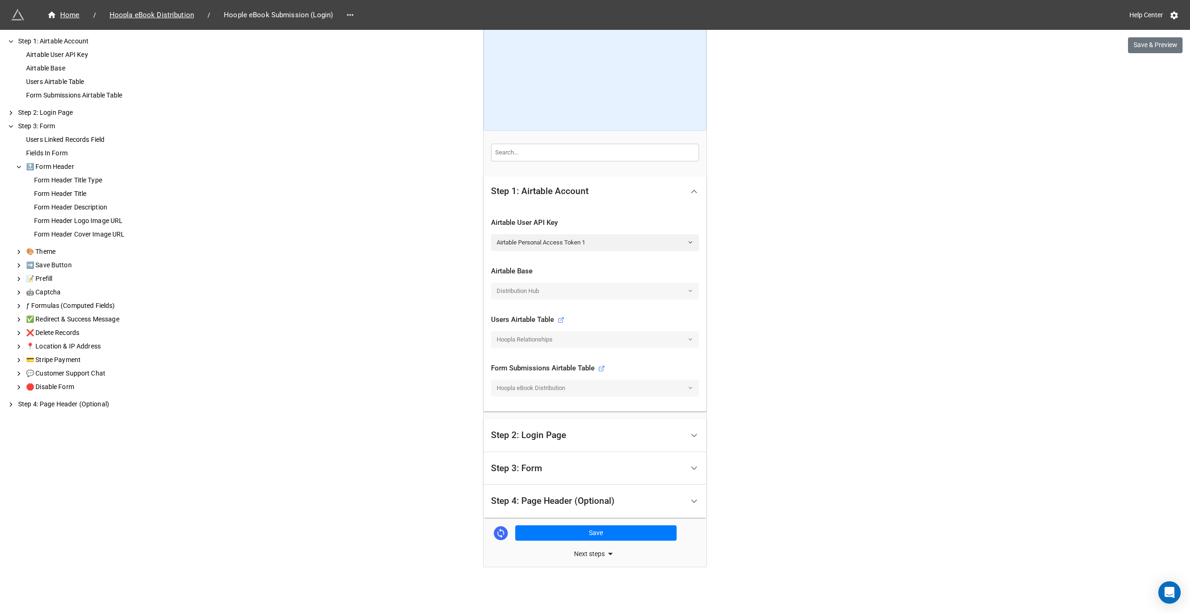
scroll to position [102, 0]
click at [497, 530] on icon at bounding box center [500, 534] width 7 height 9
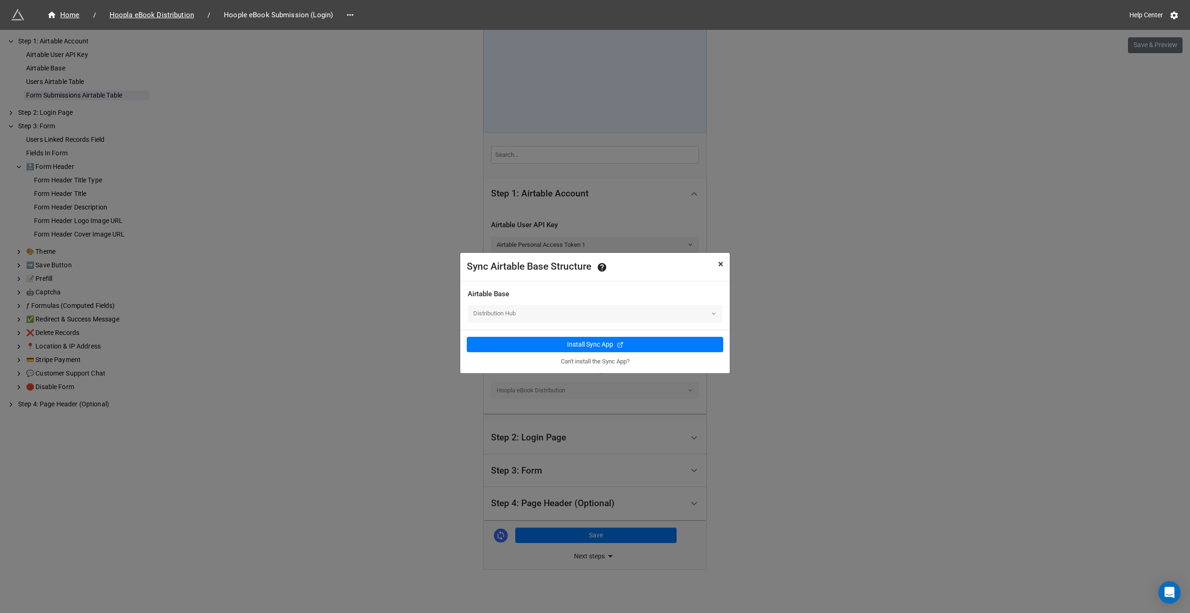
click at [724, 267] on button "× Close" at bounding box center [721, 264] width 18 height 23
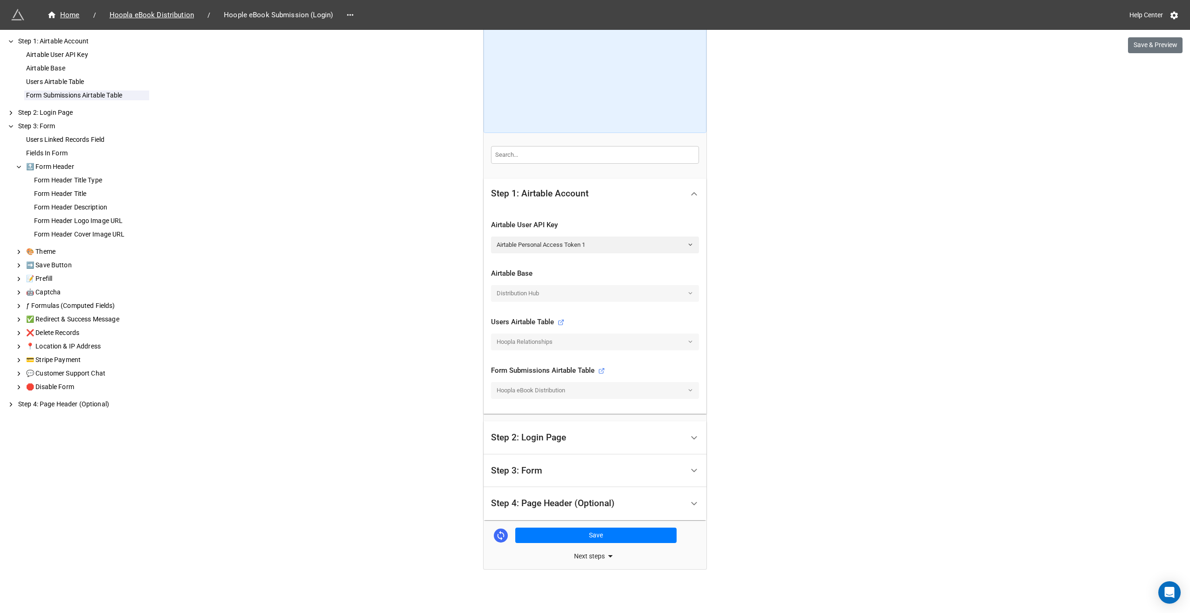
click at [689, 466] on icon at bounding box center [694, 470] width 10 height 10
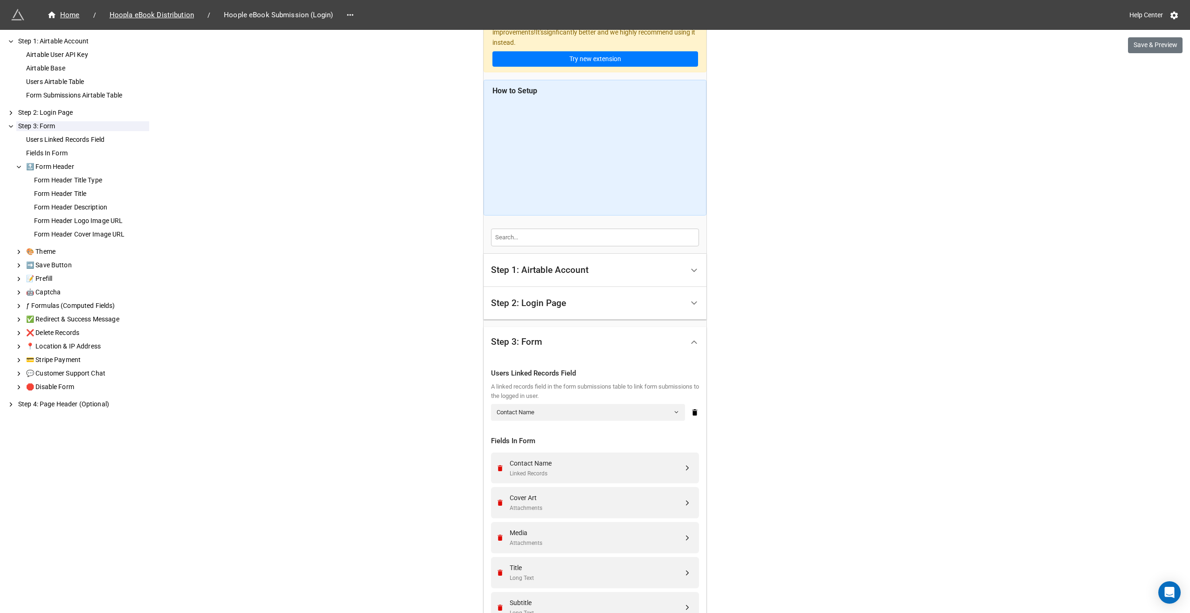
scroll to position [0, 0]
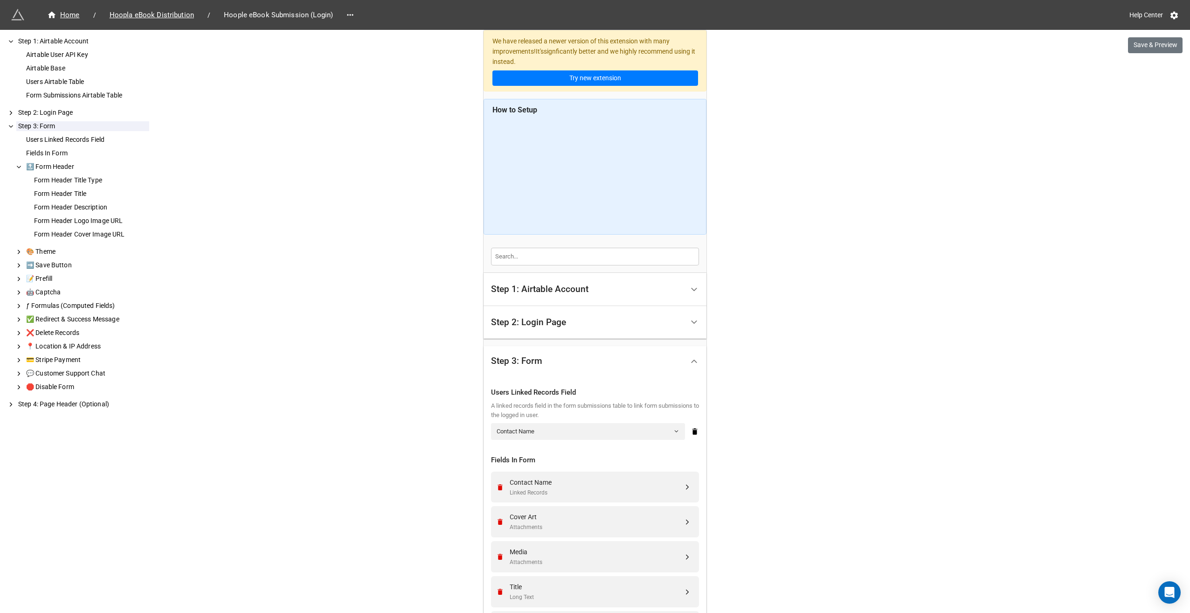
click at [554, 288] on div "Step 1: Airtable Account" at bounding box center [539, 288] width 97 height 9
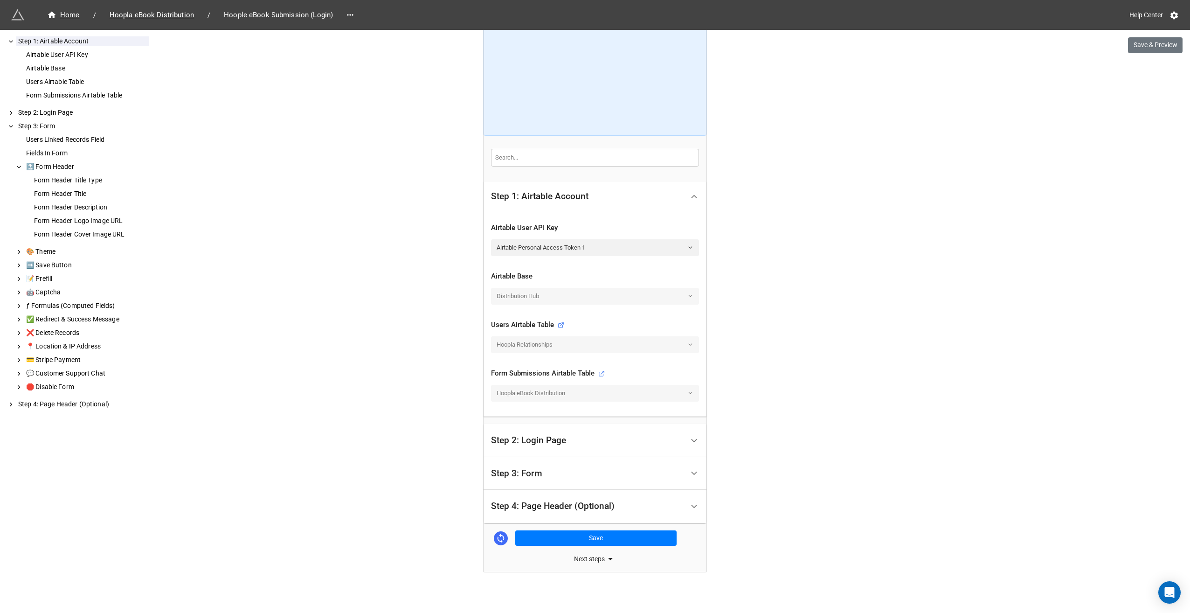
scroll to position [102, 0]
click at [547, 434] on div "Step 2: Login Page" at bounding box center [528, 437] width 75 height 9
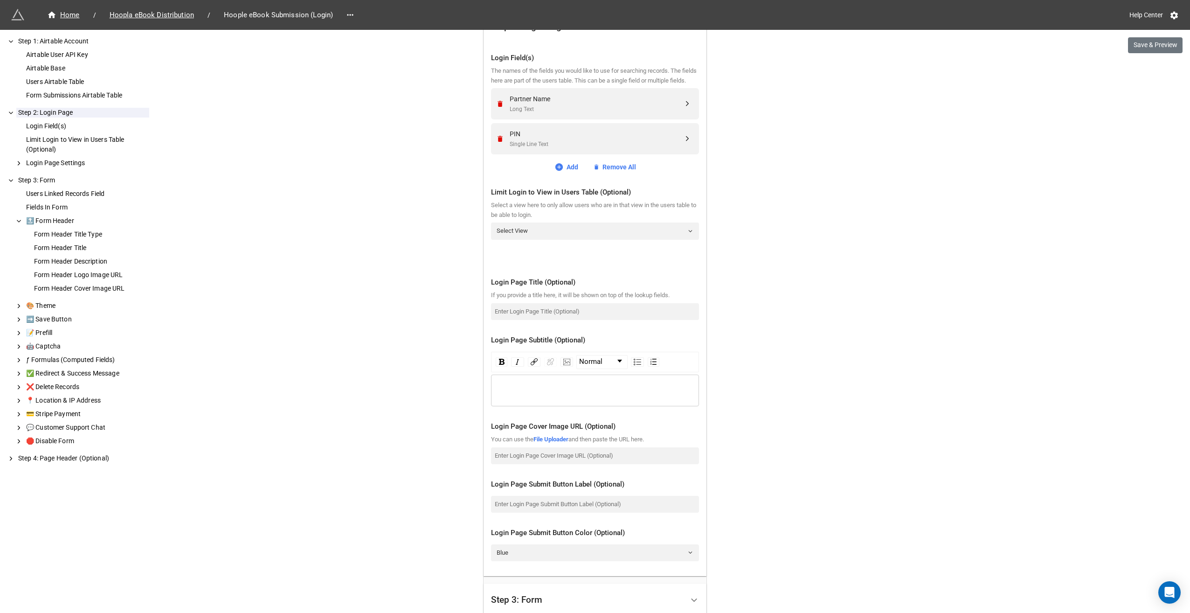
scroll to position [430, 0]
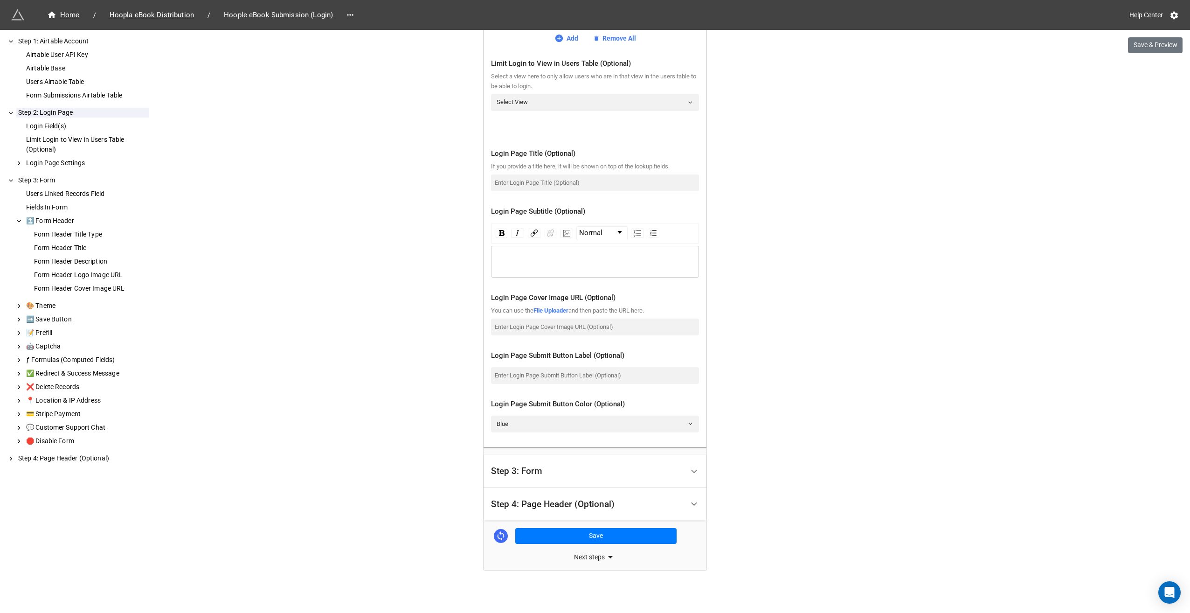
click at [533, 466] on div "Step 3: Form" at bounding box center [516, 470] width 51 height 9
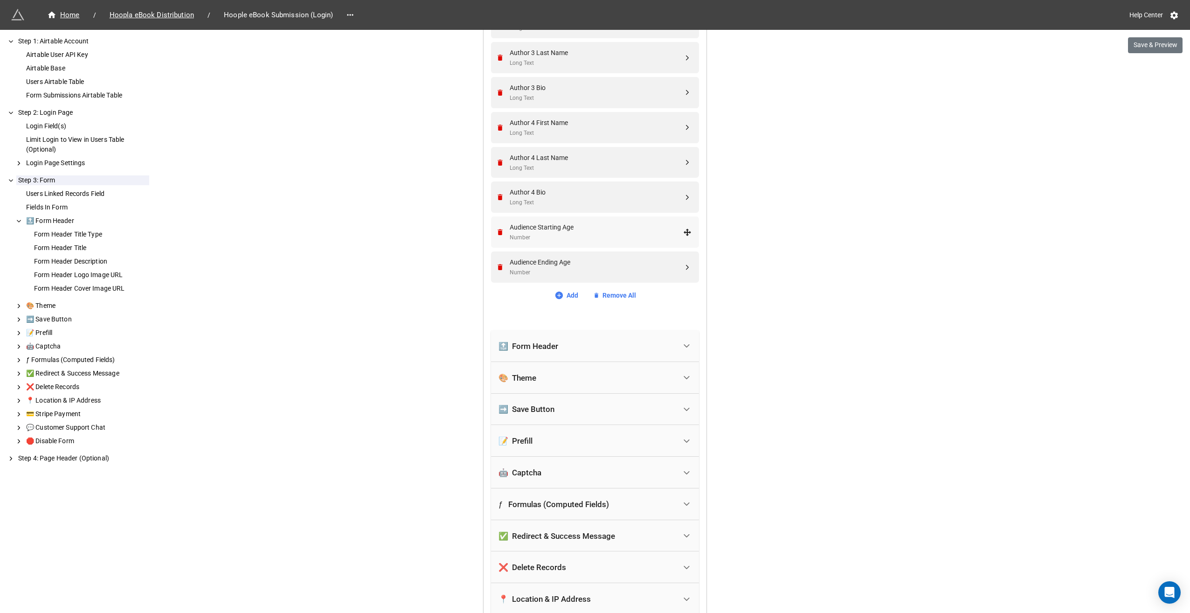
scroll to position [1492, 0]
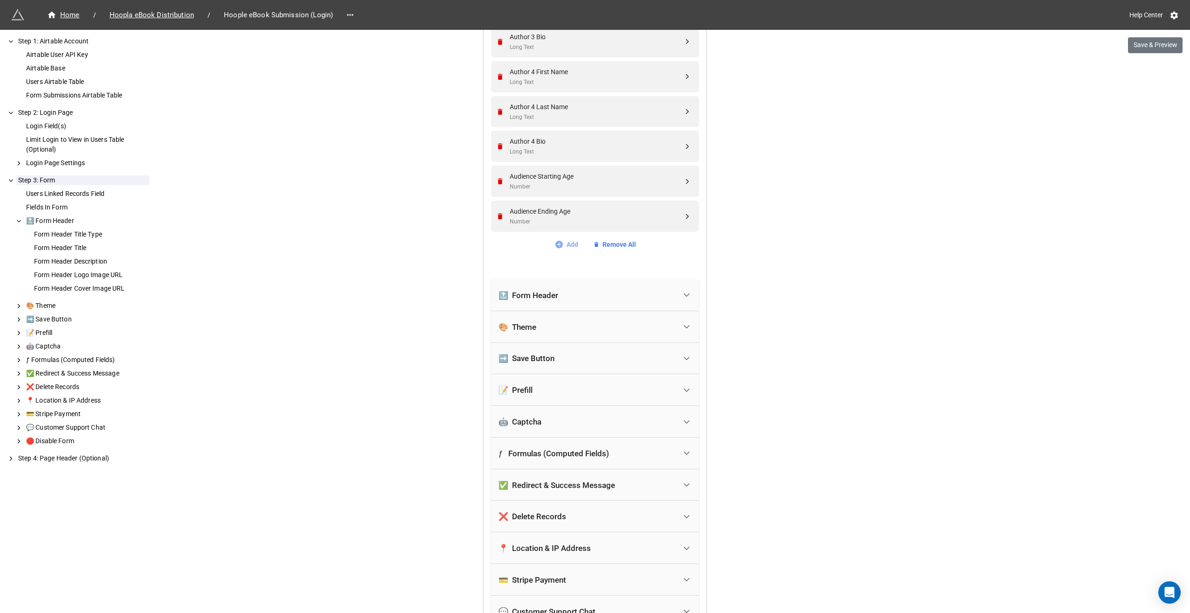
click at [563, 243] on link "Add" at bounding box center [566, 244] width 24 height 10
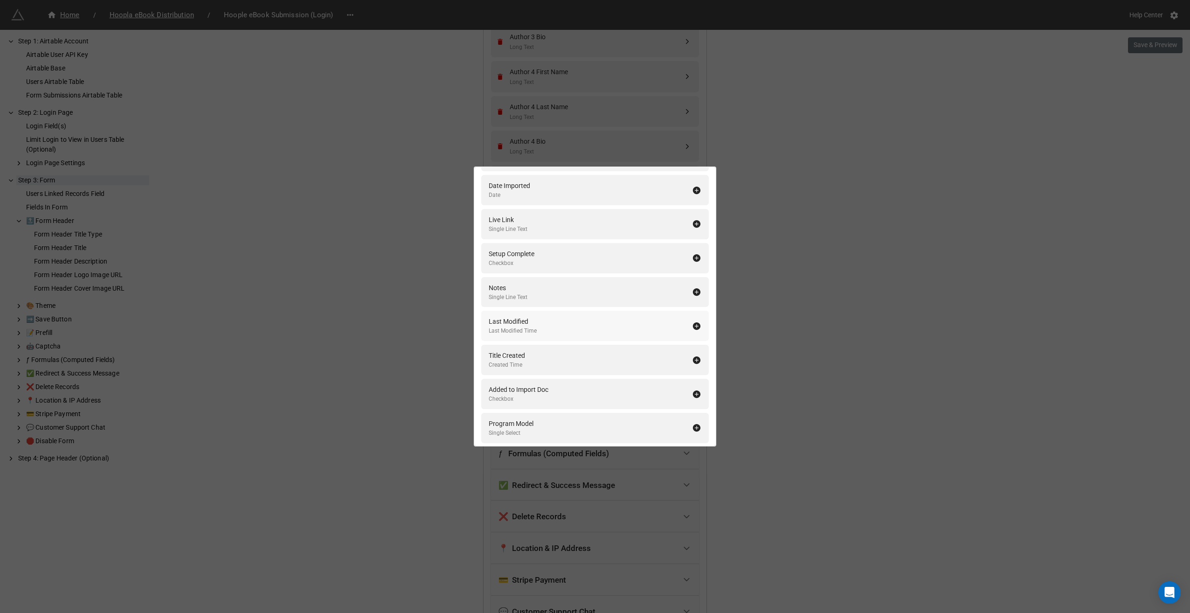
scroll to position [2226, 0]
click at [596, 426] on link "🔄 Sync/Add Airtable fields" at bounding box center [594, 428] width 81 height 10
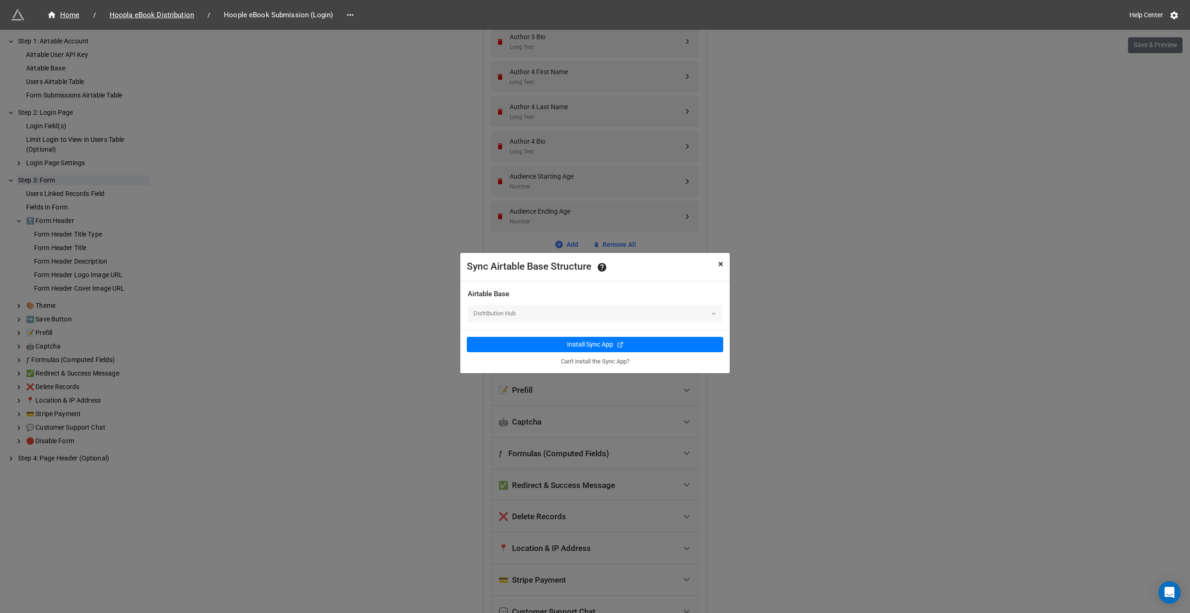
click at [718, 269] on span "×" at bounding box center [720, 263] width 5 height 11
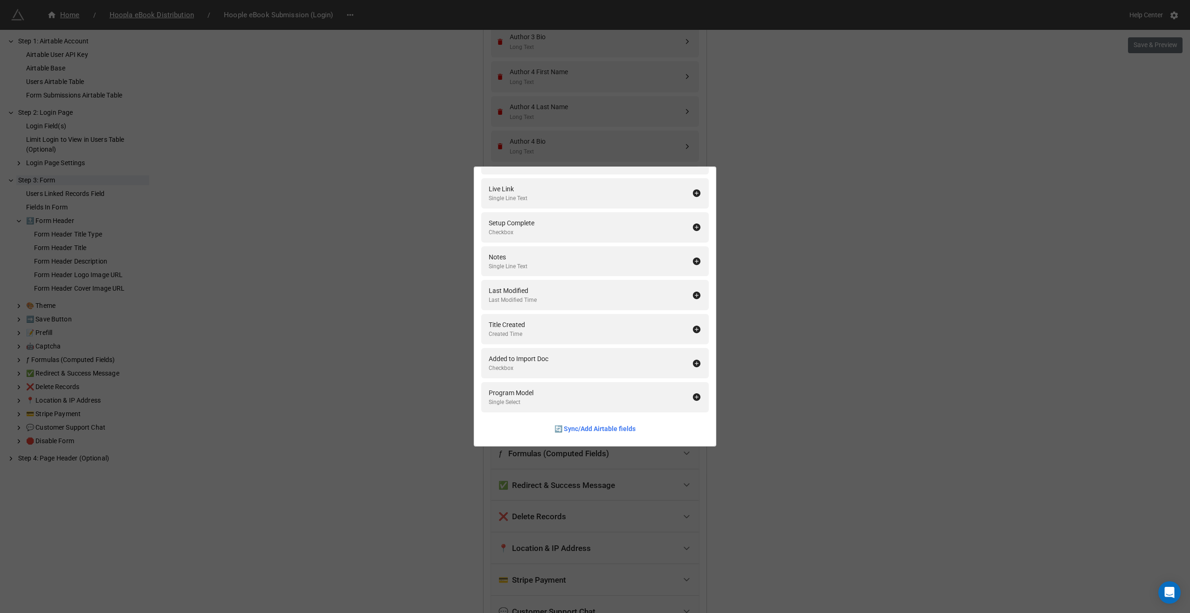
click at [789, 214] on div "Fields In Form Add All Vendor Product Number Long Text Copyright Date Formula U…" at bounding box center [595, 306] width 1190 height 613
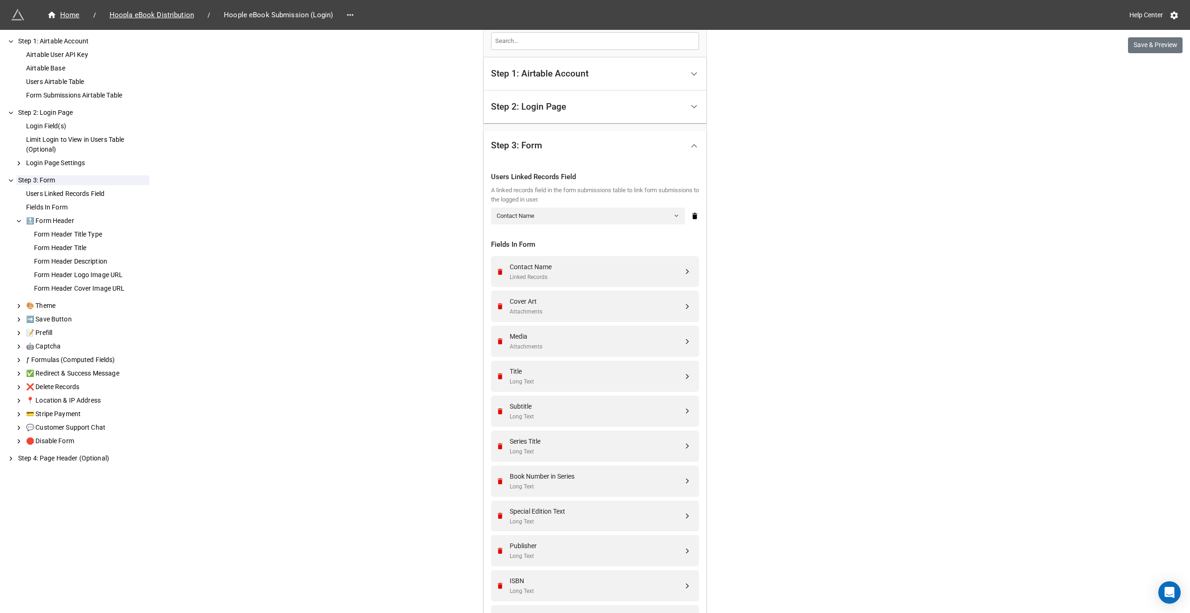
scroll to position [140, 0]
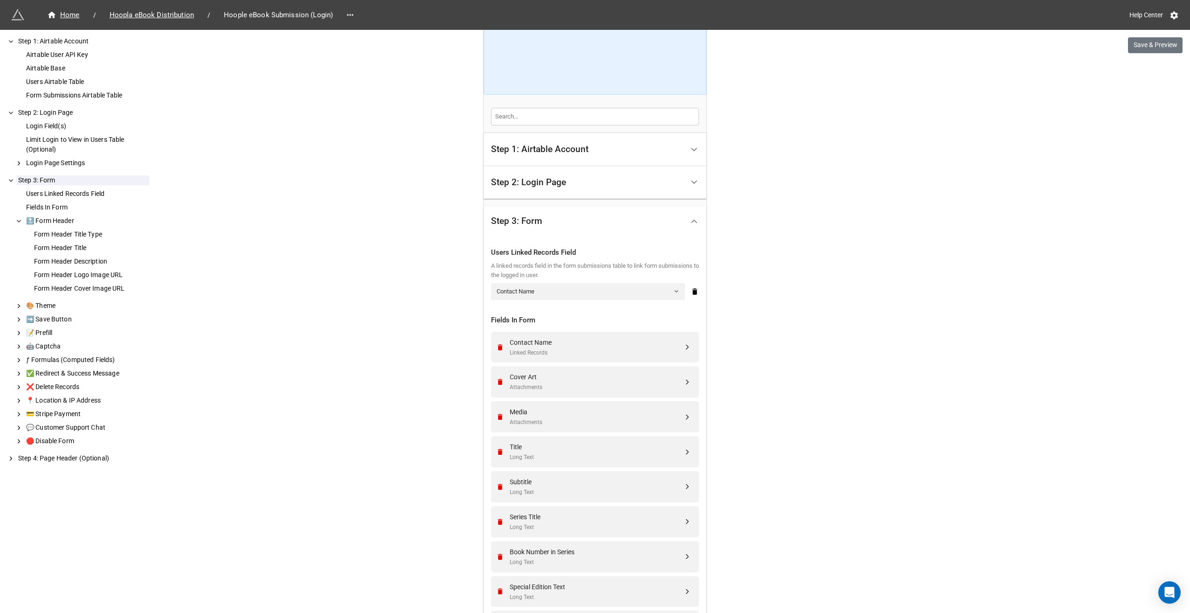
click at [567, 145] on div "Step 1: Airtable Account" at bounding box center [539, 149] width 97 height 9
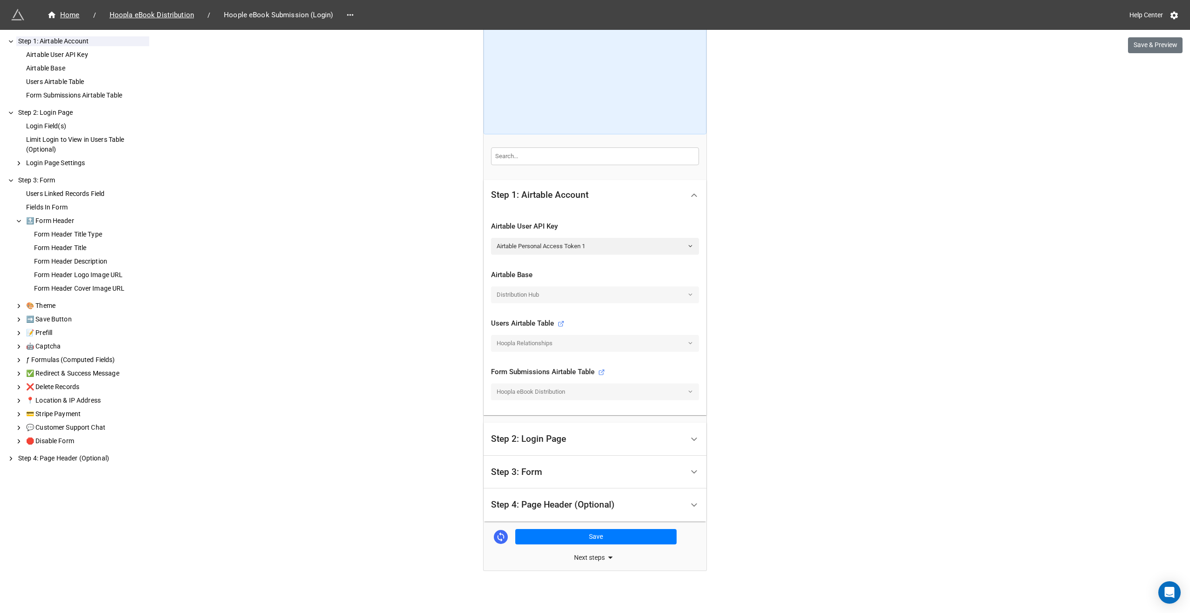
scroll to position [102, 0]
click at [564, 427] on div "Step 2: Login Page" at bounding box center [587, 438] width 193 height 22
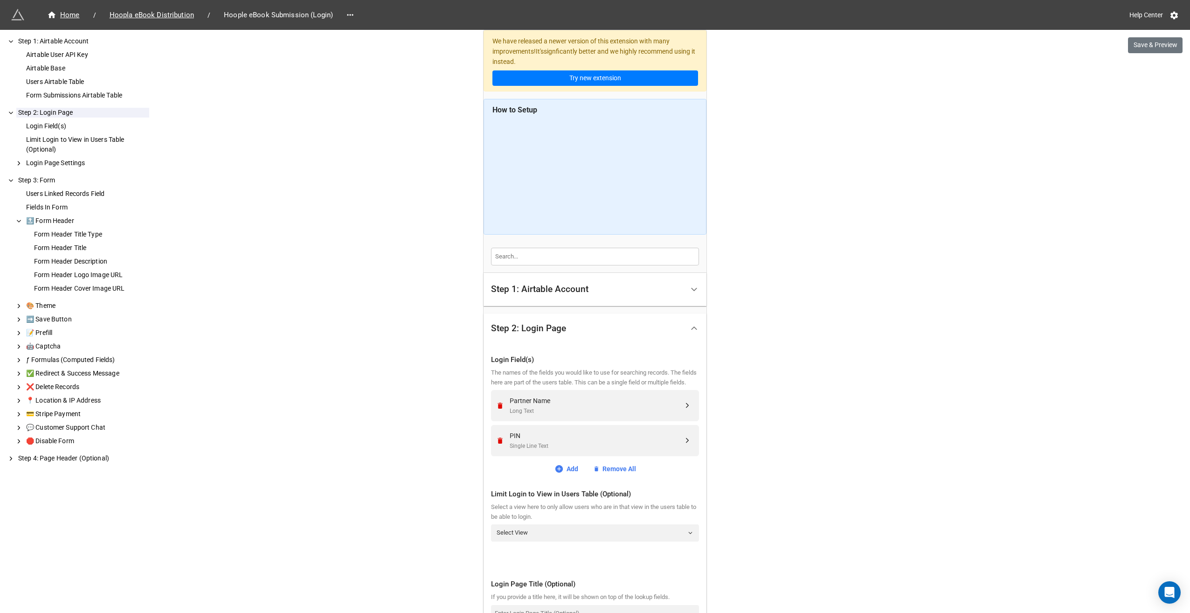
click at [559, 292] on div "Step 1: Airtable Account" at bounding box center [539, 288] width 97 height 9
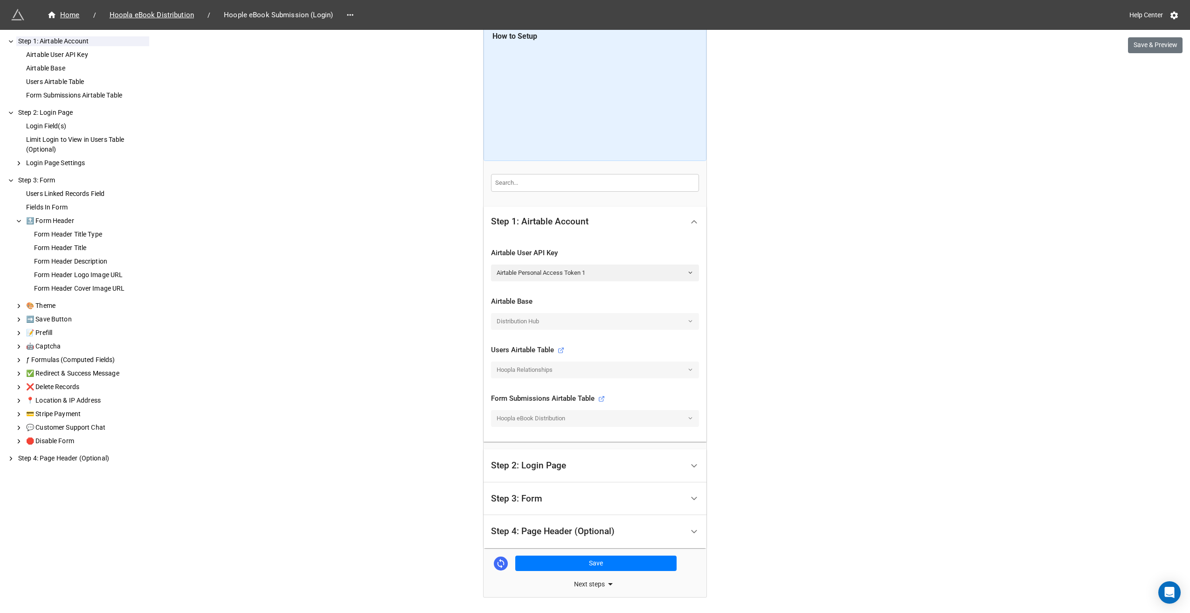
scroll to position [93, 0]
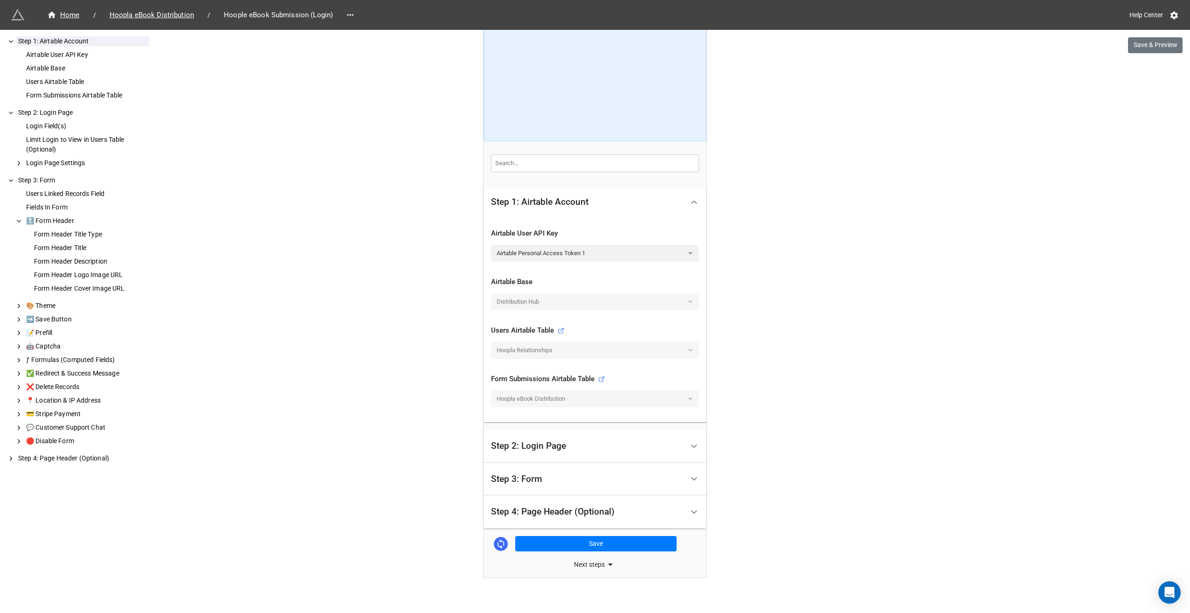
click at [560, 474] on div "Step 3: Form" at bounding box center [587, 479] width 193 height 22
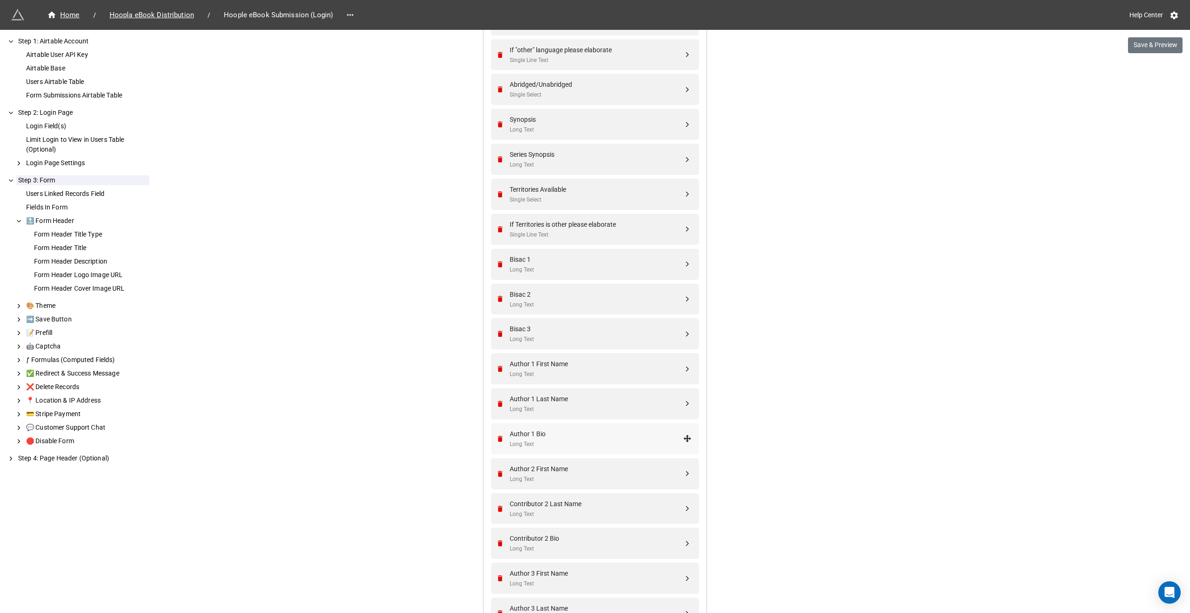
scroll to position [979, 0]
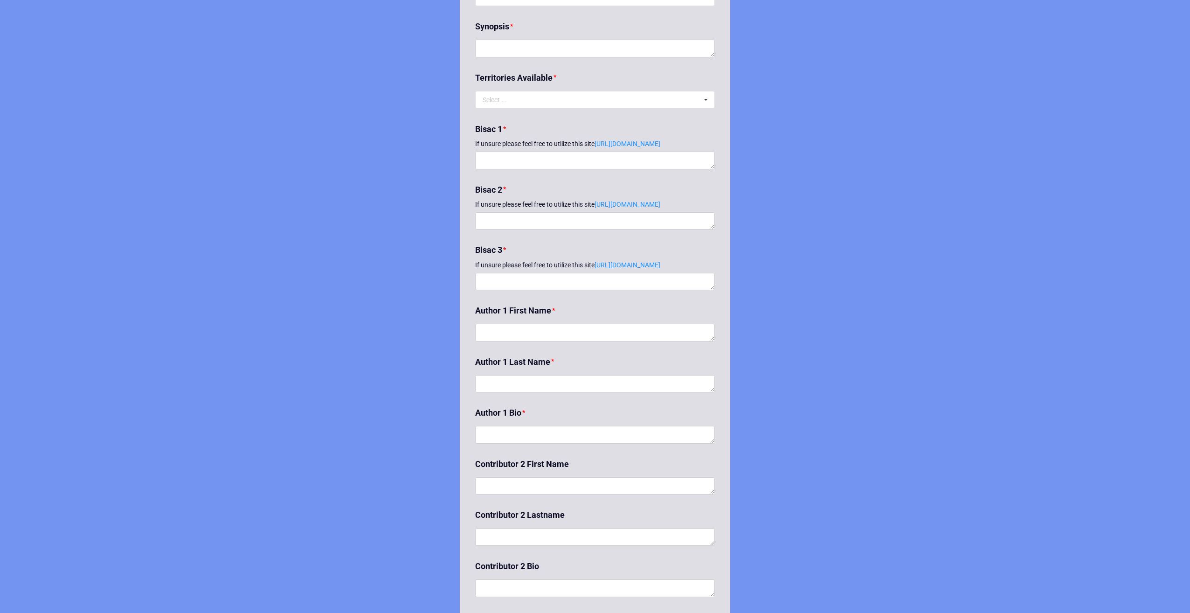
scroll to position [996, 0]
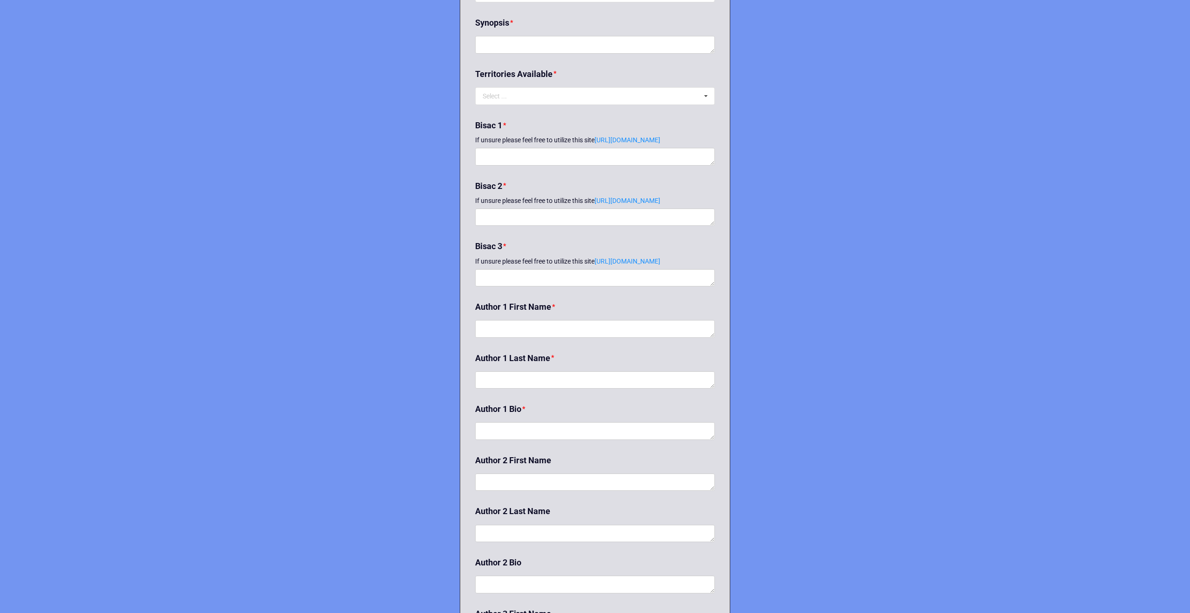
scroll to position [1072, 0]
